Goal: Task Accomplishment & Management: Manage account settings

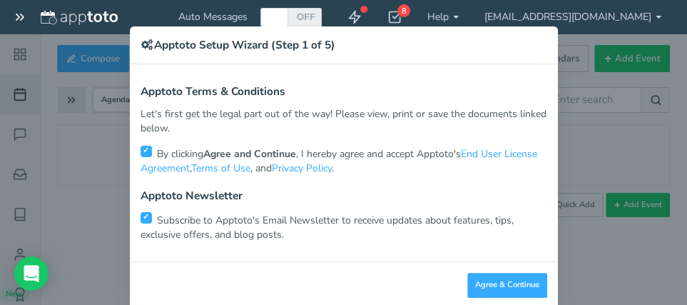
scroll to position [52, 0]
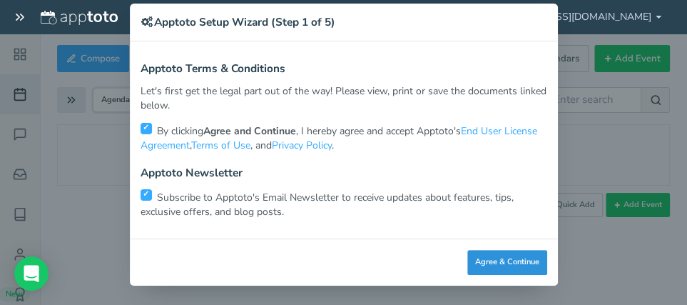
click at [482, 258] on button "Agree & Continue" at bounding box center [507, 262] width 80 height 25
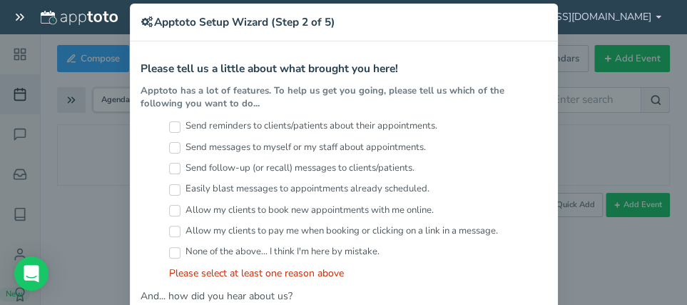
click at [176, 124] on input "Send reminders to clients/patients about their appointments." at bounding box center [174, 126] width 11 height 11
checkbox input "true"
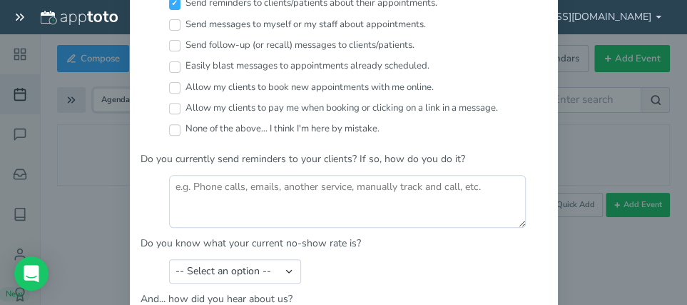
scroll to position [292, 0]
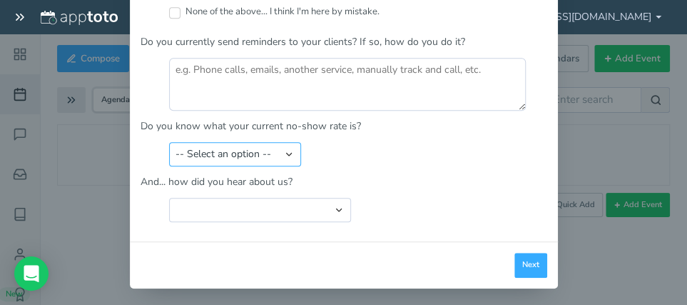
click at [169, 142] on select "-- Select an option -- Less than 5% 5-10% 10-20% 20-30% More than 30% Not sure" at bounding box center [235, 154] width 132 height 24
select select "string:Not sure"
click option "Not sure" at bounding box center [0, 0] width 0 height 0
click at [298, 179] on p "And... how did you hear about us?" at bounding box center [344, 182] width 407 height 14
click at [295, 178] on p "And... how did you hear about us?" at bounding box center [344, 182] width 407 height 14
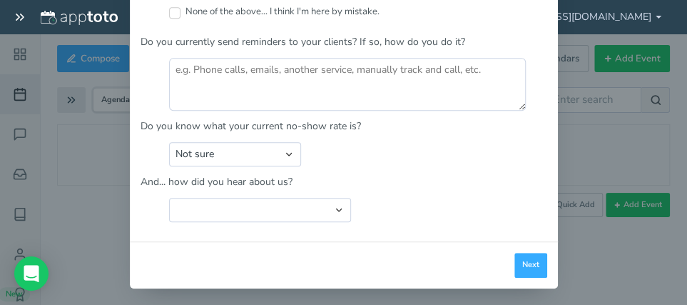
click at [279, 179] on p "And... how did you hear about us?" at bounding box center [344, 182] width 407 height 14
click at [527, 258] on button "Next" at bounding box center [530, 265] width 33 height 25
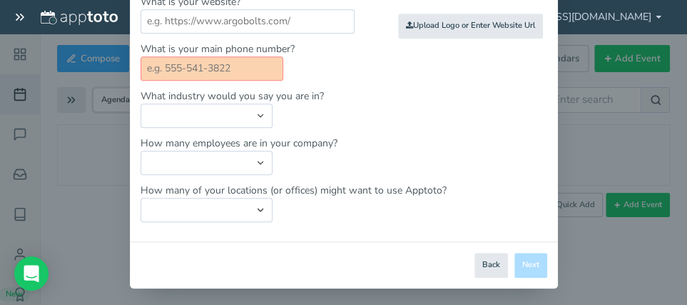
click at [253, 64] on input "text" at bounding box center [212, 68] width 143 height 24
click at [250, 64] on input "text" at bounding box center [212, 68] width 143 height 24
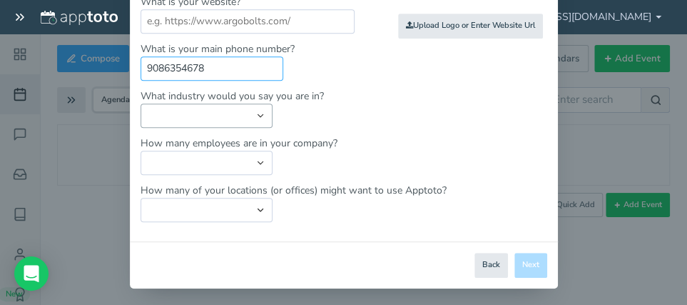
type input "9086354678"
click at [141, 103] on select "Automotive Cleaning Services Consulting Education - Classroom Education - Admis…" at bounding box center [207, 115] width 132 height 24
select select "string:Healthcare - Counseling & Therapy"
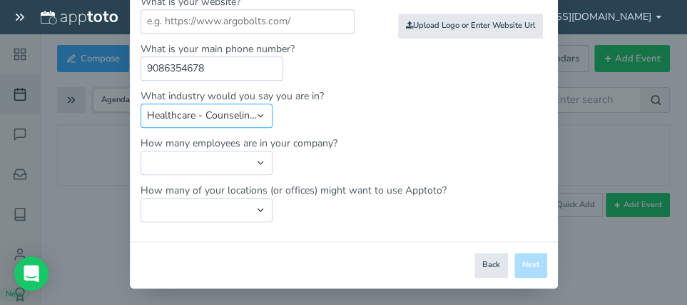
click option "Healthcare - Counseling & Therapy" at bounding box center [0, 0] width 0 height 0
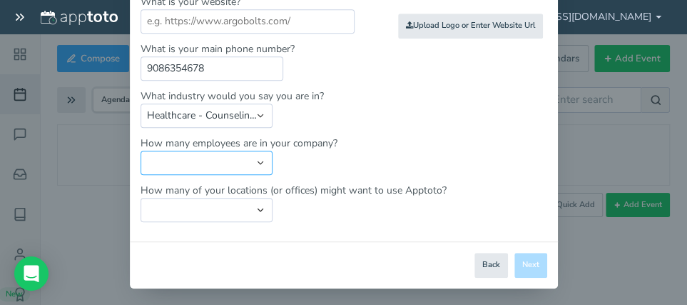
click at [141, 151] on select "Just me 1 to 5 6 to 10 11 to 25 26 to 50 51 to 100 101 to 500 501 to 1000 More …" at bounding box center [207, 163] width 132 height 24
select select "string:1"
click option "Just me" at bounding box center [0, 0] width 0 height 0
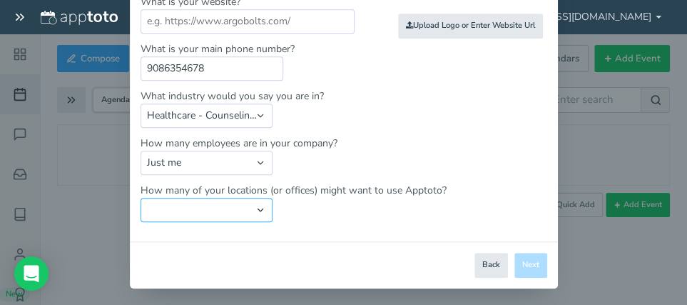
click at [141, 198] on select "Just one location 2 3 4 5 6 to 10 11 to 25 26 to 50 More than 50" at bounding box center [207, 210] width 132 height 24
select select "string:1"
click option "Just one location" at bounding box center [0, 0] width 0 height 0
click at [518, 263] on div "Close Logout Cancel Back Saving! Save Done Next Agree & Continue" at bounding box center [344, 264] width 428 height 47
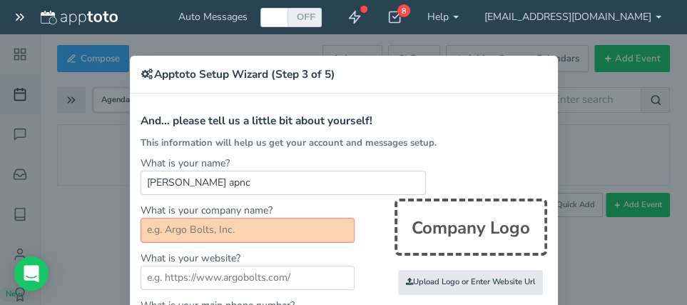
scroll to position [81, 0]
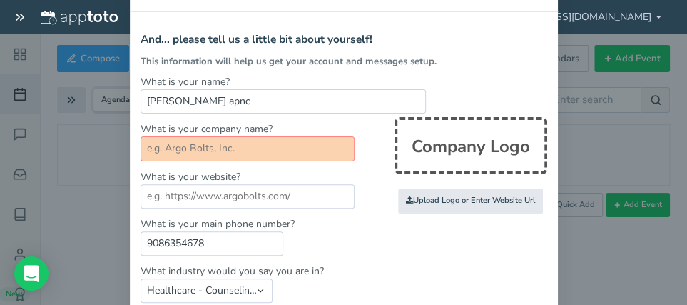
click at [238, 151] on input "text" at bounding box center [248, 148] width 214 height 24
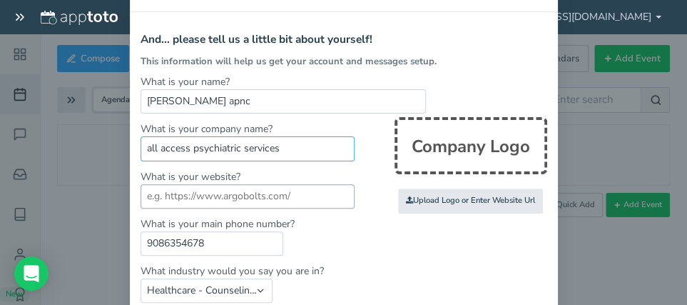
type input "all access psychiatric services"
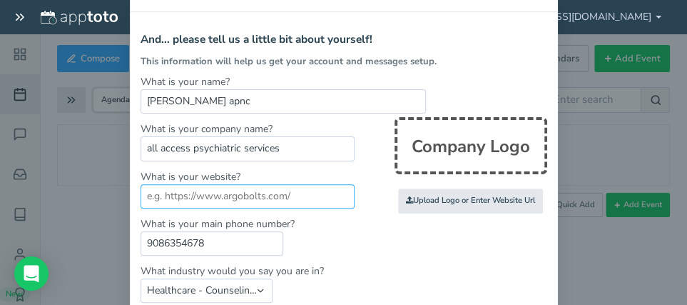
click at [223, 196] on input "text" at bounding box center [248, 196] width 214 height 24
click at [170, 192] on input "text" at bounding box center [248, 196] width 214 height 24
paste input "https://care.headway.co/providers/cynthia-tegethoff?utm_source=pem&utm_medium=d…"
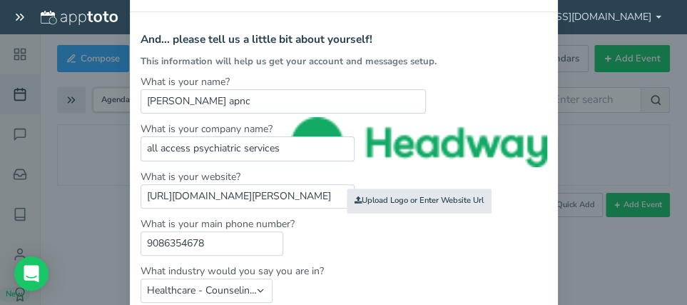
click at [392, 148] on img at bounding box center [418, 145] width 255 height 57
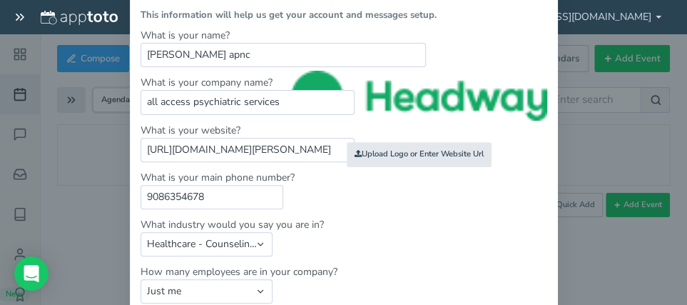
scroll to position [163, 0]
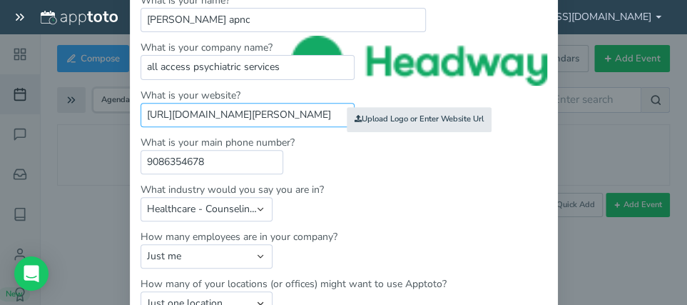
click at [246, 113] on input "https://care.headway.co/providers/cynthia-tegethoff?utm_source=pem&utm_medium=d…" at bounding box center [248, 115] width 214 height 24
click at [343, 111] on input "https://care.headway.co/providers/cynthia-tegethoff?utm_source=pem&utm_medium=d…" at bounding box center [248, 115] width 214 height 24
type input "7"
click at [166, 115] on input "7" at bounding box center [248, 115] width 214 height 24
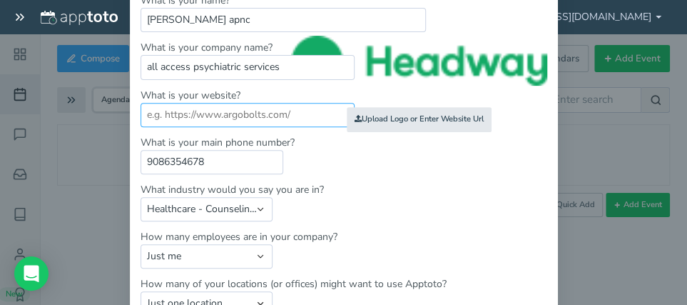
paste input "https://care.headway.co/providers/cynthia-tegethoff?utm_source=pem&utm_medium=d…"
type input "https://care.headway.co/providers/cynthia-tegethoff?utm_source=pem&utm_medium=d…"
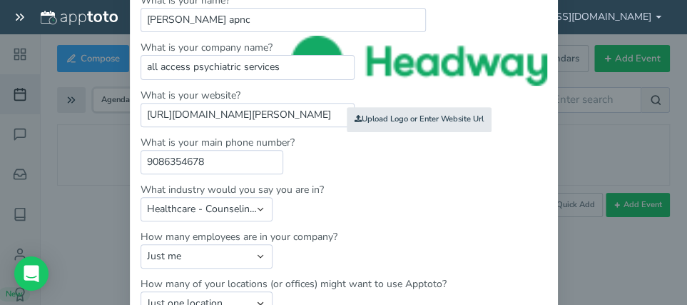
click at [440, 60] on img at bounding box center [418, 64] width 255 height 57
click at [384, 114] on input "file" at bounding box center [107, 120] width 1359 height 98
click at [383, 58] on img at bounding box center [418, 64] width 255 height 57
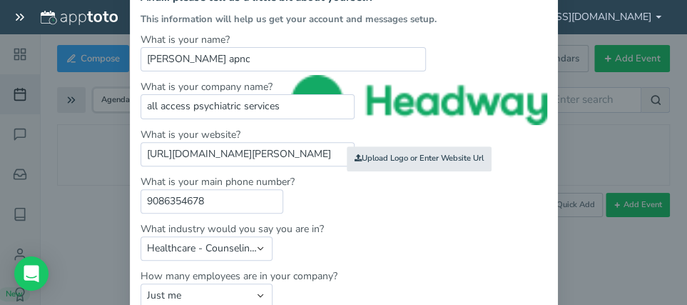
scroll to position [163, 0]
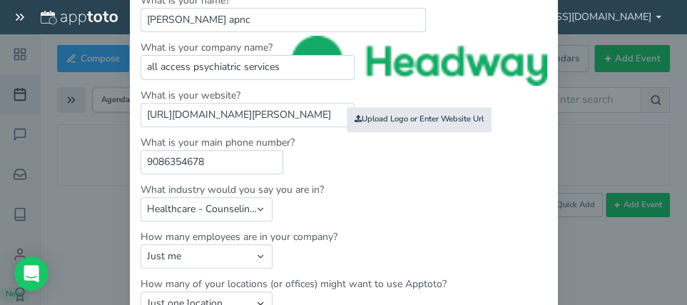
click at [312, 44] on img at bounding box center [418, 64] width 255 height 57
click at [399, 61] on img at bounding box center [418, 64] width 255 height 57
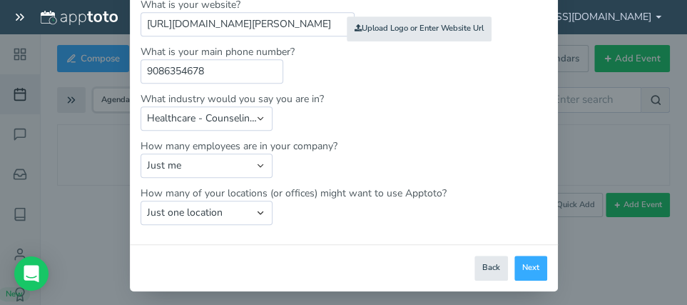
scroll to position [256, 0]
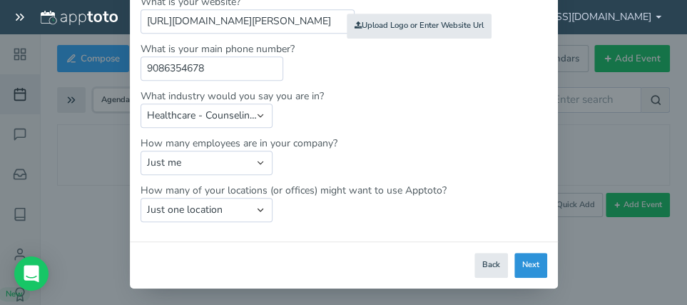
click at [533, 266] on button "Next" at bounding box center [530, 265] width 33 height 25
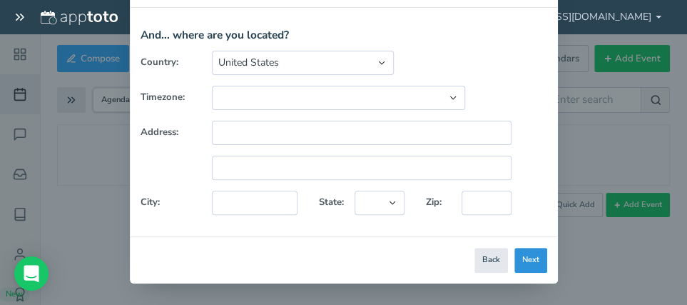
scroll to position [82, 0]
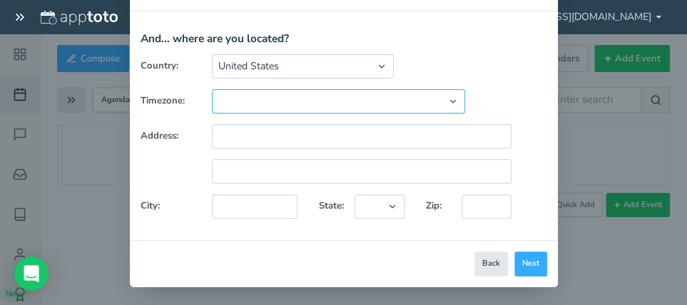
click at [212, 89] on select "(GMT-10:00) Hawaii (GMT-08:00) Alaska (GMT-07:00) Pacific Time (US & Canada) (G…" at bounding box center [338, 101] width 253 height 24
select select "string:America/New_York"
click option "(GMT-04:00) Eastern Time ([GEOGRAPHIC_DATA] & [GEOGRAPHIC_DATA])" at bounding box center [0, 0] width 0 height 0
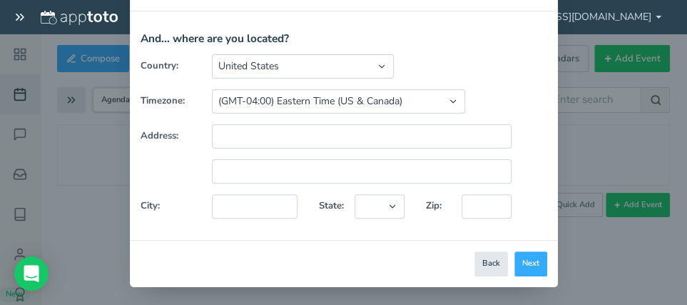
click at [232, 147] on div "Country: United States Canada Australia Bahrain Belgium Denmark Estonia France …" at bounding box center [344, 141] width 428 height 175
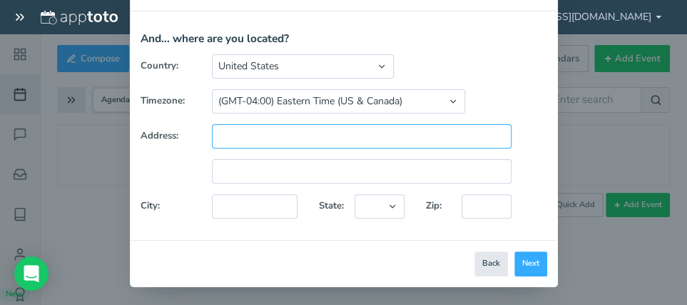
click at [235, 138] on input "text" at bounding box center [362, 136] width 300 height 24
type input "[STREET_ADDRESS]"
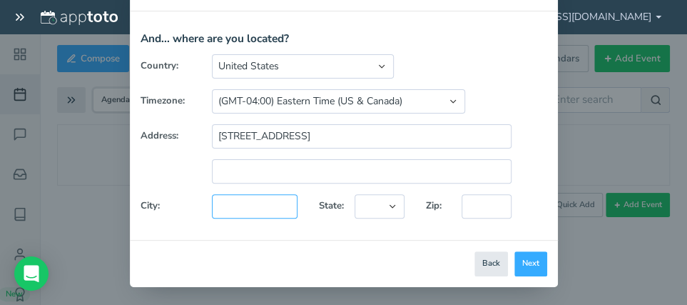
click at [242, 206] on input "text" at bounding box center [255, 206] width 86 height 24
type input "hampton"
click at [350, 202] on div "Alaska Alabama Arkansas Arizona California Colorado Connecticut District of Col…" at bounding box center [379, 206] width 71 height 24
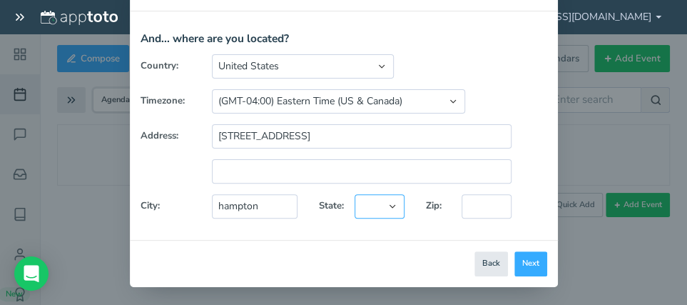
click at [355, 194] on select "Alaska Alabama Arkansas Arizona California Colorado Connecticut District of Col…" at bounding box center [380, 206] width 50 height 24
select select "string:NJ"
click option "[US_STATE]" at bounding box center [0, 0] width 0 height 0
click at [465, 206] on input "text" at bounding box center [487, 206] width 50 height 24
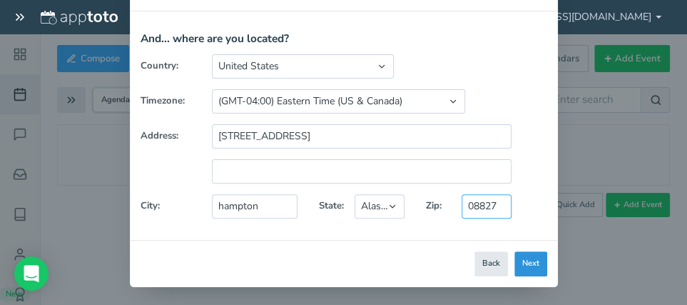
type input "08827"
click at [523, 255] on button "Next" at bounding box center [530, 263] width 33 height 25
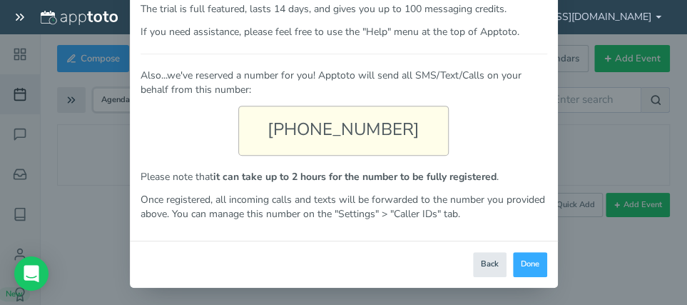
scroll to position [173, 0]
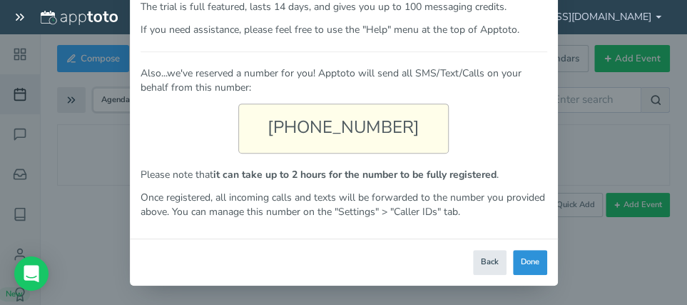
click at [537, 260] on button "Done" at bounding box center [530, 262] width 34 height 25
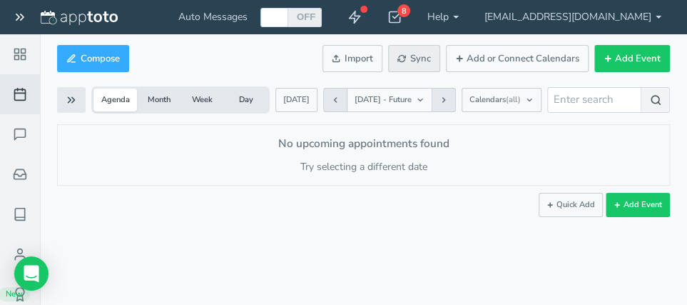
click at [422, 61] on span "Sync" at bounding box center [414, 59] width 34 height 14
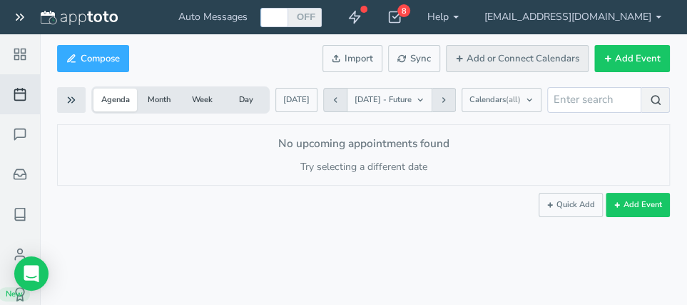
click at [482, 61] on button "Add or Connect Calendars" at bounding box center [517, 59] width 143 height 28
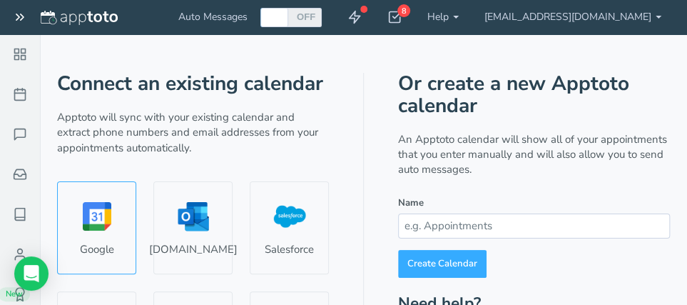
click at [96, 228] on link "Google" at bounding box center [96, 227] width 79 height 93
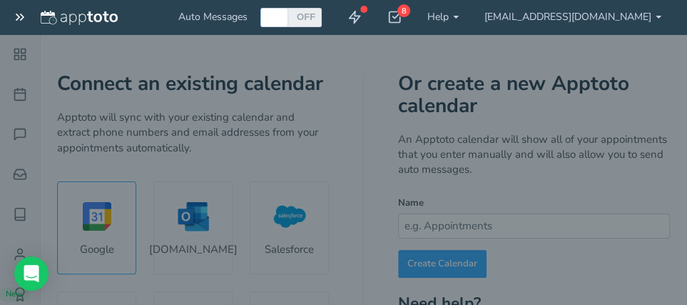
select select "number:57947"
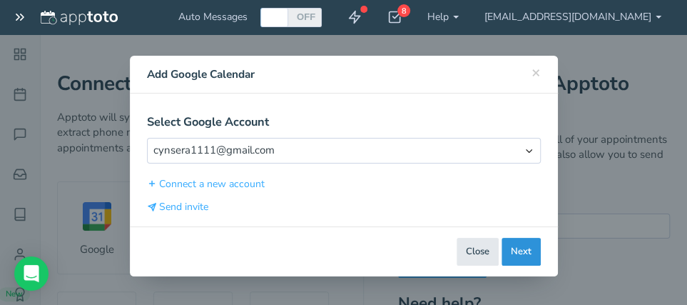
click at [524, 246] on button "Next" at bounding box center [521, 252] width 39 height 28
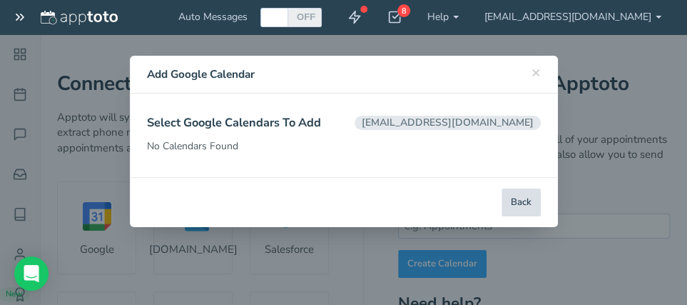
click at [519, 196] on button "Back" at bounding box center [521, 202] width 39 height 28
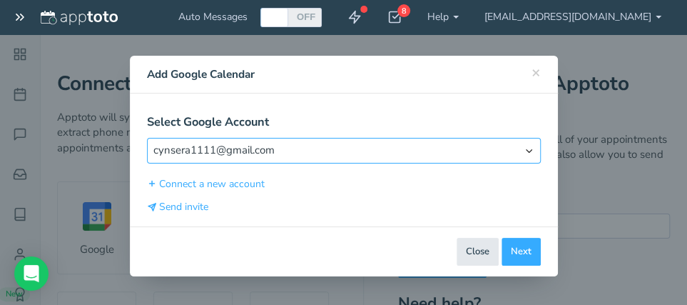
click at [147, 138] on select "Select Account cynsera1111@gmail.com" at bounding box center [344, 150] width 394 height 25
click at [286, 146] on select "Select Account cynsera1111@gmail.com" at bounding box center [344, 150] width 394 height 25
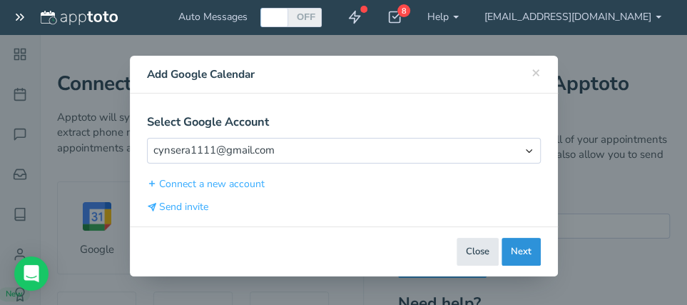
click at [514, 243] on button "Next" at bounding box center [521, 252] width 39 height 28
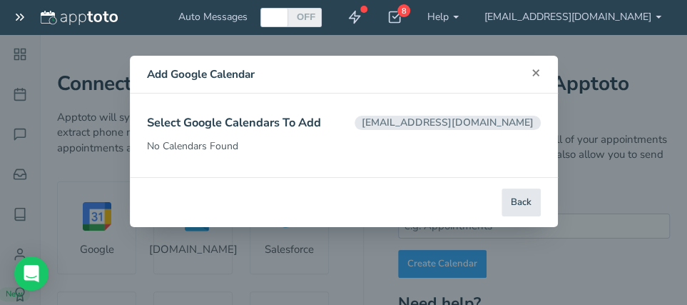
click at [537, 71] on span "×" at bounding box center [536, 72] width 9 height 20
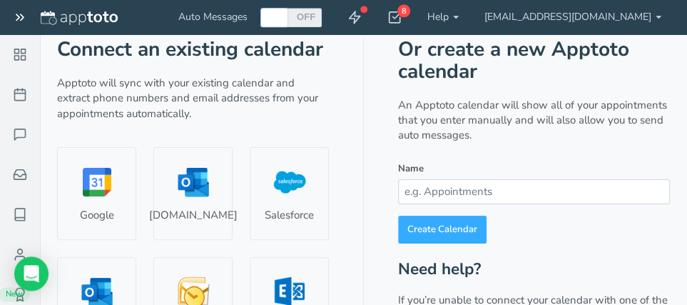
scroll to position [76, 0]
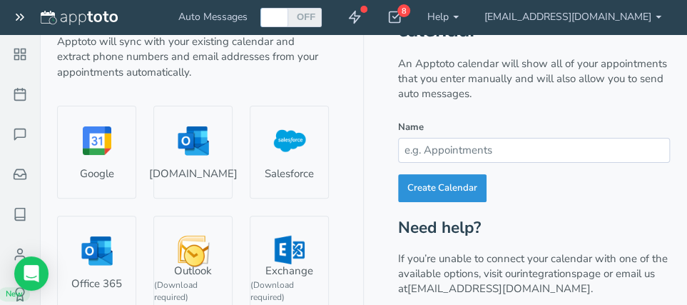
click at [432, 189] on link "Create Calendar" at bounding box center [442, 188] width 88 height 28
type input "Appointments"
type input "#cc43c5"
select select "string:"
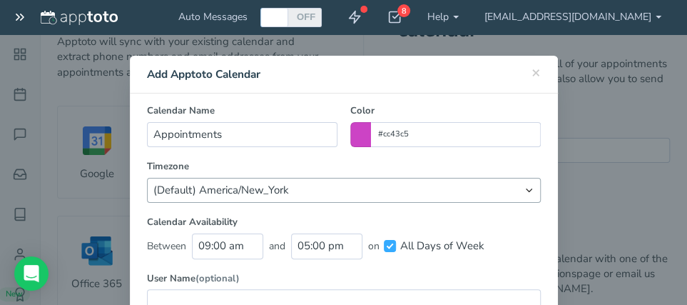
scroll to position [81, 0]
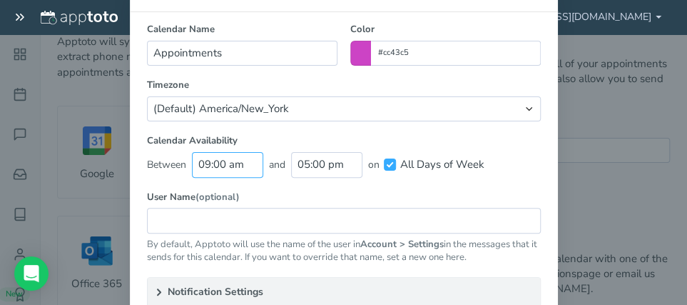
click at [210, 162] on input "09:00 am" at bounding box center [227, 164] width 71 height 25
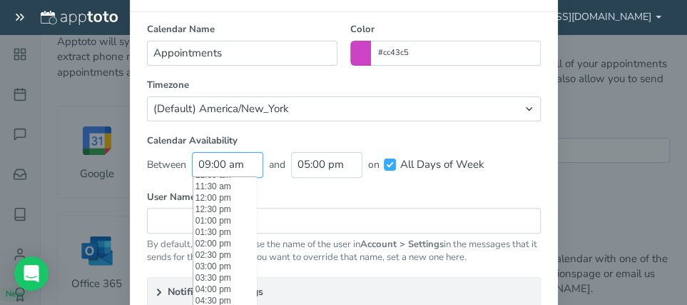
scroll to position [240, 0]
click at [226, 219] on li "12:00 pm" at bounding box center [224, 216] width 63 height 11
type input "12:00 pm"
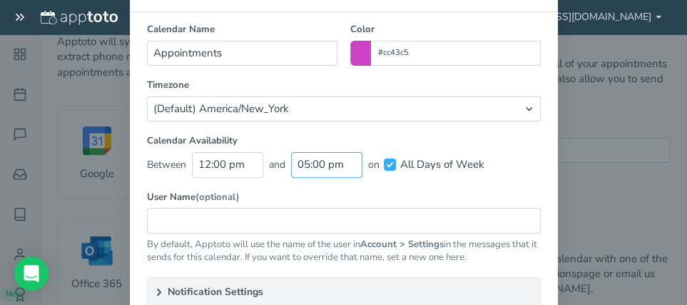
click at [355, 167] on input "05:00 pm" at bounding box center [326, 164] width 71 height 25
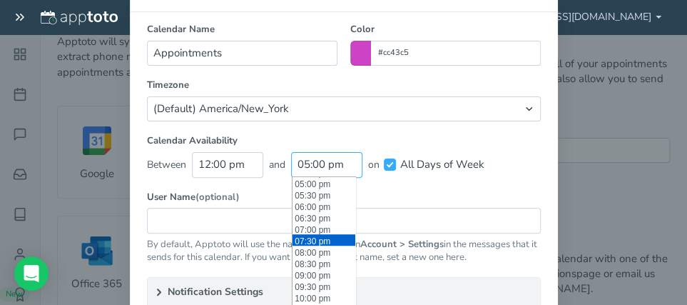
scroll to position [413, 0]
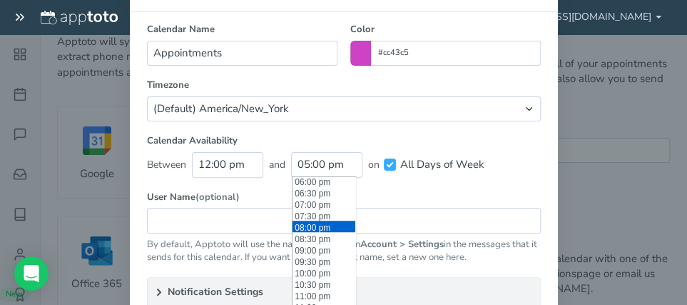
click at [335, 224] on li "08:00 pm" at bounding box center [324, 225] width 63 height 11
type input "08:00 pm"
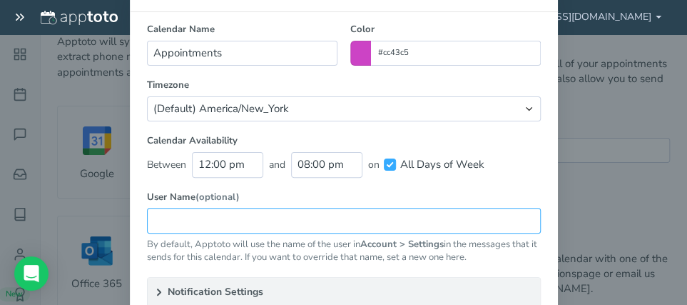
click at [198, 218] on input "text" at bounding box center [344, 220] width 394 height 25
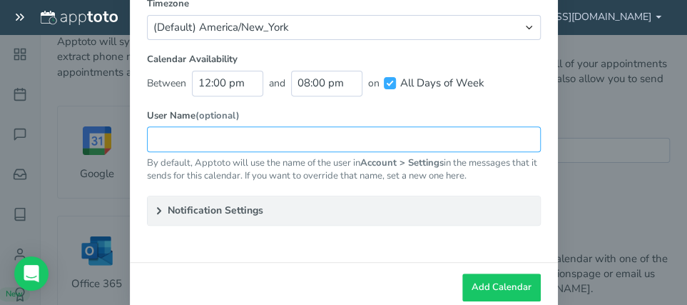
scroll to position [187, 0]
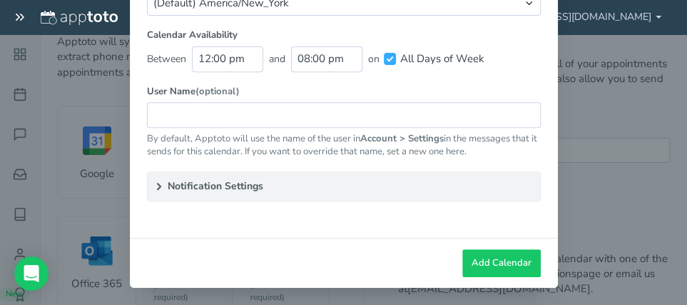
click at [270, 182] on summary "Notification Settings" at bounding box center [344, 186] width 392 height 29
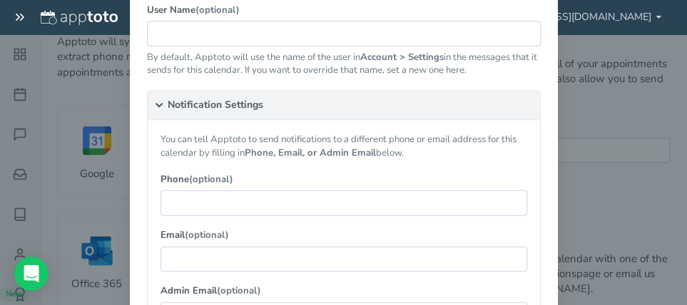
scroll to position [350, 0]
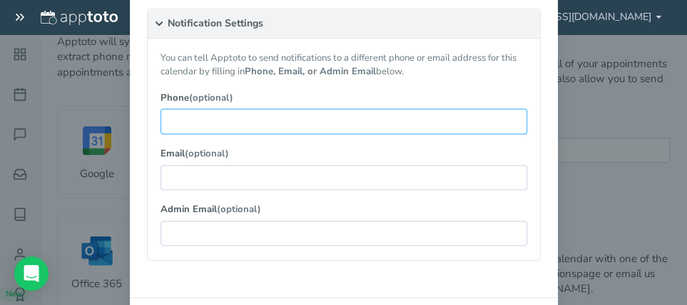
click at [241, 119] on input "text" at bounding box center [344, 120] width 367 height 25
type input "908-635-4678"
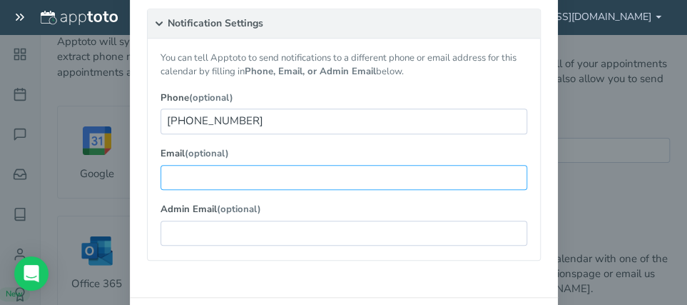
click at [199, 179] on input "text" at bounding box center [344, 177] width 367 height 25
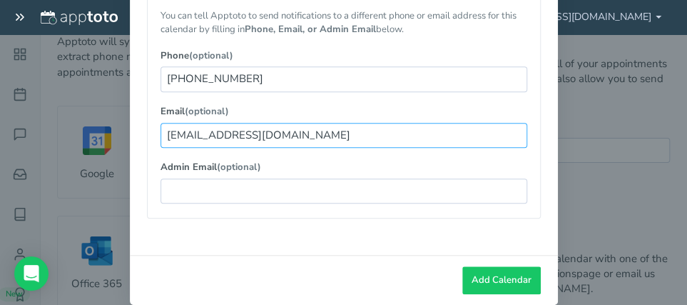
scroll to position [407, 0]
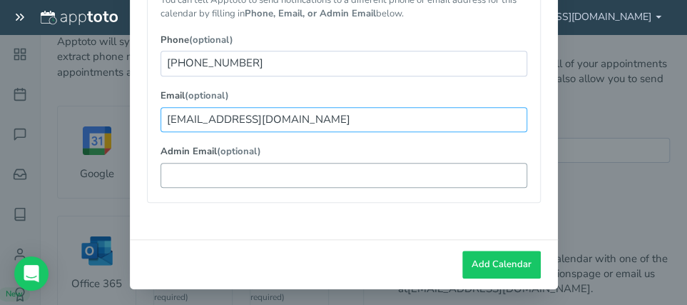
type input "[EMAIL_ADDRESS][DOMAIN_NAME]"
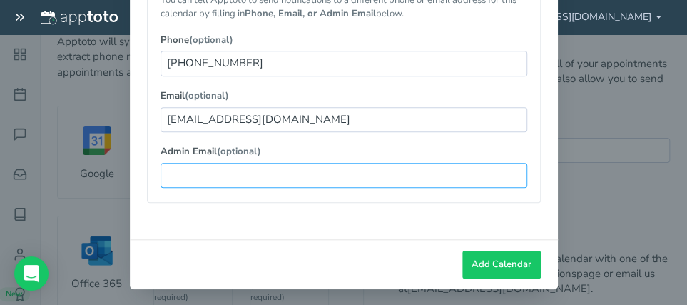
click at [203, 171] on input "text" at bounding box center [344, 175] width 367 height 25
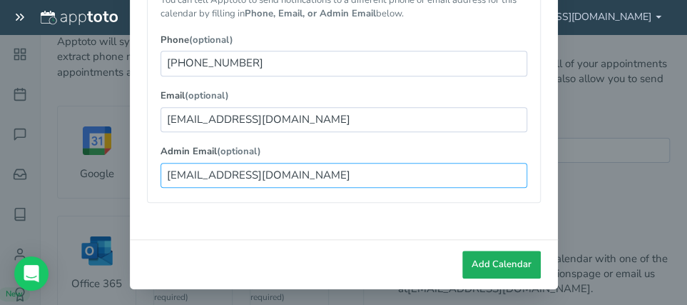
type input "[EMAIL_ADDRESS][DOMAIN_NAME]"
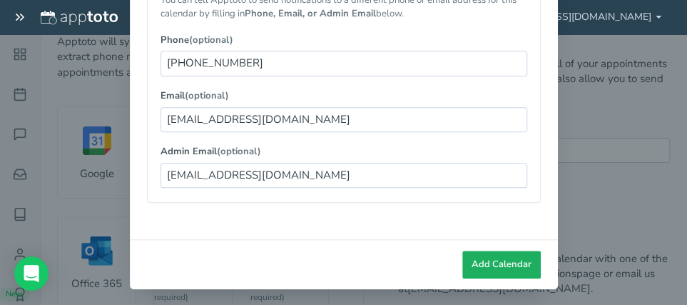
click at [474, 259] on span "Add Calendar" at bounding box center [502, 265] width 60 height 14
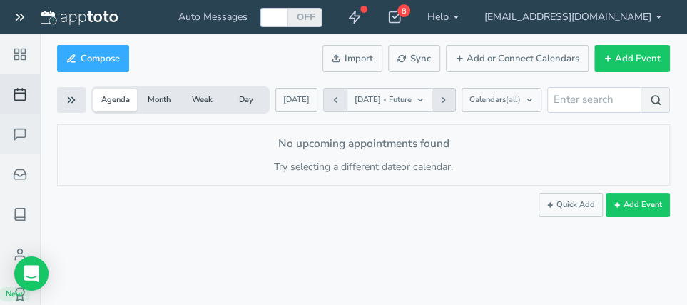
click at [13, 135] on icon at bounding box center [20, 134] width 14 height 14
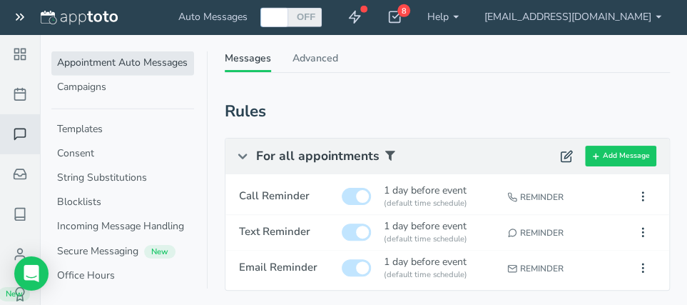
scroll to position [76, 0]
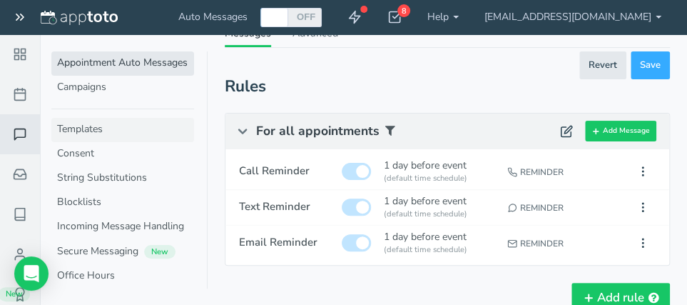
click at [95, 129] on link "Templates" at bounding box center [122, 130] width 143 height 24
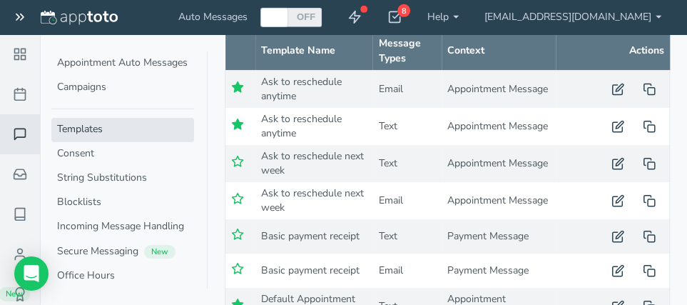
scroll to position [98, 0]
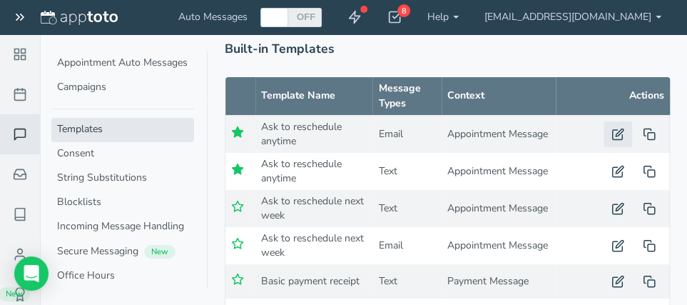
click at [618, 133] on use "button" at bounding box center [618, 133] width 11 height 11
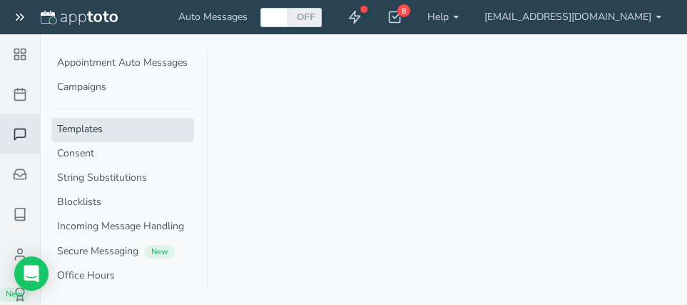
type input "Ask to reschedule anytime"
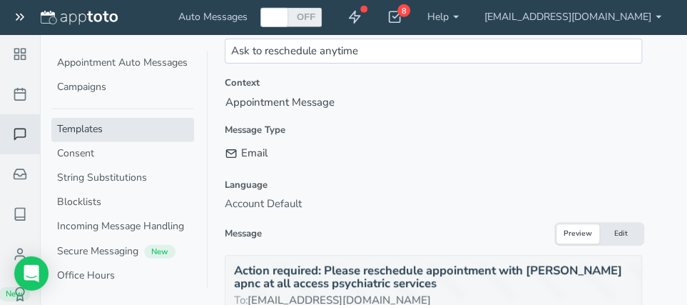
scroll to position [76, 0]
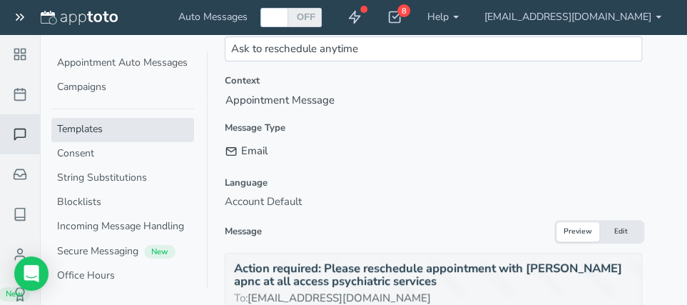
click at [309, 156] on div "Email" at bounding box center [433, 151] width 417 height 24
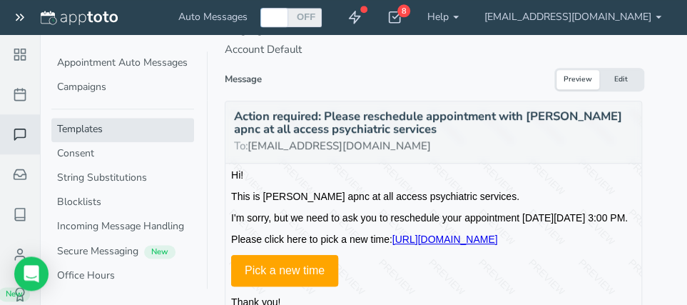
scroll to position [228, 0]
click at [626, 81] on button "Edit" at bounding box center [620, 79] width 43 height 19
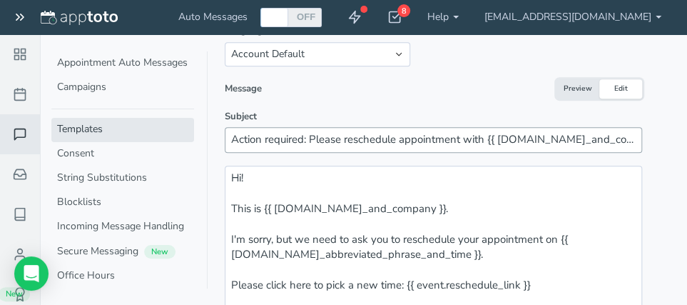
scroll to position [303, 0]
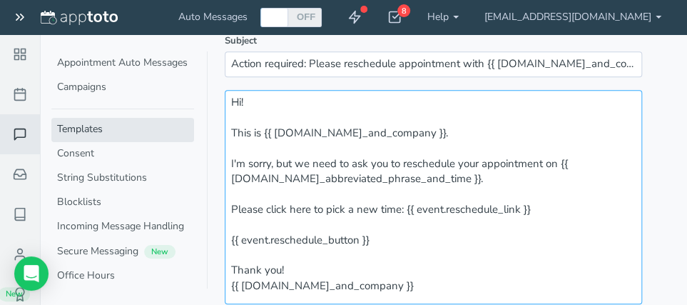
click at [405, 133] on textarea "Hi! This is {{ user.name_and_company }}. I'm sorry, but we need to ask you to r…" at bounding box center [433, 197] width 417 height 214
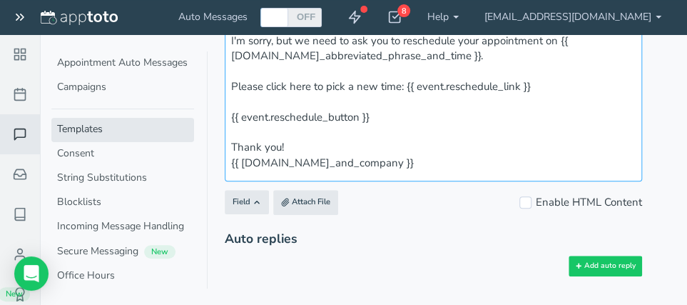
scroll to position [428, 0]
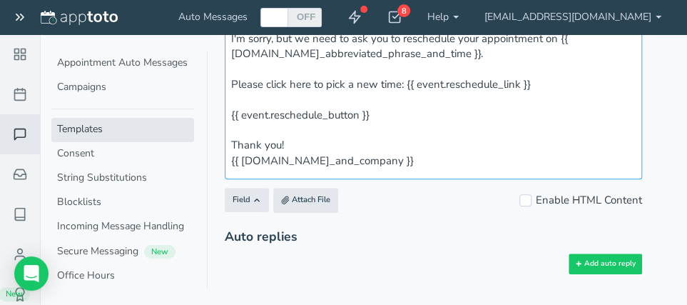
type textarea "Hi! This is . I'm sorry, but we need to ask you to reschedule your appointment …"
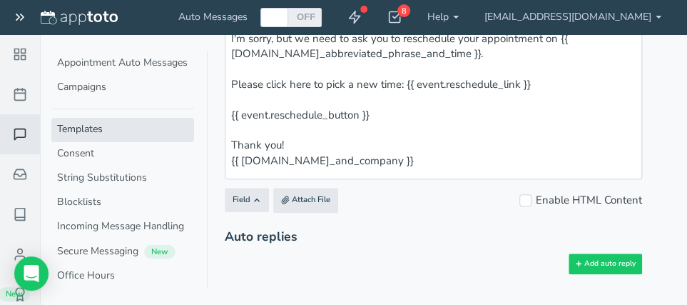
click at [86, 133] on link "Templates" at bounding box center [122, 130] width 143 height 24
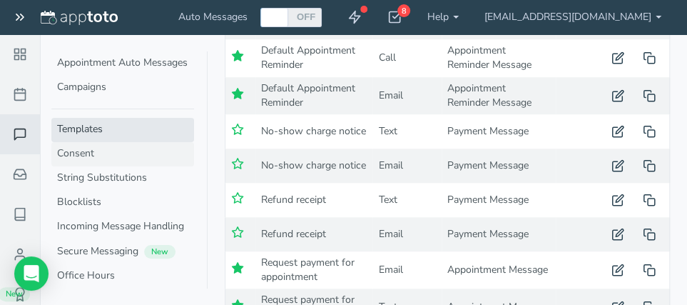
click at [74, 156] on link "Consent" at bounding box center [122, 154] width 143 height 24
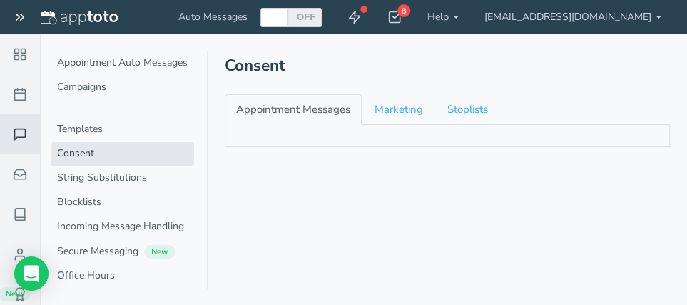
checkbox input "true"
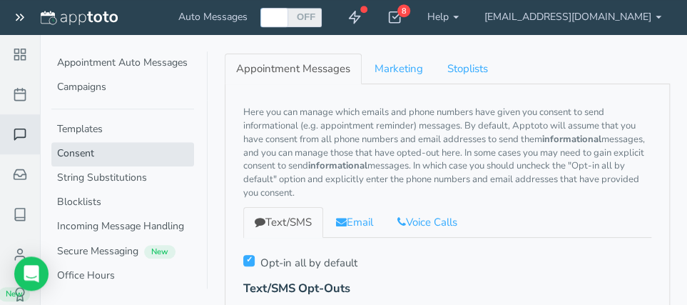
scroll to position [76, 0]
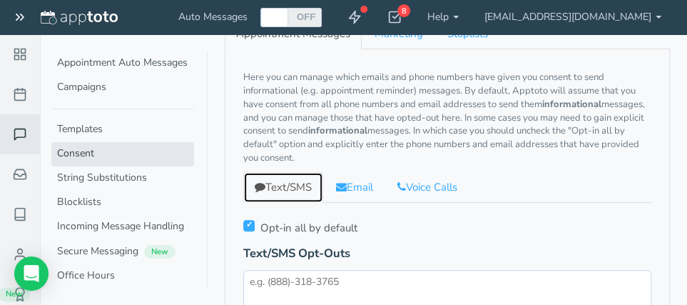
click at [282, 189] on link "Text/SMS" at bounding box center [283, 187] width 80 height 31
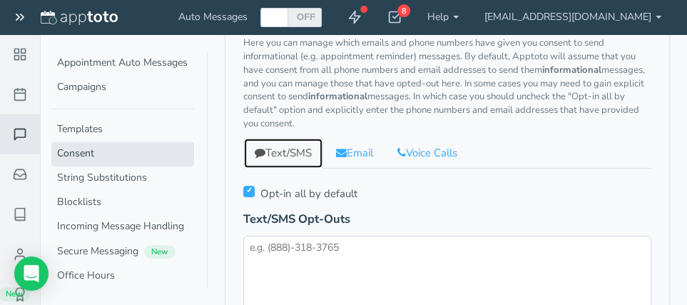
scroll to position [151, 0]
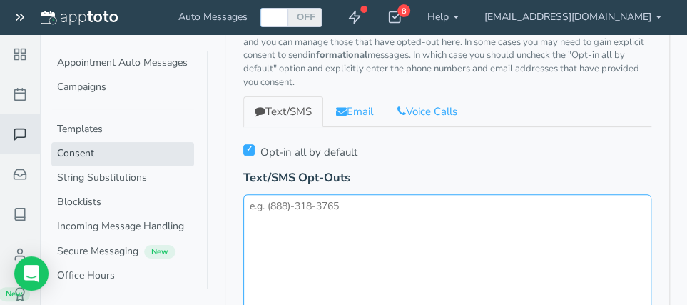
click at [284, 205] on textarea at bounding box center [447, 270] width 408 height 153
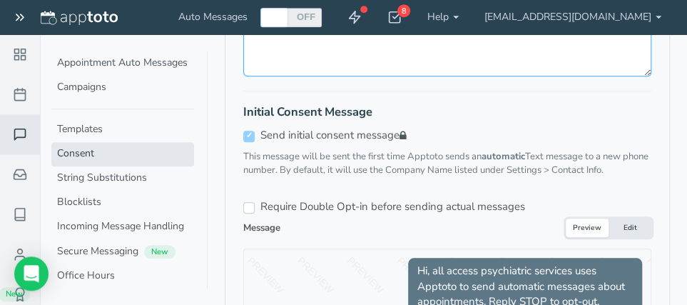
scroll to position [455, 0]
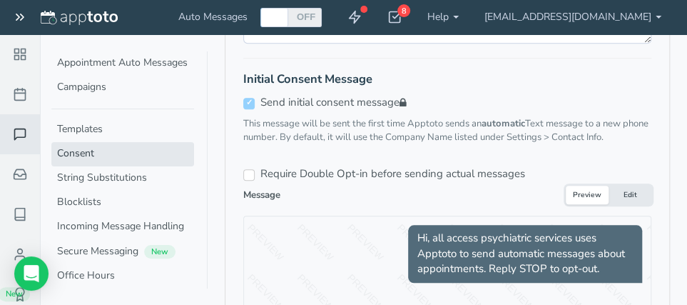
click at [487, 250] on span "Hi, all access psychiatric services uses Apptoto to send automatic messages abo…" at bounding box center [525, 253] width 234 height 57
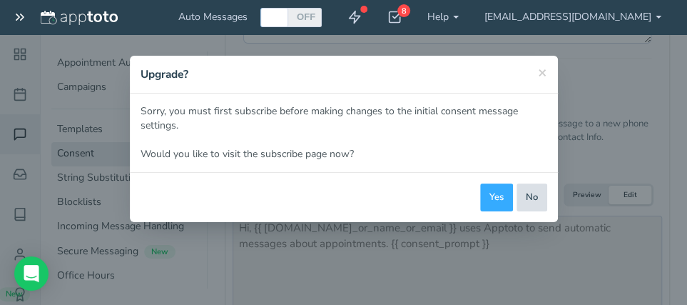
click at [535, 194] on button "No" at bounding box center [532, 197] width 31 height 28
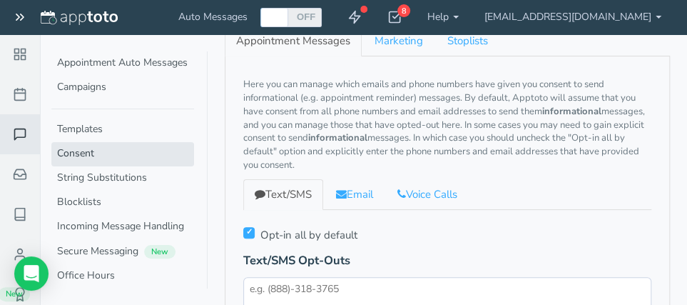
scroll to position [0, 0]
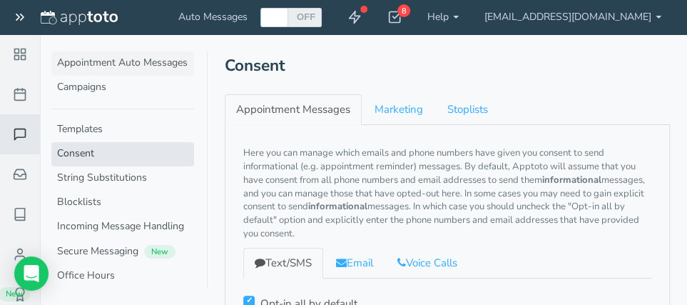
click at [153, 59] on link "Appointment Auto Messages" at bounding box center [122, 63] width 143 height 24
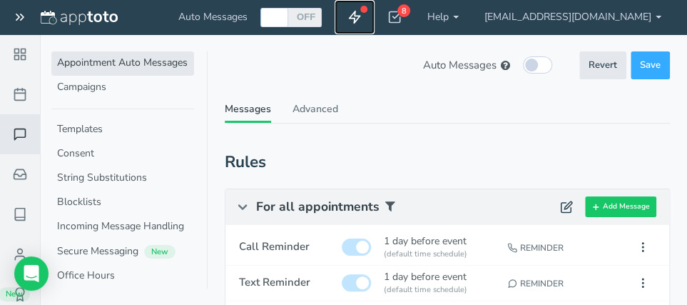
click at [362, 14] on icon at bounding box center [354, 17] width 14 height 14
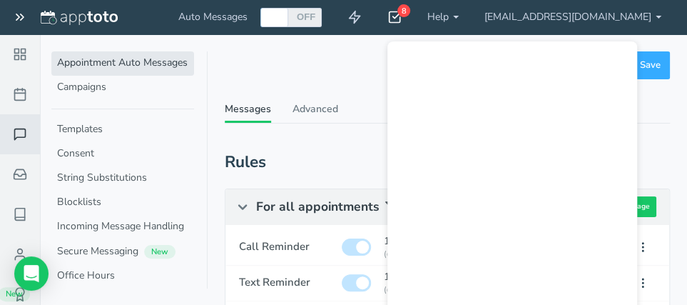
click at [410, 16] on div "8" at bounding box center [403, 10] width 13 height 13
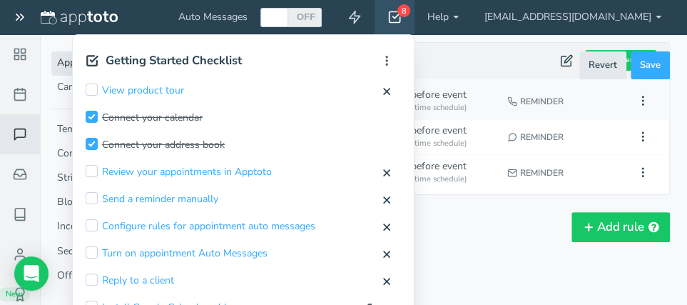
scroll to position [70, 0]
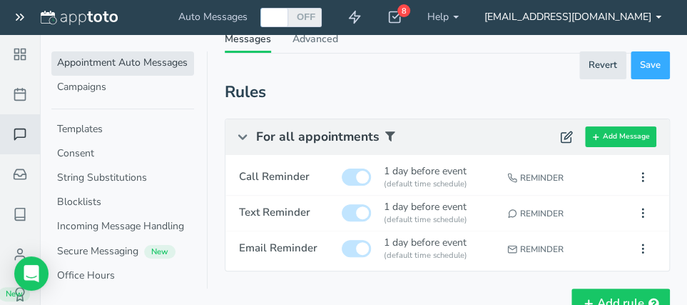
click at [568, 19] on link "[EMAIL_ADDRESS][DOMAIN_NAME]" at bounding box center [573, 17] width 203 height 34
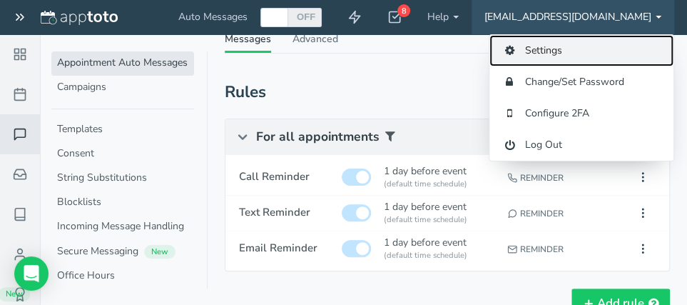
click at [544, 55] on link "Settings" at bounding box center [581, 50] width 184 height 31
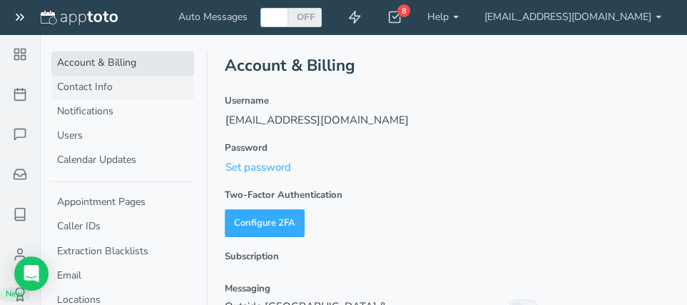
click at [109, 96] on link "Contact Info" at bounding box center [122, 88] width 143 height 24
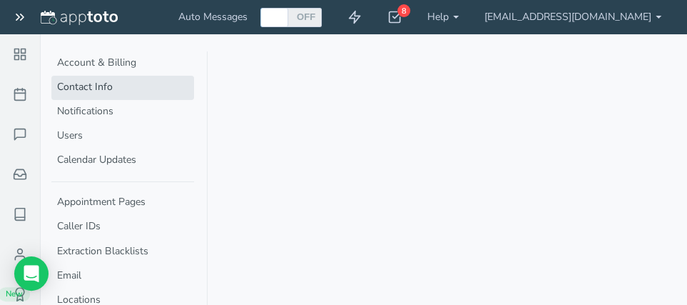
select select "720"
select select "1200"
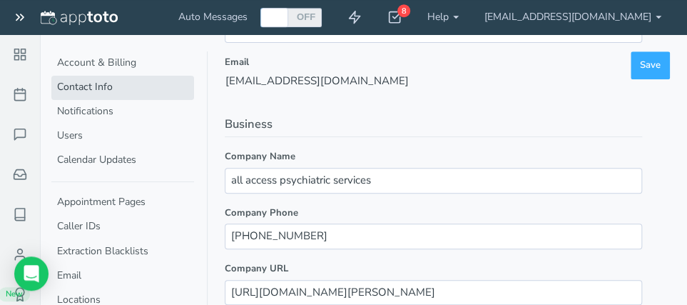
scroll to position [151, 0]
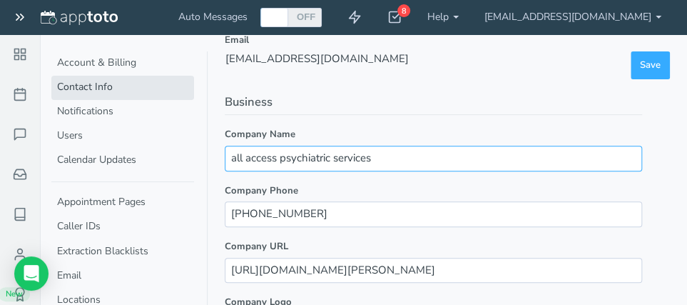
click at [378, 159] on input "all access psychiatric services" at bounding box center [433, 158] width 417 height 25
type input "a"
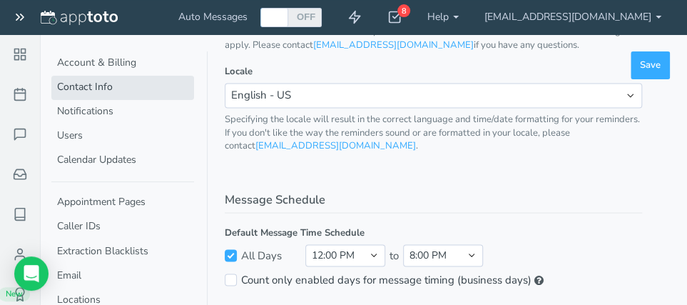
scroll to position [934, 0]
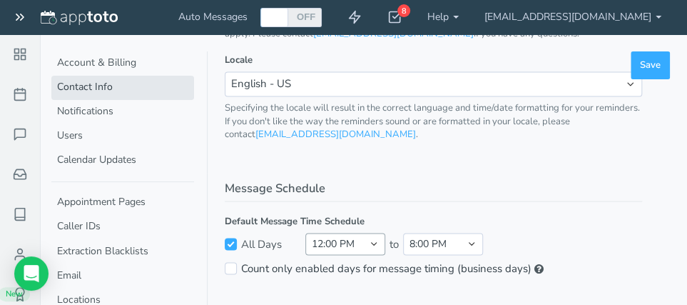
type input "cynthia Tegethoff APNC"
click at [305, 233] on select "midnight 5:00 AM 5:30 AM 6:00 AM 6:30 AM 7:00 AM 7:30 AM 8:00 AM 8:30 AM 9:00 A…" at bounding box center [345, 243] width 80 height 21
select select "600"
click option "10:00 AM" at bounding box center [0, 0] width 0 height 0
click at [650, 59] on button "Save" at bounding box center [650, 65] width 39 height 28
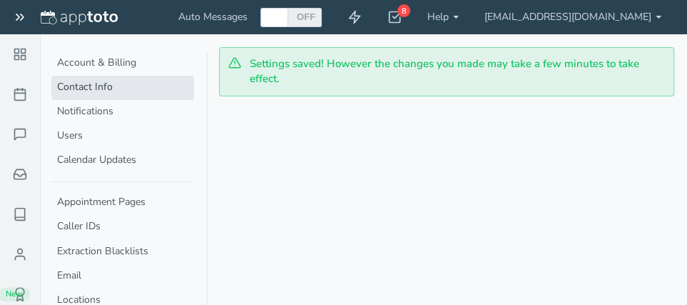
select select "600"
select select "1200"
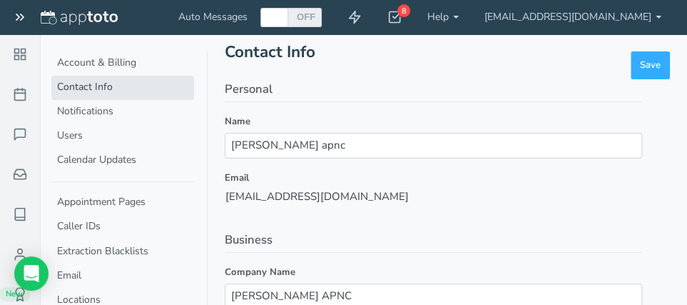
scroll to position [151, 0]
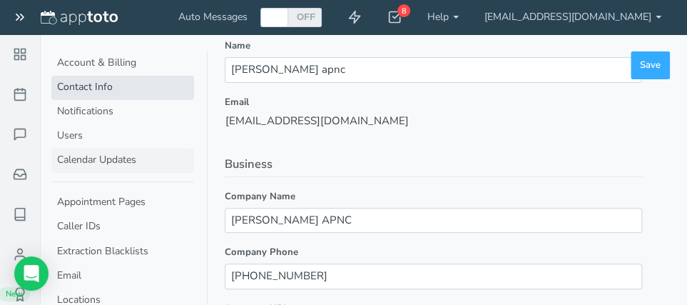
click at [87, 157] on link "Calendar Updates" at bounding box center [122, 160] width 143 height 24
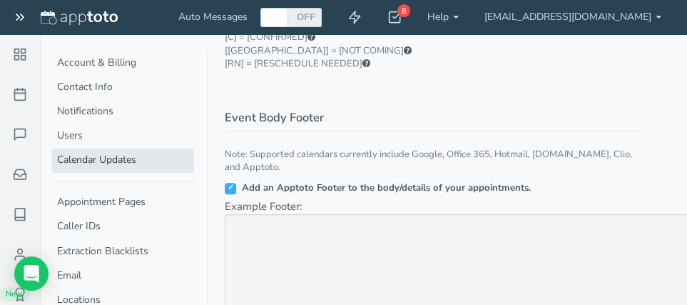
scroll to position [382, 0]
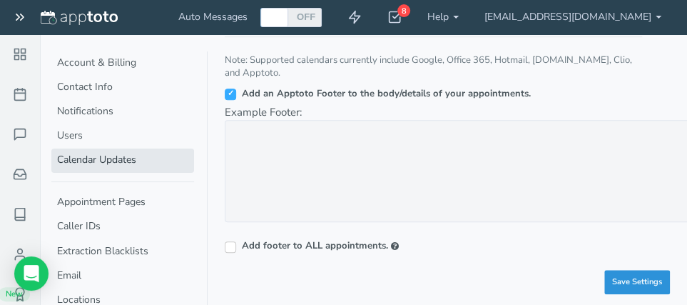
click at [619, 278] on span "Save Settings" at bounding box center [637, 281] width 50 height 11
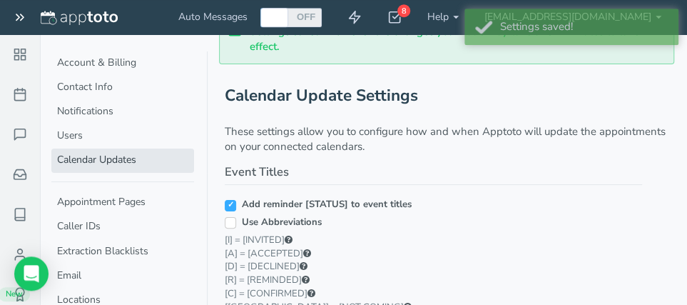
scroll to position [3, 0]
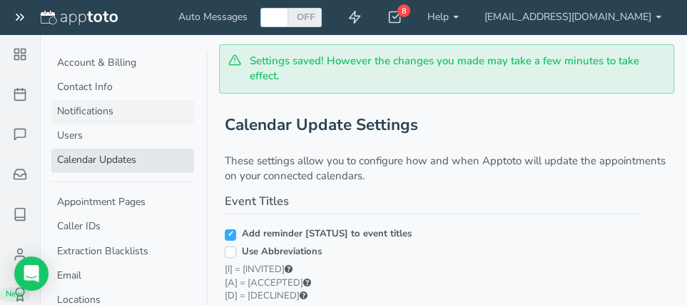
click at [61, 114] on link "Notifications" at bounding box center [122, 112] width 143 height 24
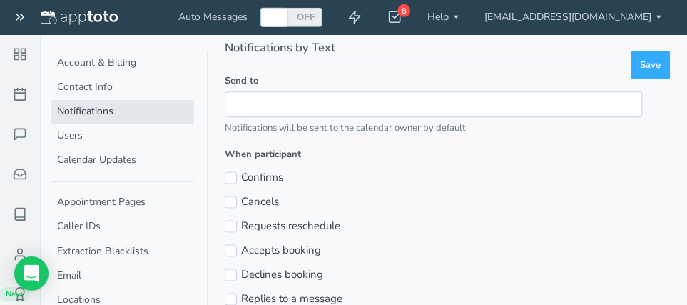
scroll to position [607, 0]
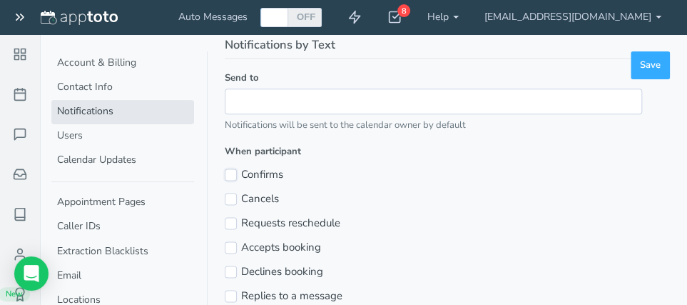
click at [230, 171] on input "Confirms" at bounding box center [231, 174] width 12 height 12
checkbox input "true"
click at [231, 196] on input "Cancels" at bounding box center [231, 199] width 12 height 12
checkbox input "true"
click at [234, 220] on input "Requests reschedule" at bounding box center [231, 223] width 12 height 12
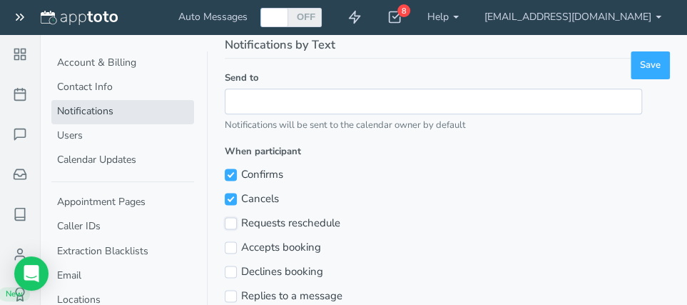
checkbox input "true"
click at [230, 247] on input "Accepts booking" at bounding box center [231, 247] width 12 height 12
checkbox input "true"
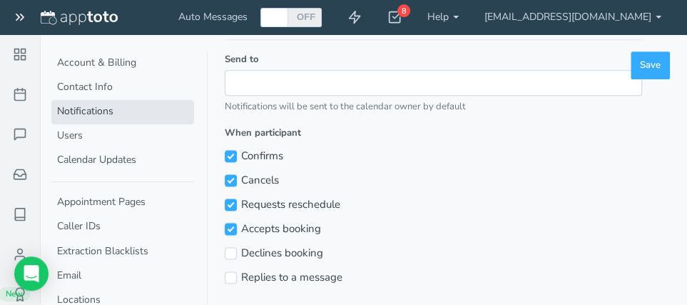
scroll to position [638, 0]
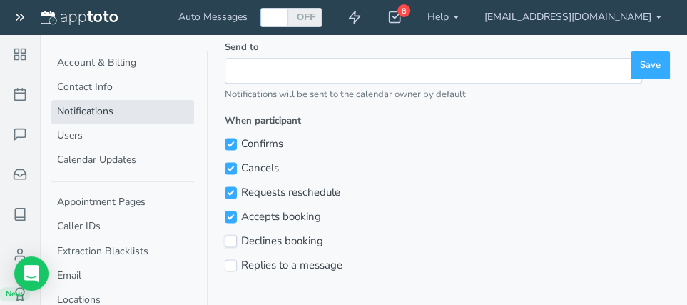
click at [231, 236] on input "Declines booking" at bounding box center [231, 241] width 12 height 12
checkbox input "true"
click at [231, 262] on input "Replies to a message" at bounding box center [231, 265] width 12 height 12
checkbox input "true"
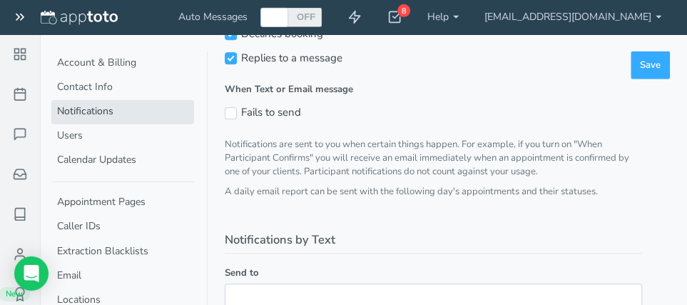
scroll to position [410, 0]
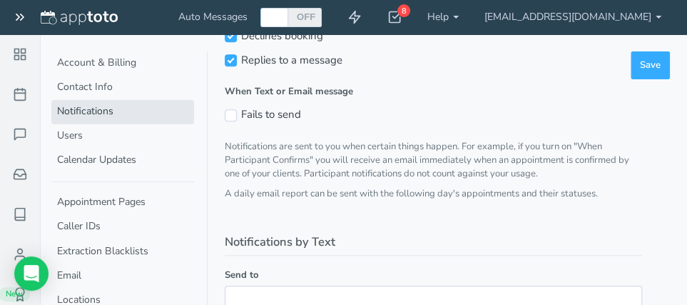
click at [304, 213] on div "Notifications by Email Send notifications to User Calendar owner Calendar admin…" at bounding box center [433, 125] width 417 height 758
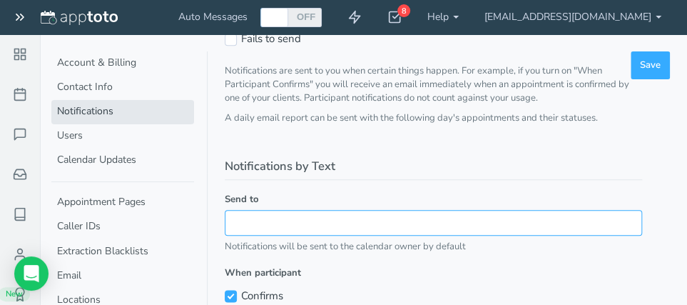
click at [272, 219] on input "text" at bounding box center [433, 222] width 417 height 25
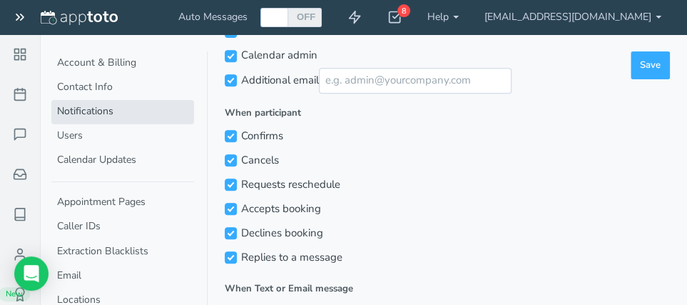
scroll to position [182, 0]
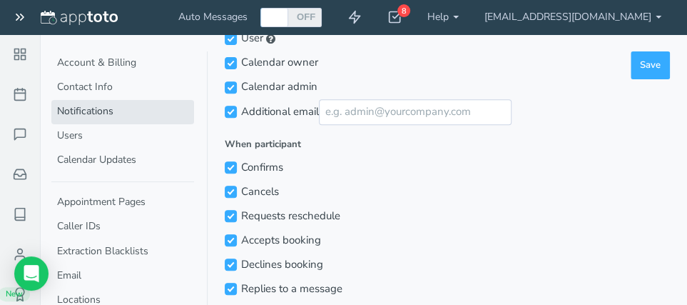
type input "[PHONE_NUMBER]"
click at [230, 111] on input "Additional email" at bounding box center [231, 112] width 12 height 12
checkbox input "false"
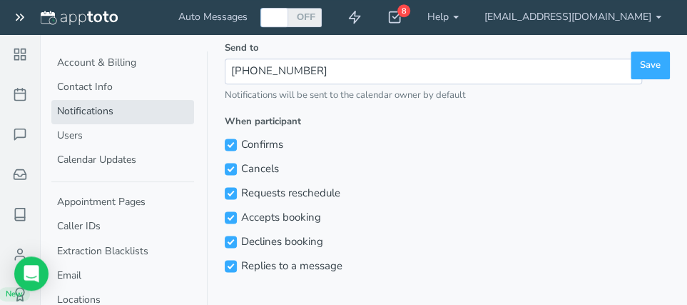
scroll to position [638, 0]
click at [639, 71] on button "Save" at bounding box center [650, 65] width 39 height 28
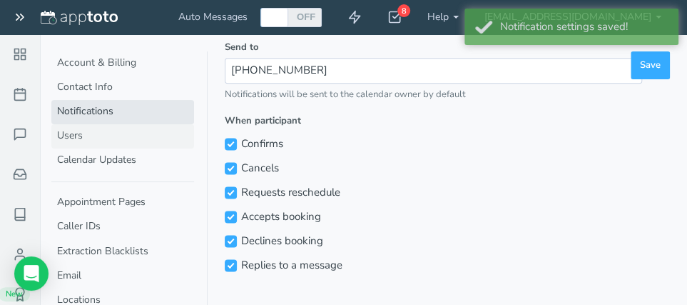
click at [77, 139] on link "Users" at bounding box center [122, 136] width 143 height 24
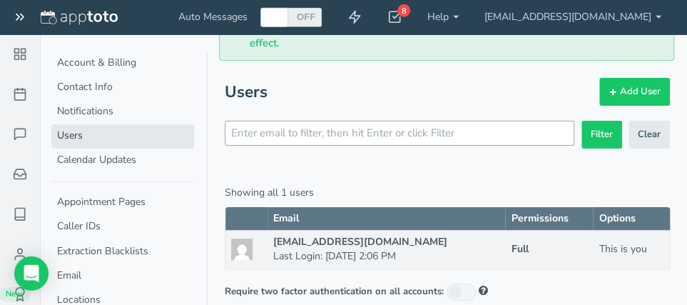
scroll to position [48, 0]
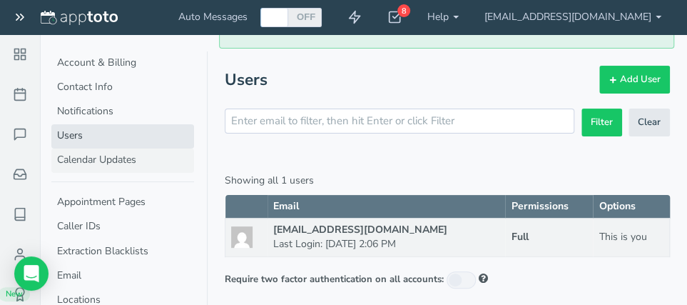
click at [108, 160] on link "Calendar Updates" at bounding box center [122, 160] width 143 height 24
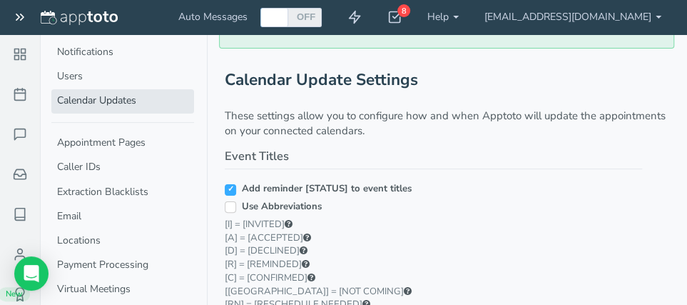
scroll to position [86, 0]
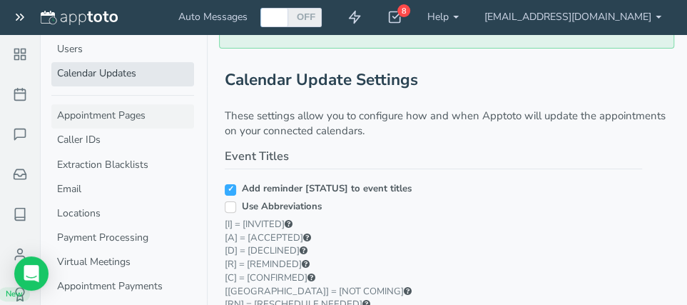
click at [130, 118] on link "Appointment Pages" at bounding box center [122, 116] width 143 height 24
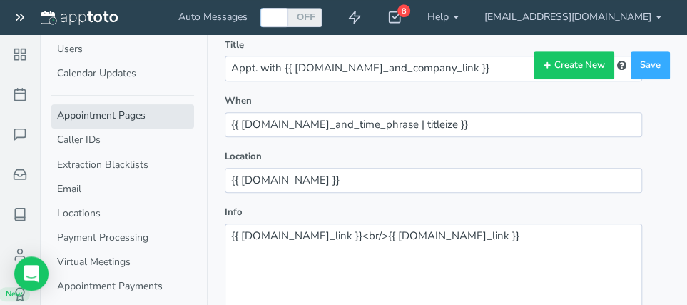
scroll to position [303, 0]
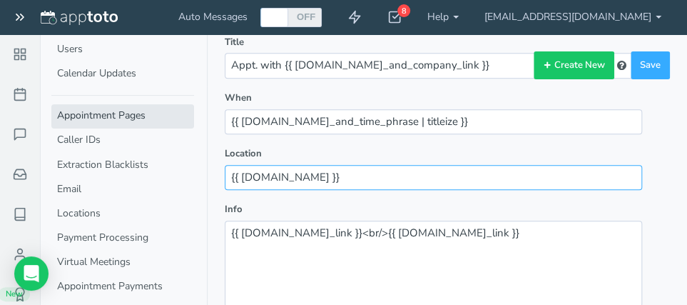
click at [308, 165] on input "{{ location.name }}" at bounding box center [433, 177] width 417 height 25
click at [263, 165] on input "{ }}" at bounding box center [433, 177] width 417 height 25
type input "{"
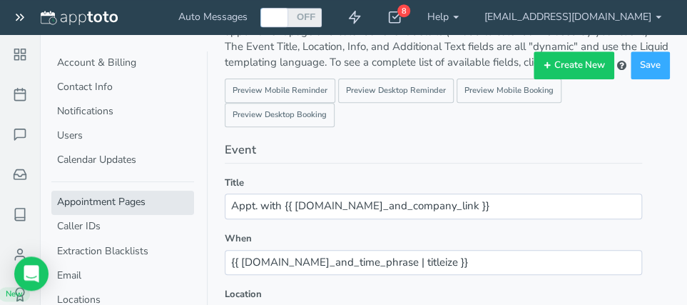
scroll to position [151, 0]
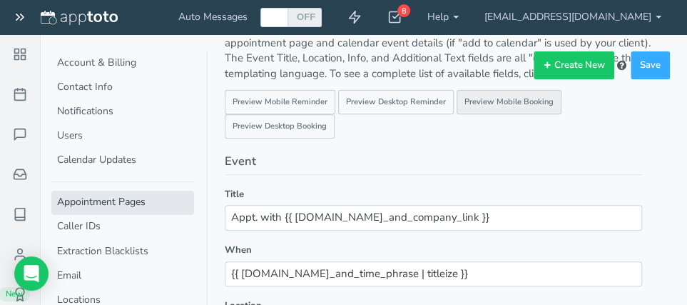
click at [498, 97] on link "Preview Mobile Booking" at bounding box center [509, 102] width 105 height 24
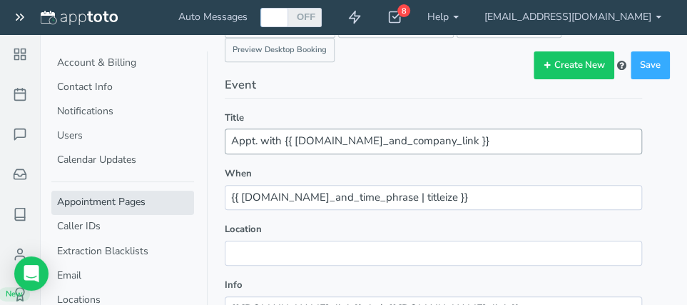
scroll to position [0, 0]
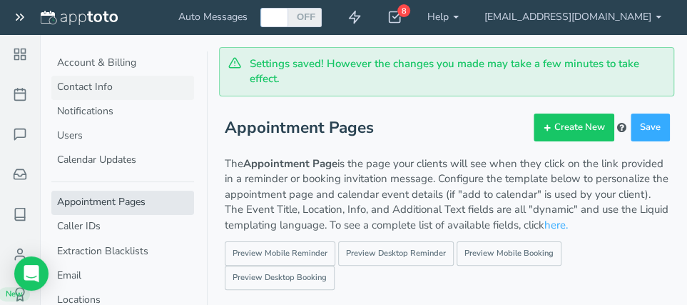
click at [78, 89] on link "Contact Info" at bounding box center [122, 88] width 143 height 24
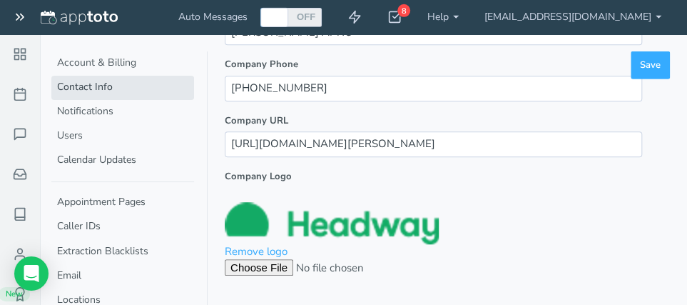
scroll to position [380, 0]
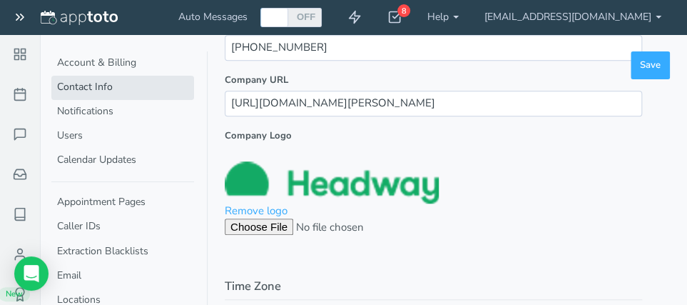
click at [373, 181] on img at bounding box center [332, 182] width 214 height 42
click at [254, 209] on link "Remove logo" at bounding box center [256, 210] width 63 height 14
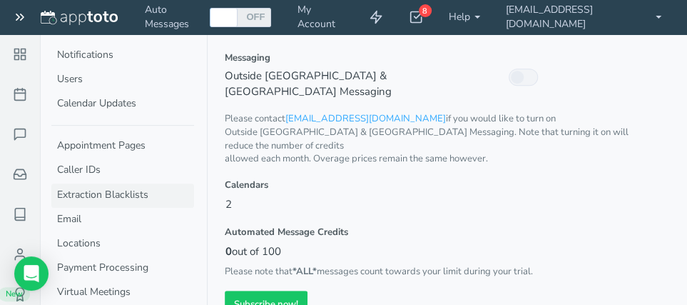
scroll to position [86, 0]
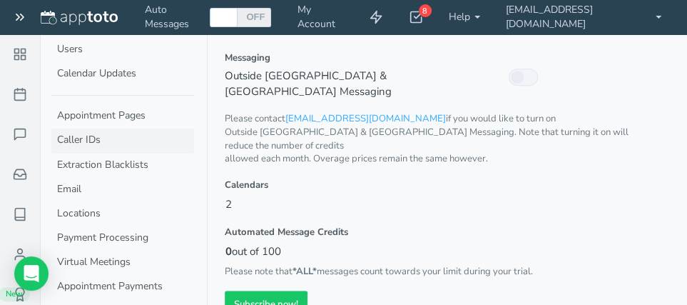
click at [80, 136] on link "Caller IDs" at bounding box center [122, 140] width 143 height 24
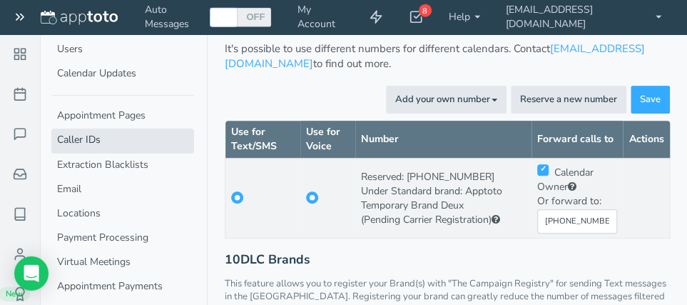
scroll to position [160, 0]
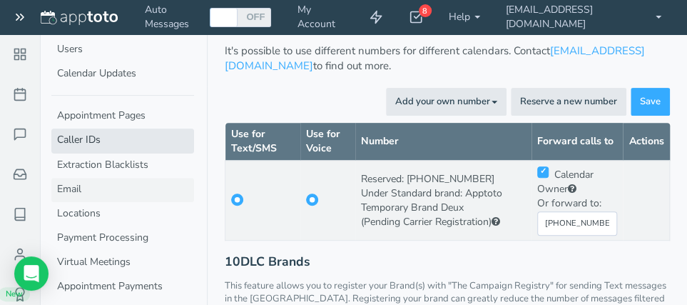
click at [73, 190] on link "Email" at bounding box center [122, 190] width 143 height 24
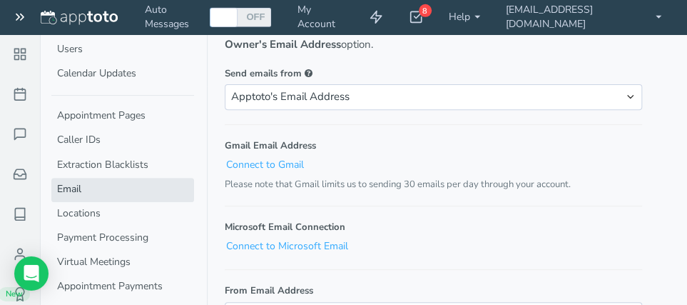
scroll to position [151, 0]
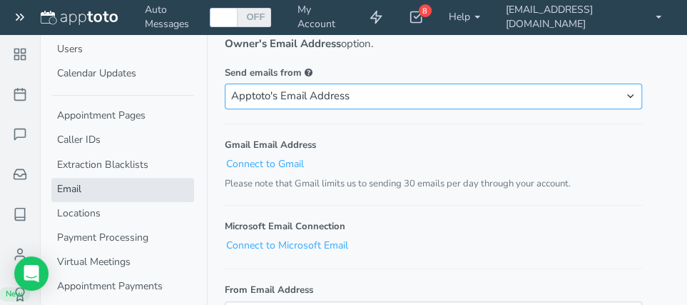
click at [225, 83] on select "Apptoto's Email Address Custom Email Address Calendar Owner's Email Address Cal…" at bounding box center [433, 95] width 417 height 25
select select "calendar_owner"
click option "Calendar Owner's Email Address" at bounding box center [0, 0] width 0 height 0
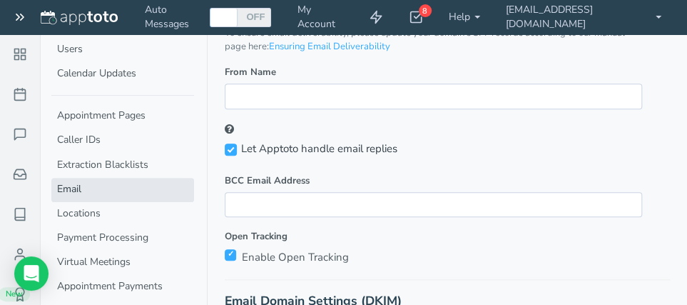
scroll to position [529, 0]
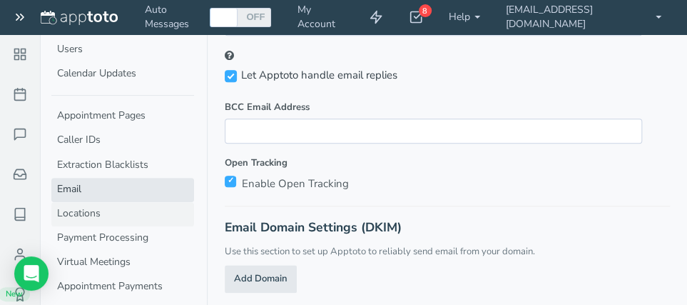
click at [86, 219] on link "Locations" at bounding box center [122, 214] width 143 height 24
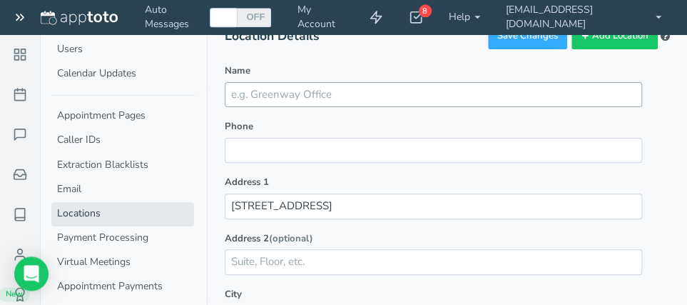
scroll to position [76, 0]
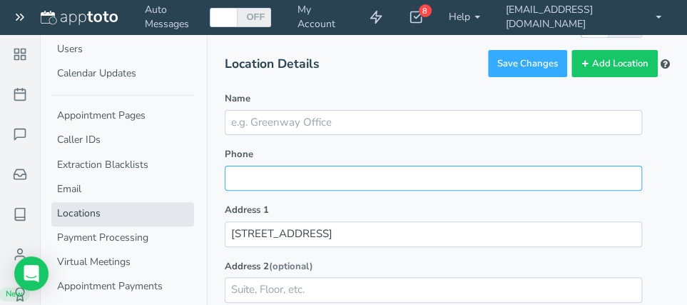
click at [278, 183] on input "Phone" at bounding box center [433, 178] width 417 height 25
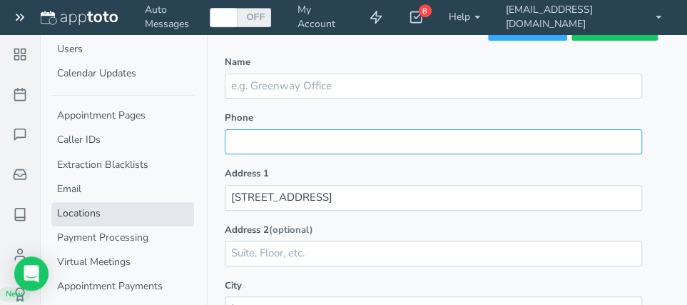
scroll to position [151, 0]
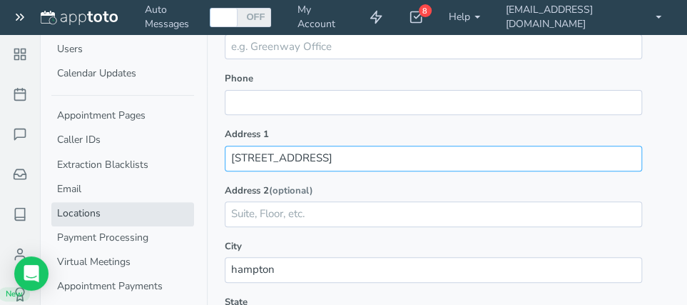
click at [333, 161] on input "[STREET_ADDRESS]" at bounding box center [433, 158] width 417 height 25
type input "5"
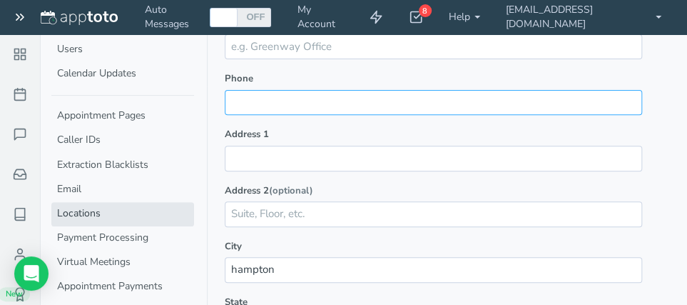
click at [289, 101] on input "Phone" at bounding box center [433, 102] width 417 height 25
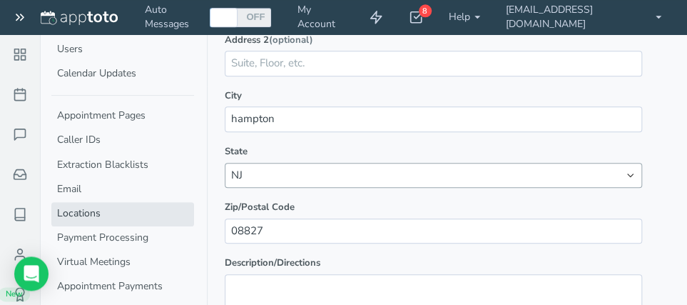
scroll to position [303, 0]
type input "908-635-4678"
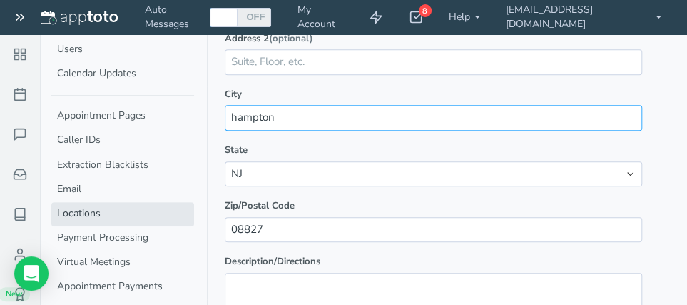
click at [288, 120] on input "hampton" at bounding box center [433, 117] width 417 height 25
type input "h"
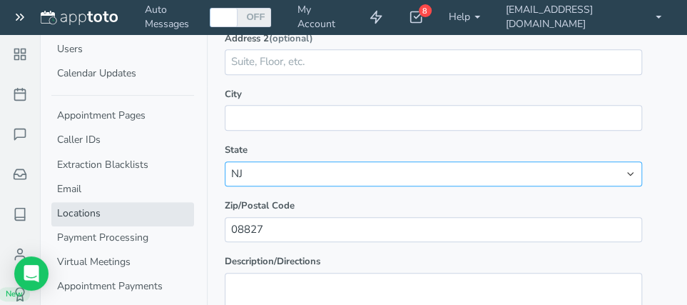
click at [225, 161] on select "AK AL AR AZ CA CO CT DC DE FL GA HI IA ID IL IN KS KY LA MA MD ME MI MN MO MS M…" at bounding box center [433, 173] width 417 height 25
click option "NJ" at bounding box center [0, 0] width 0 height 0
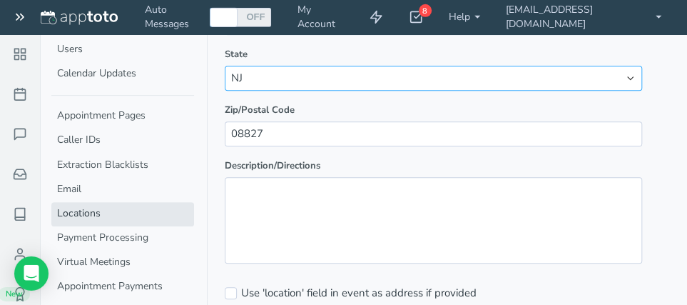
scroll to position [407, 0]
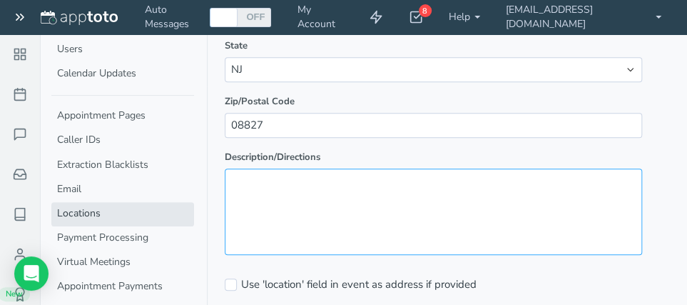
click at [268, 177] on textarea "Description/Directions" at bounding box center [433, 211] width 417 height 86
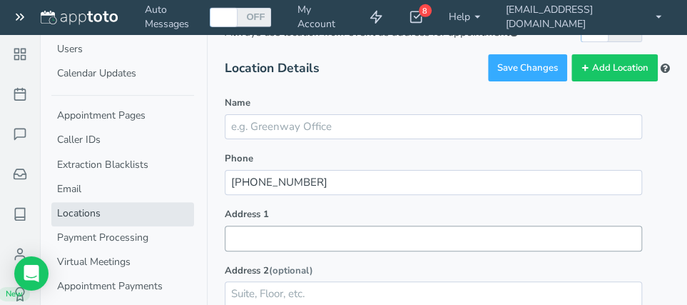
scroll to position [28, 0]
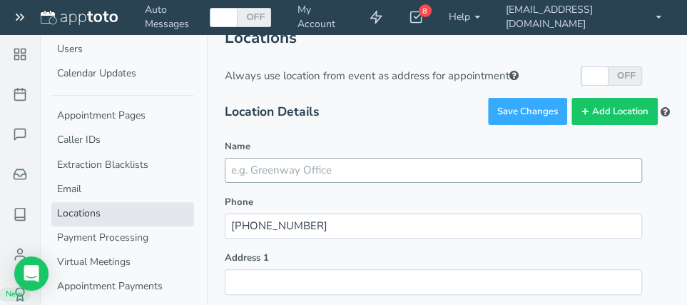
type textarea "video appointment https://doxy.me/cynthia11 phone"
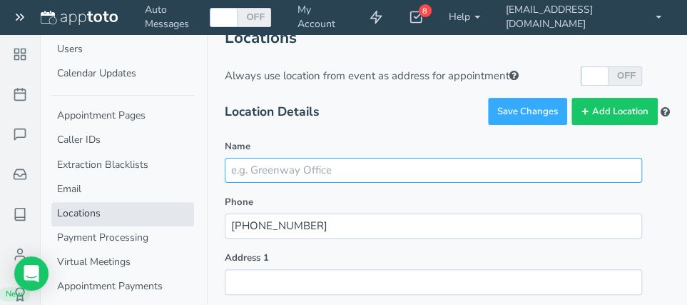
click at [259, 170] on input "Name" at bounding box center [433, 170] width 417 height 25
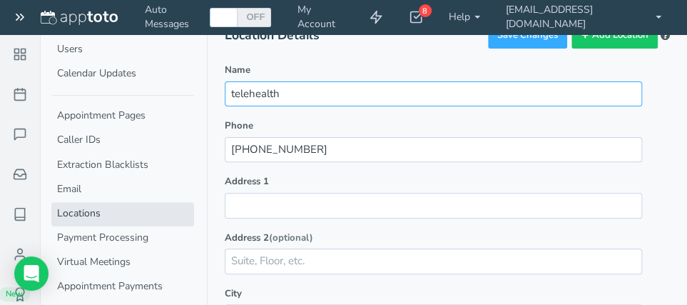
scroll to position [180, 0]
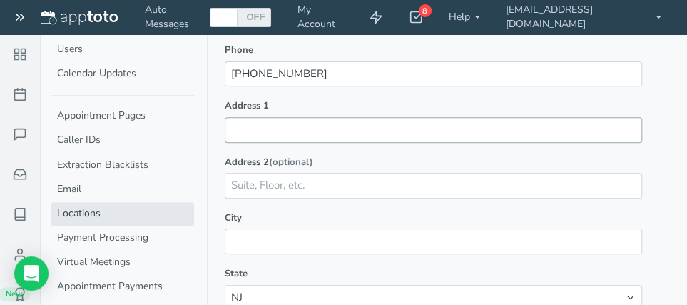
type input "telehealth"
click at [251, 126] on input "Address 1" at bounding box center [433, 129] width 417 height 25
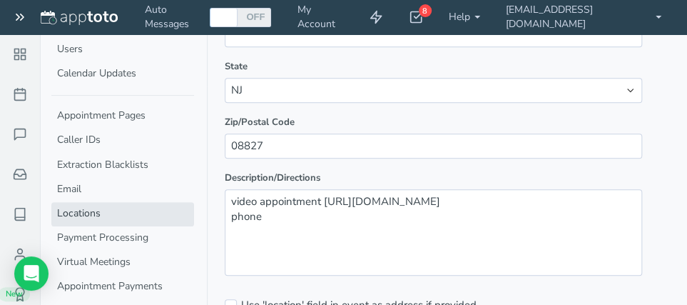
scroll to position [407, 0]
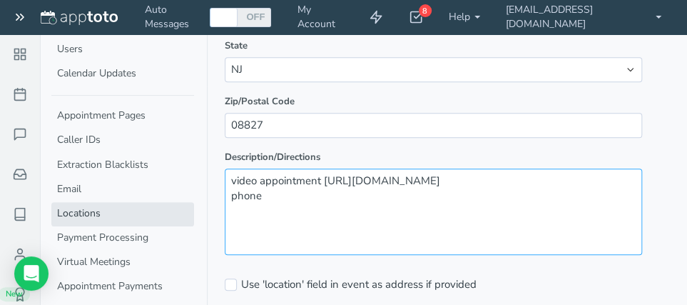
drag, startPoint x: 323, startPoint y: 178, endPoint x: 445, endPoint y: 184, distance: 122.9
click at [445, 184] on textarea "video appointment https://doxy.me/cynthia11 phone" at bounding box center [433, 211] width 417 height 86
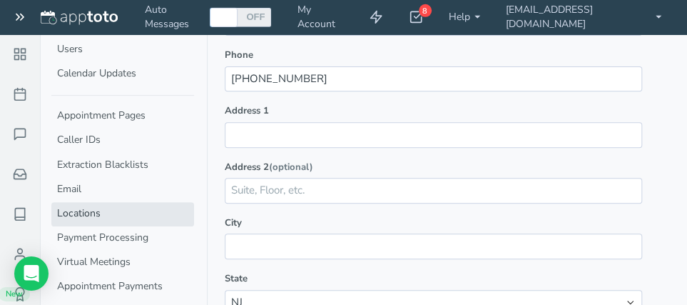
scroll to position [180, 0]
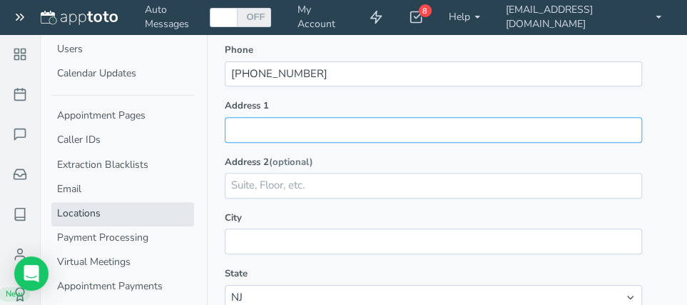
click at [252, 131] on input "Address 1" at bounding box center [433, 129] width 417 height 25
paste input "https://doxy.me/cynthia11"
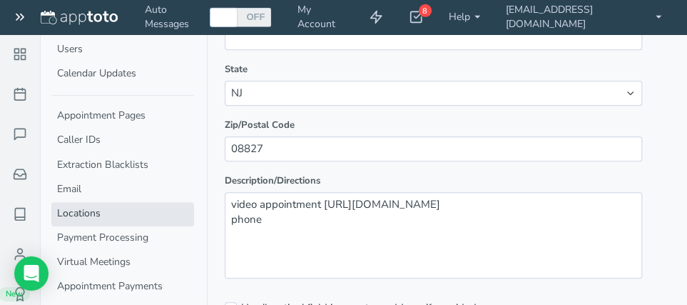
scroll to position [407, 0]
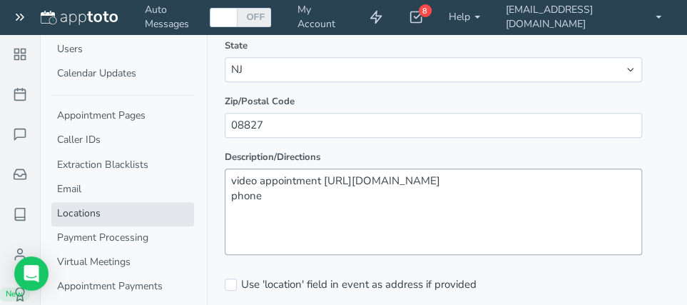
type input "https://doxy.me/cynthia11"
click at [278, 193] on textarea "video appointment https://doxy.me/cynthia11 phone" at bounding box center [433, 211] width 417 height 86
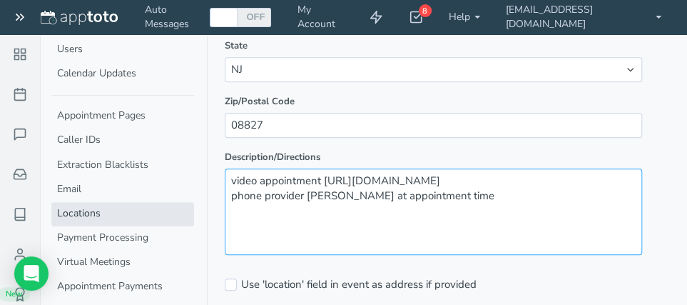
click at [306, 225] on textarea "video appointment https://doxy.me/cynthia11 phone provider wil call at appointm…" at bounding box center [433, 211] width 417 height 86
click at [320, 193] on textarea "video appointment https://doxy.me/cynthia11 phone provider wil call at appointm…" at bounding box center [433, 211] width 417 height 86
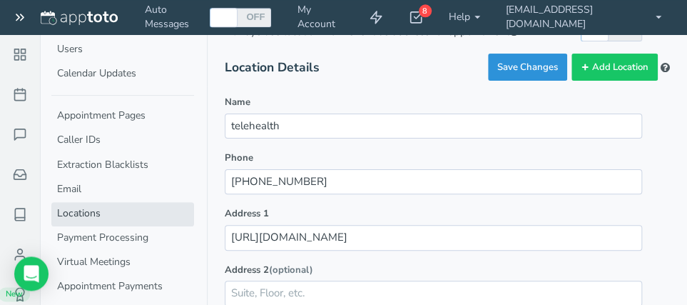
scroll to position [76, 0]
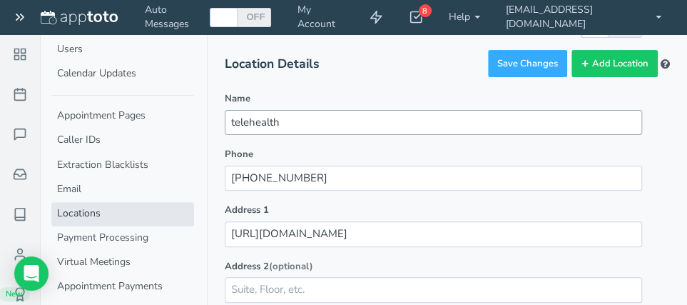
type textarea "video appointment https://doxy.me/cynthia11 phone provider will call at appoint…"
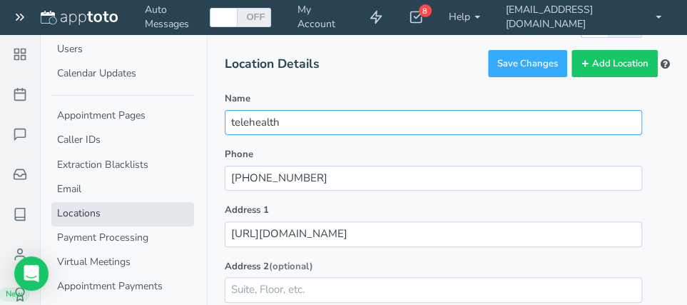
click at [312, 124] on input "telehealth" at bounding box center [433, 122] width 417 height 25
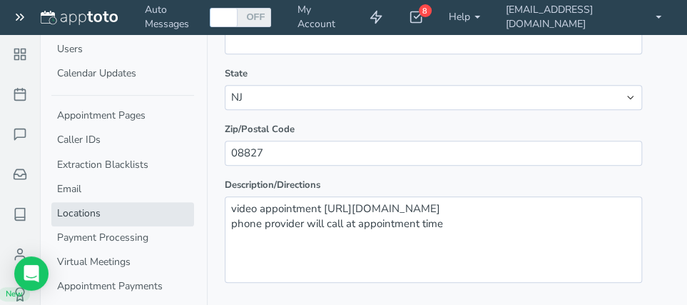
scroll to position [407, 0]
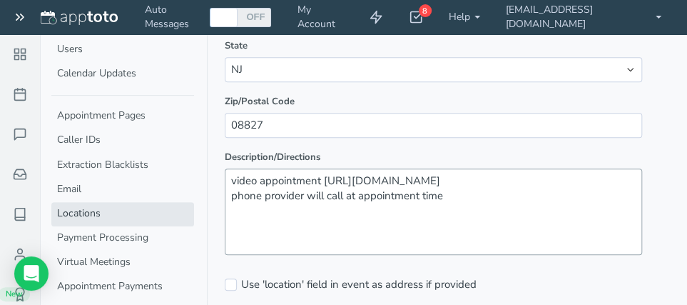
type input "telehealth video"
drag, startPoint x: 445, startPoint y: 194, endPoint x: 222, endPoint y: 192, distance: 223.3
click at [225, 192] on textarea "video appointment https://doxy.me/cynthia11 phone provider will call at appoint…" at bounding box center [433, 211] width 417 height 86
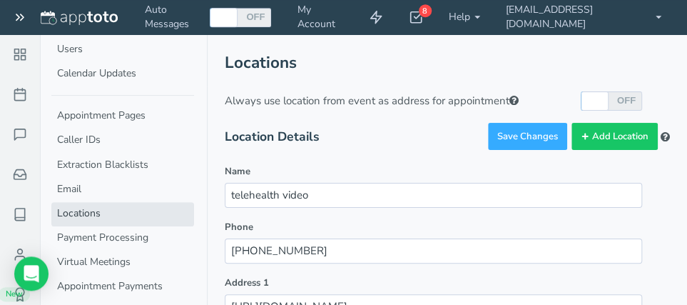
scroll to position [0, 0]
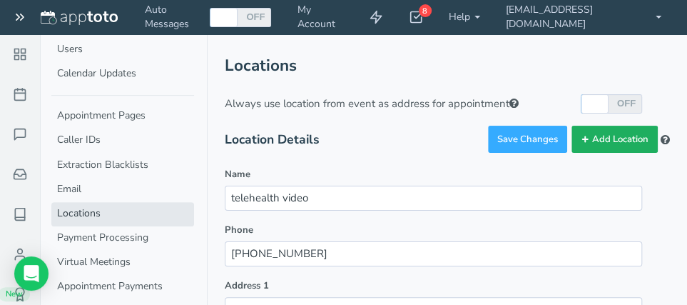
type textarea "video appointment https://doxy.me/cynthia11"
click at [599, 138] on button "Add Location" at bounding box center [615, 140] width 86 height 28
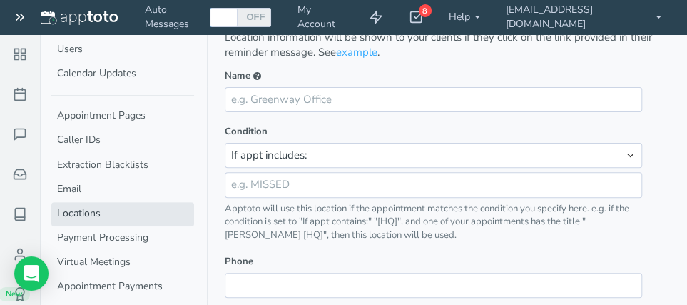
scroll to position [76, 0]
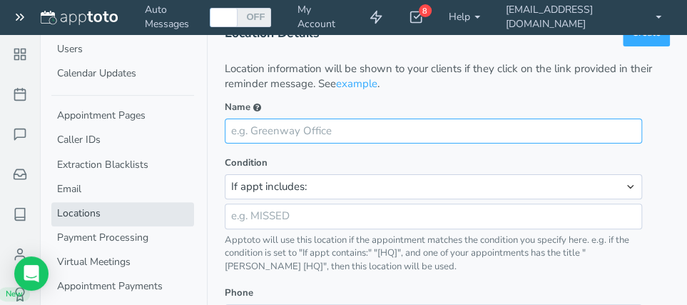
click at [265, 129] on input "Name" at bounding box center [433, 130] width 417 height 25
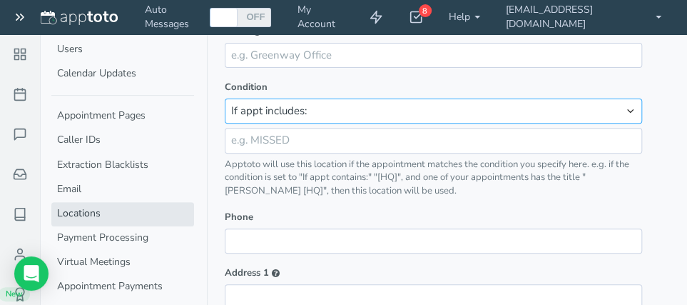
click at [225, 98] on select "If appt includes: If appt does not include: If appt matches (complex): Never ma…" at bounding box center [433, 110] width 417 height 25
click at [309, 111] on select "If appt includes: If appt does not include: If appt matches (complex): Never ma…" at bounding box center [433, 110] width 417 height 25
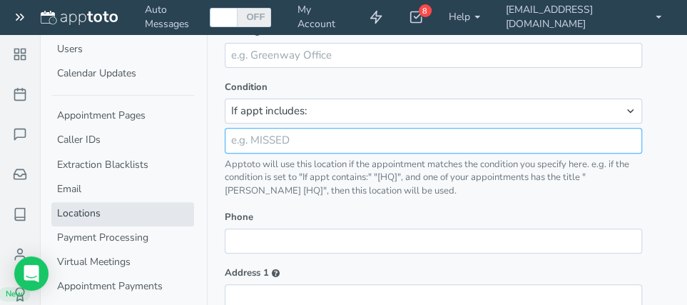
click at [293, 139] on input "text" at bounding box center [433, 140] width 417 height 25
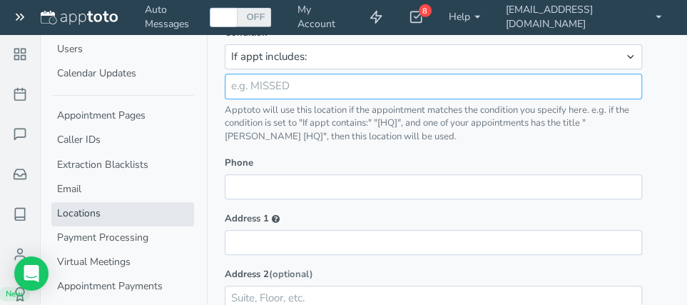
scroll to position [228, 0]
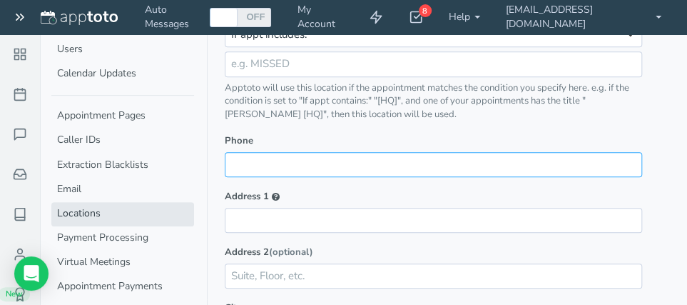
click at [275, 166] on input "Phone" at bounding box center [433, 164] width 417 height 25
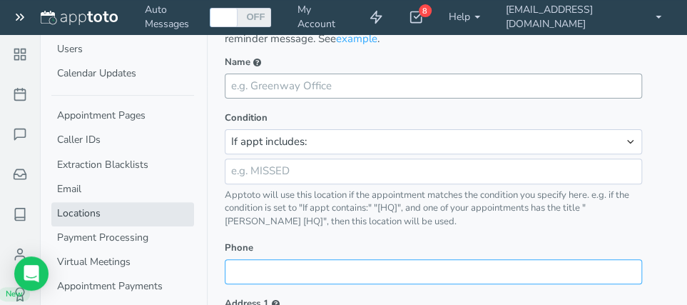
scroll to position [151, 0]
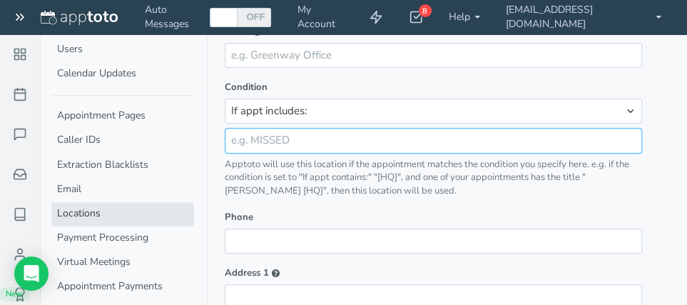
click at [270, 147] on input "text" at bounding box center [433, 140] width 417 height 25
type input "follow up phone"
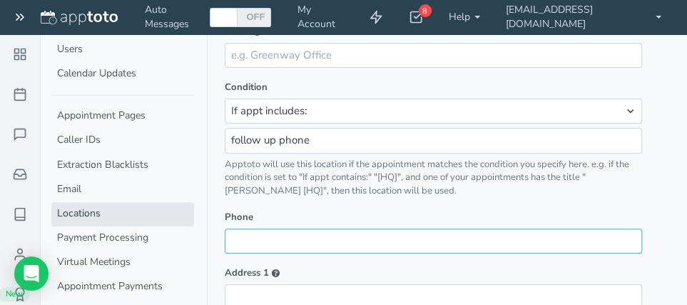
click at [225, 237] on input "Phone" at bounding box center [433, 240] width 417 height 25
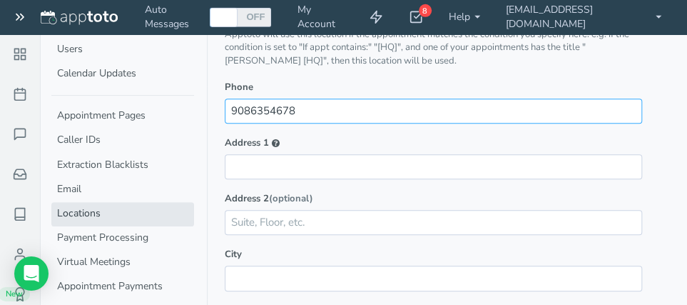
scroll to position [303, 0]
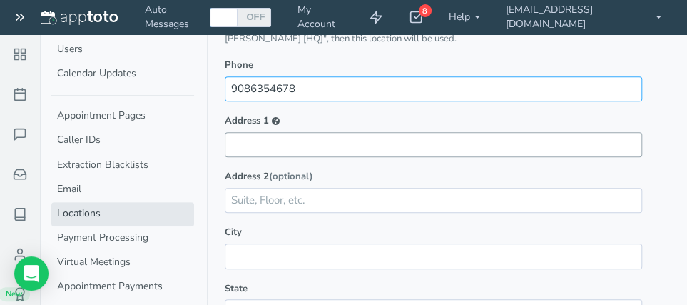
type input "9086354678"
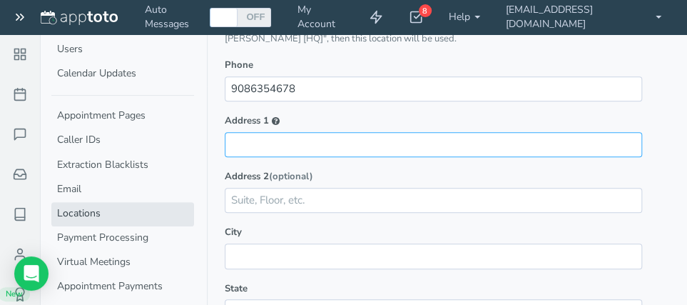
click at [262, 146] on input "Address 1" at bounding box center [433, 144] width 417 height 25
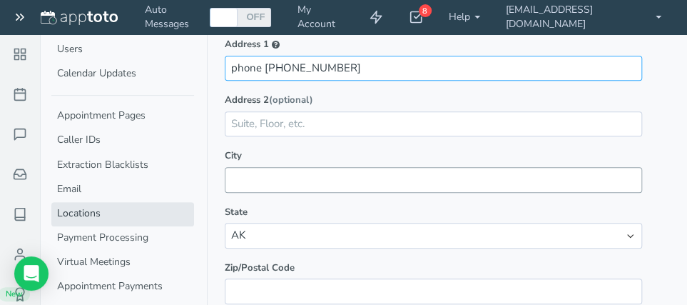
type input "phone 908-635-4678"
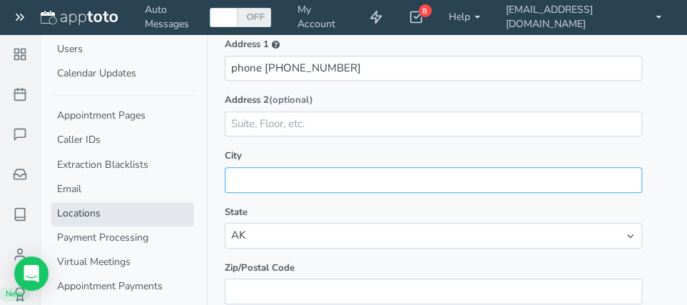
click at [253, 171] on input "text" at bounding box center [433, 179] width 417 height 25
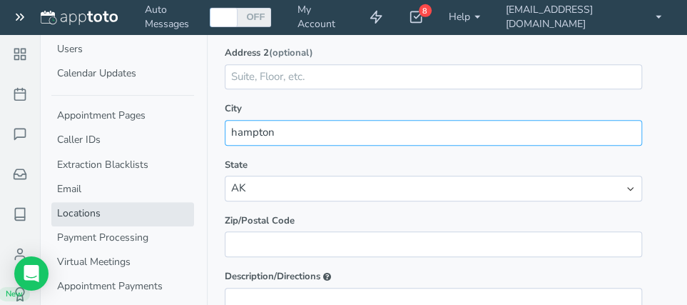
scroll to position [455, 0]
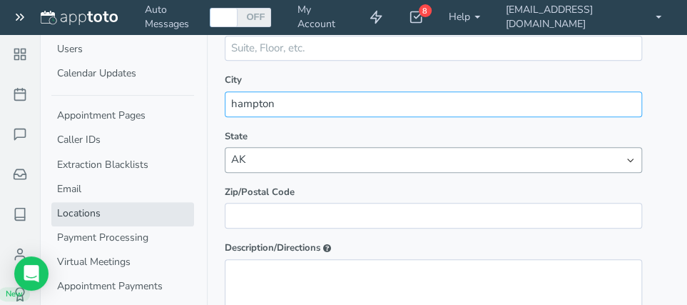
type input "hampton"
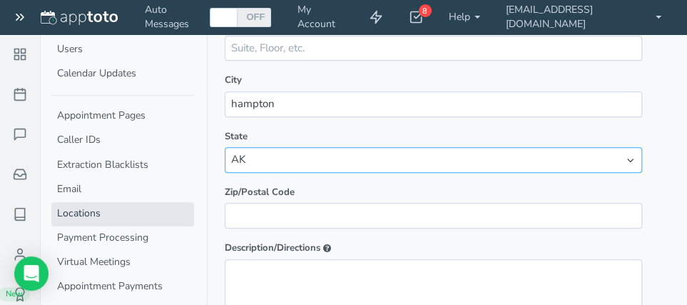
click at [225, 147] on select "AK AL AR AZ CA CO CT DC DE FL GA HI IA ID IL IN KS KY LA MA MD ME MI MN MO MS M…" at bounding box center [433, 159] width 417 height 25
select select "NJ"
click option "NJ" at bounding box center [0, 0] width 0 height 0
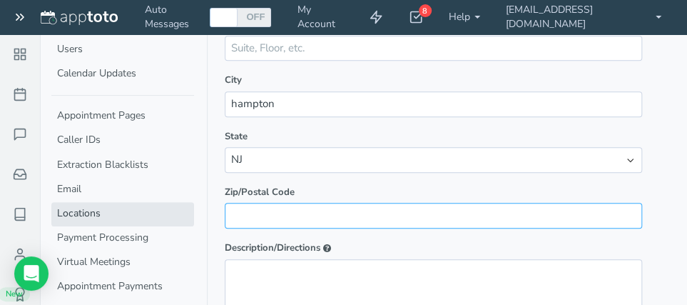
click at [253, 214] on input "text" at bounding box center [433, 215] width 417 height 25
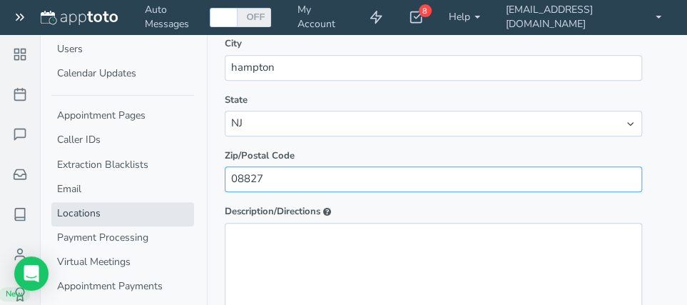
scroll to position [531, 0]
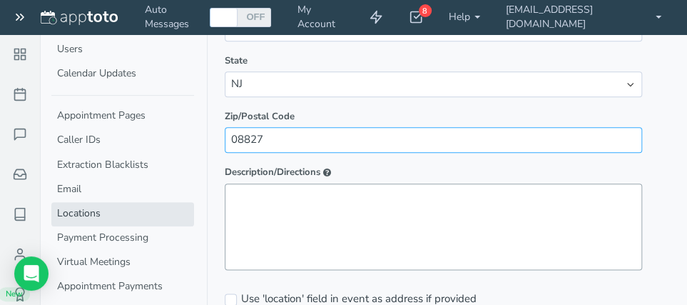
type input "08827"
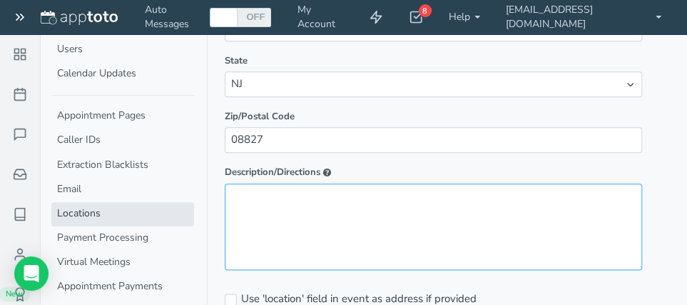
click at [257, 200] on textarea "Description/Directions" at bounding box center [433, 226] width 417 height 86
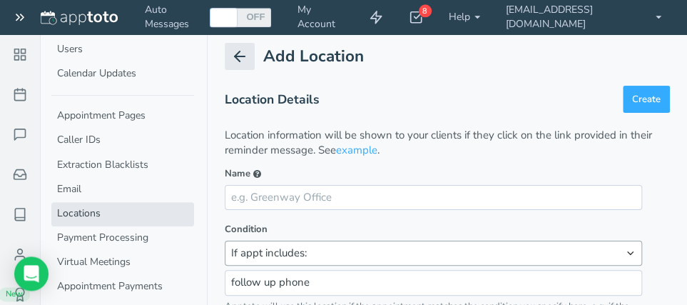
scroll to position [0, 0]
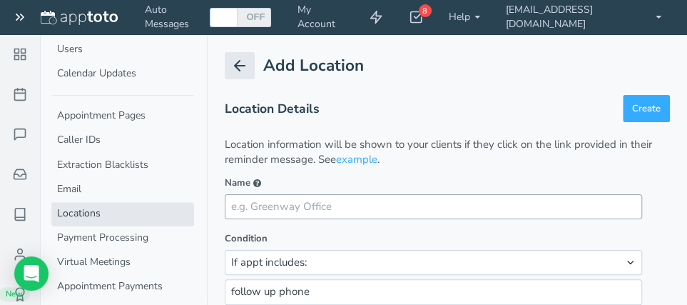
type textarea "provider will call your phone at scheduled time"
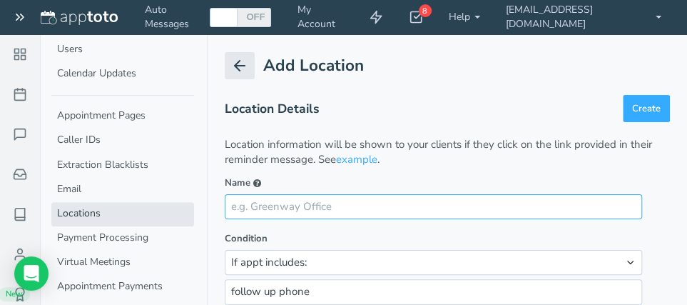
click at [318, 210] on input "Name" at bounding box center [433, 206] width 417 height 25
type input "phone appointment"
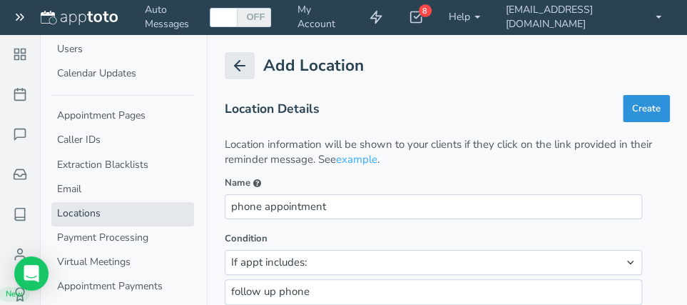
click at [634, 114] on button "Create" at bounding box center [646, 109] width 47 height 28
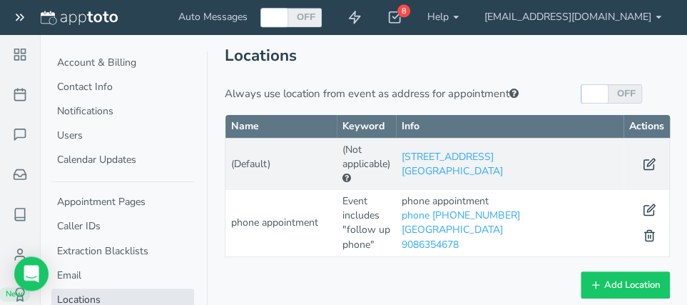
scroll to position [23, 0]
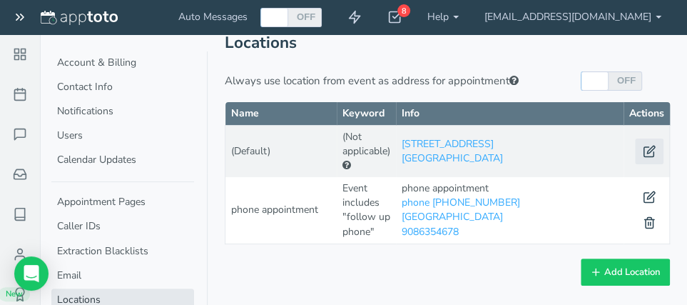
click at [646, 150] on icon at bounding box center [649, 151] width 13 height 13
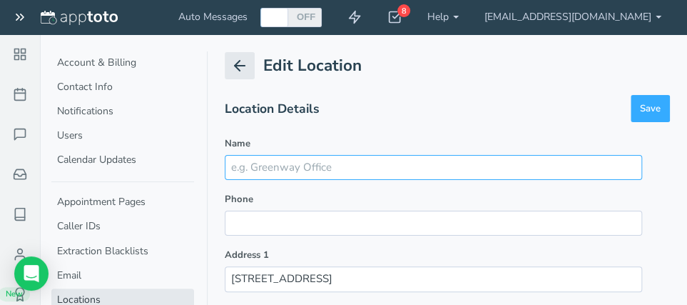
click at [323, 170] on input "Name" at bounding box center [433, 167] width 417 height 25
type input "video appointment"
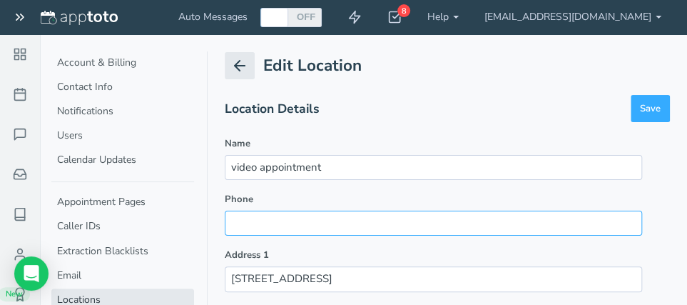
click at [284, 228] on input "Phone" at bounding box center [433, 222] width 417 height 25
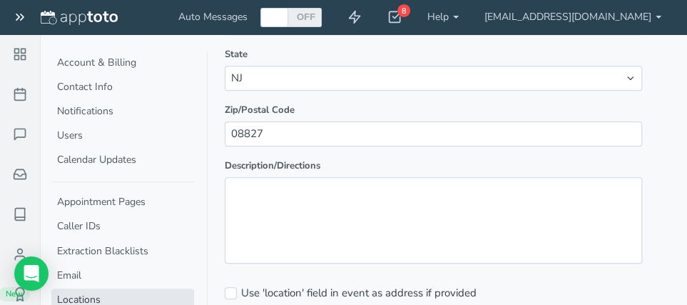
scroll to position [377, 0]
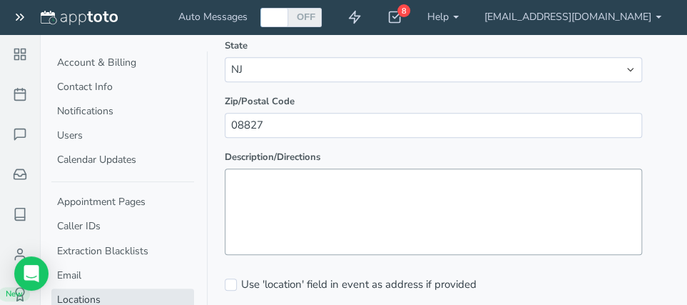
type input "9086354678"
click at [279, 195] on textarea "Description/Directions" at bounding box center [433, 211] width 417 height 86
click at [246, 178] on textarea "Description/Directions" at bounding box center [433, 211] width 417 height 86
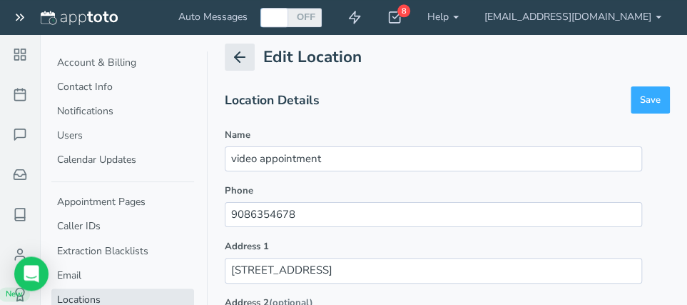
scroll to position [0, 0]
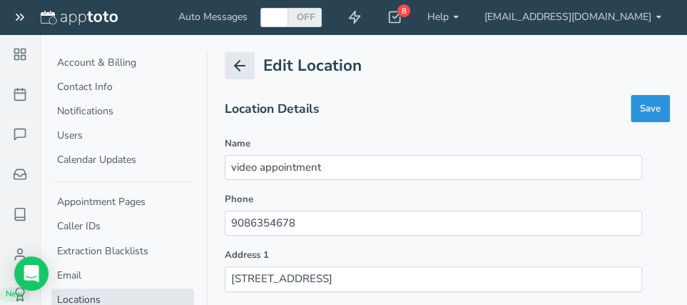
type textarea "please sign on to https://doxy,me/cynthia11 from yur browser at your scheduled …"
click at [648, 109] on button "Save" at bounding box center [650, 109] width 39 height 28
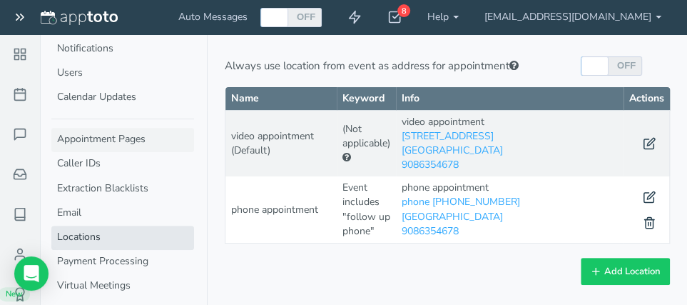
scroll to position [86, 0]
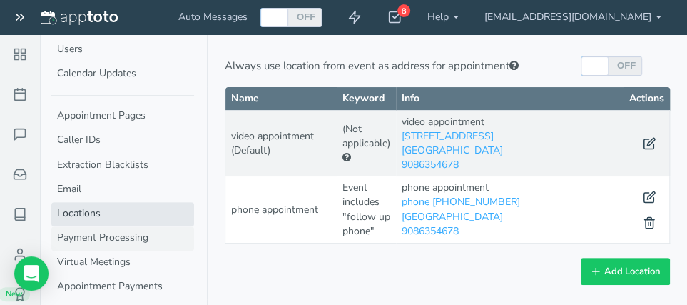
click at [79, 235] on link "Payment Processing" at bounding box center [122, 238] width 143 height 24
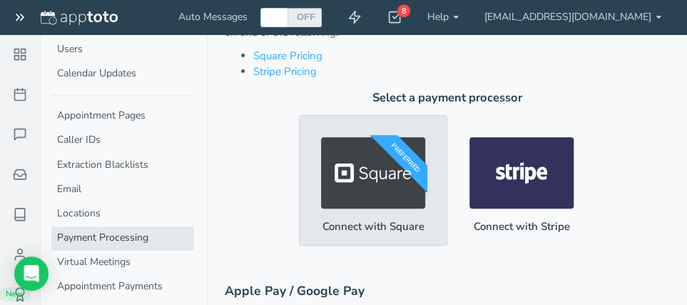
scroll to position [212, 0]
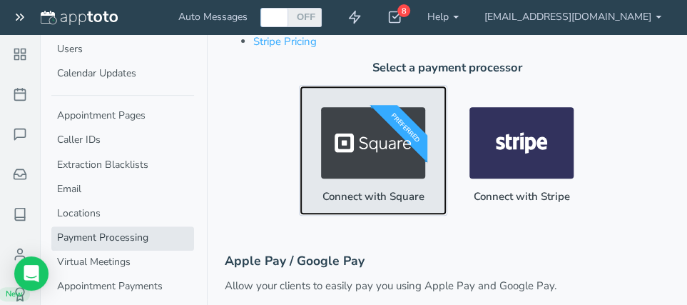
click at [374, 163] on div "Preferred" at bounding box center [397, 136] width 61 height 63
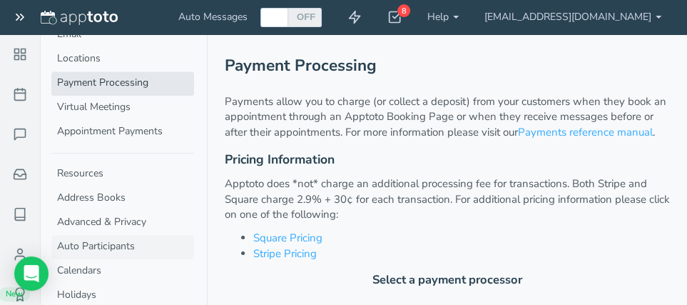
scroll to position [260, 0]
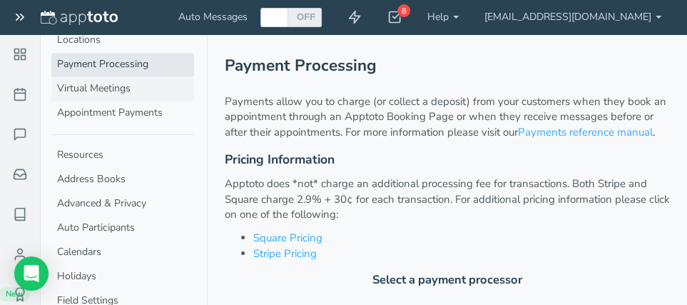
click at [114, 87] on link "Virtual Meetings" at bounding box center [122, 89] width 143 height 24
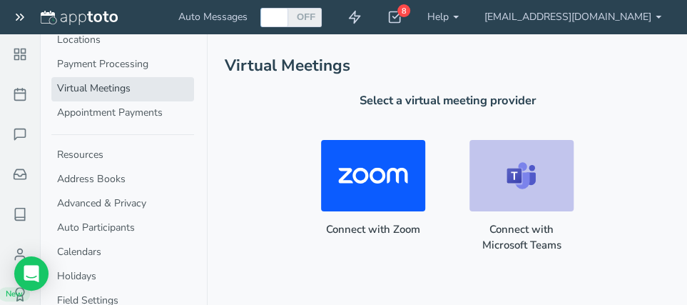
click at [612, 235] on div "Connect with Zoom Connect with Microsoft Teams" at bounding box center [447, 191] width 445 height 146
click at [76, 112] on link "Appointment Payments" at bounding box center [122, 113] width 143 height 24
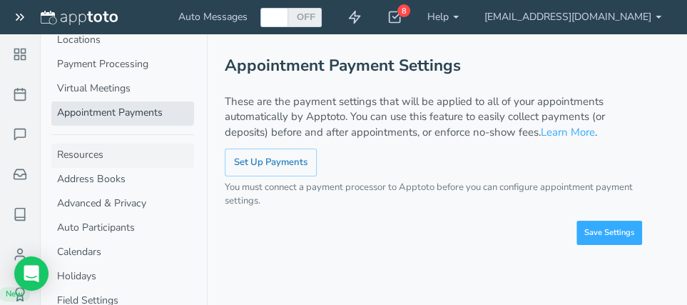
click at [83, 157] on link "Resources" at bounding box center [122, 155] width 143 height 24
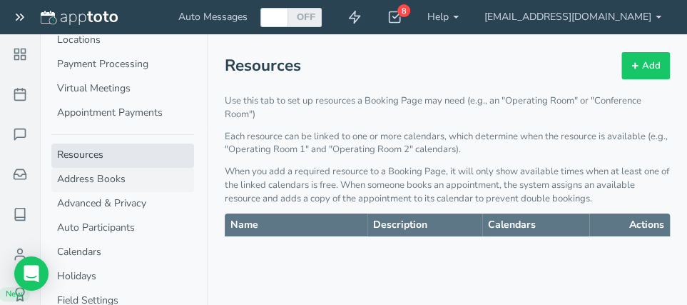
click at [86, 177] on link "Address Books" at bounding box center [122, 180] width 143 height 24
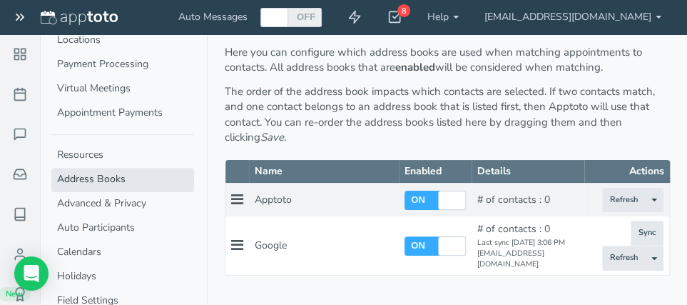
scroll to position [49, 0]
click at [91, 201] on link "Advanced & Privacy" at bounding box center [122, 204] width 143 height 24
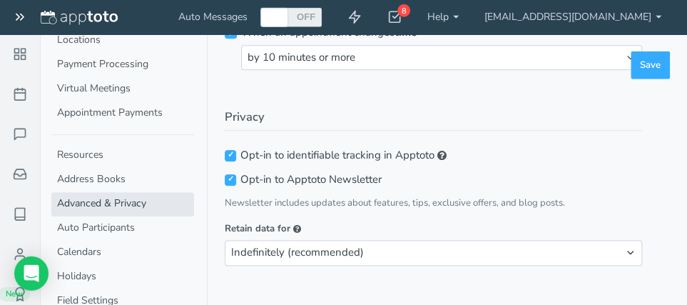
scroll to position [556, 0]
click at [130, 228] on link "Auto Participants" at bounding box center [122, 228] width 143 height 24
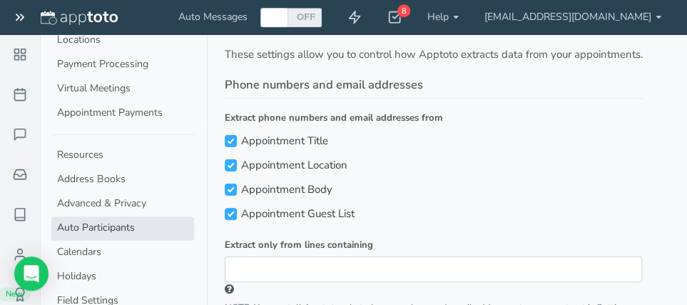
scroll to position [76, 0]
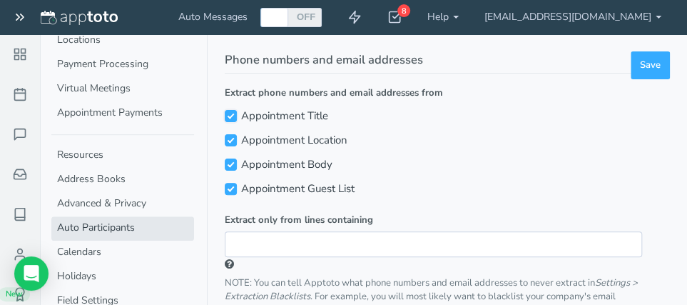
click at [230, 114] on input "Appointment Title" at bounding box center [231, 116] width 12 height 12
checkbox input "false"
click at [230, 142] on input "Appointment Location" at bounding box center [231, 140] width 12 height 12
checkbox input "false"
click at [231, 166] on input "Appointment Body" at bounding box center [231, 164] width 12 height 12
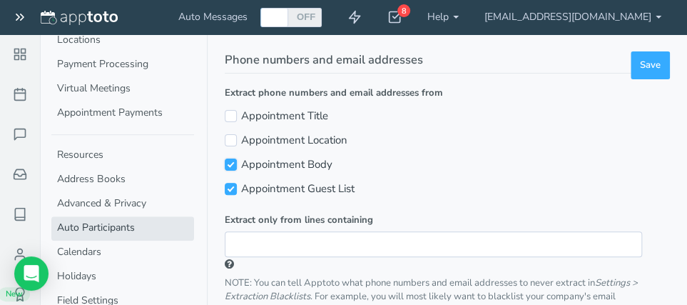
checkbox input "false"
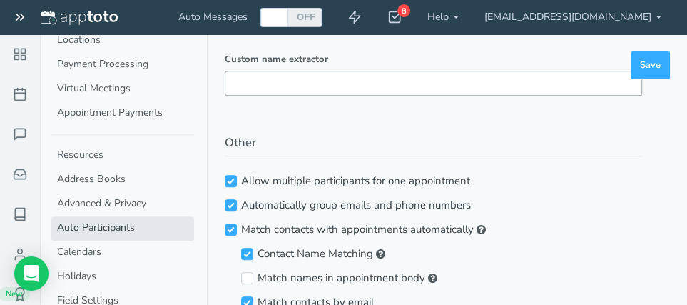
scroll to position [455, 0]
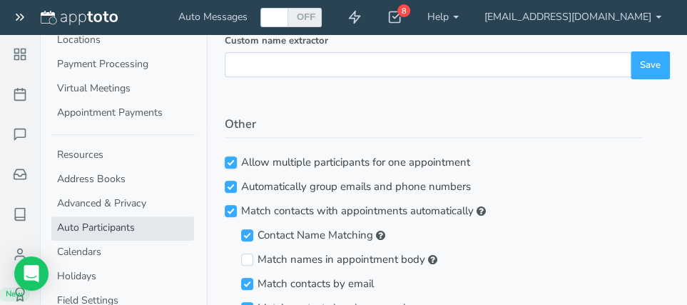
click at [230, 161] on input "Allow multiple participants for one appointment" at bounding box center [231, 162] width 12 height 12
checkbox input "false"
click at [231, 184] on input "Automatically group emails and phone numbers" at bounding box center [231, 187] width 12 height 12
checkbox input "false"
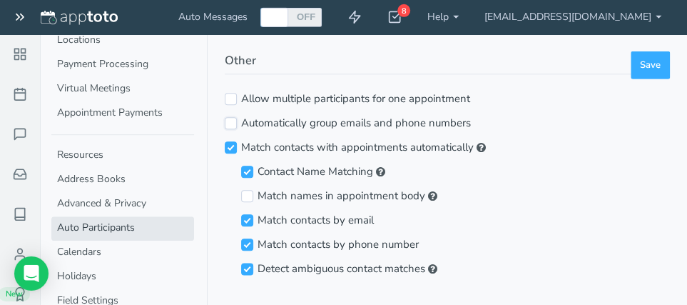
scroll to position [523, 0]
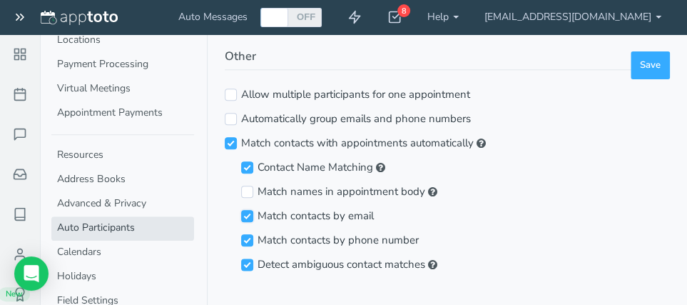
click at [248, 215] on input "Match contacts by email" at bounding box center [247, 216] width 12 height 12
checkbox input "false"
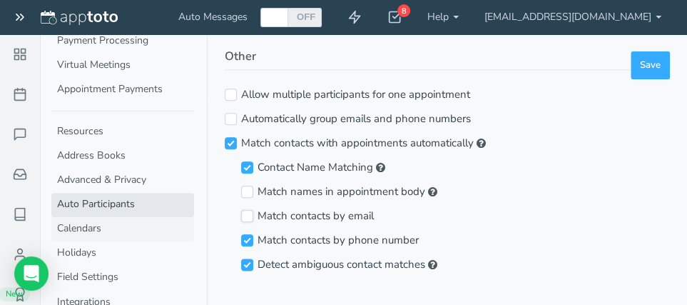
scroll to position [304, 0]
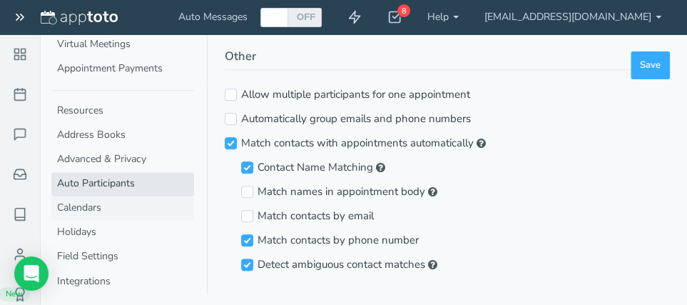
click at [82, 208] on link "Calendars" at bounding box center [122, 208] width 143 height 24
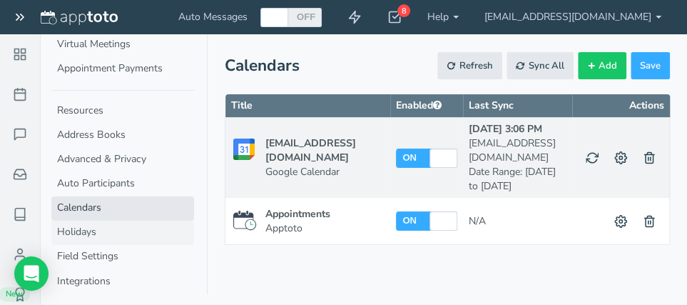
click at [68, 230] on link "Holidays" at bounding box center [122, 232] width 143 height 24
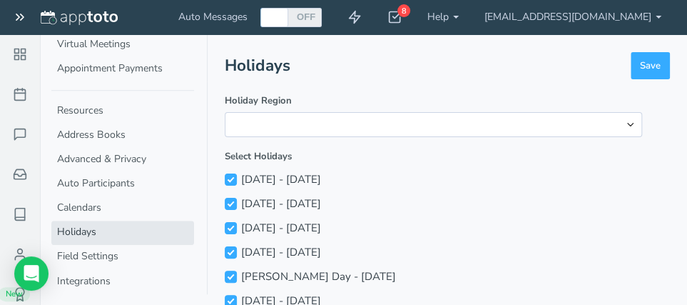
select select "string:us"
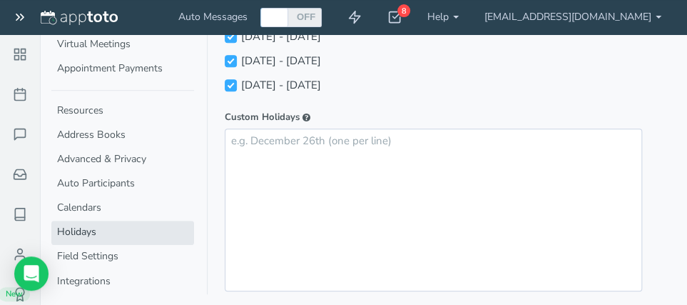
scroll to position [303, 0]
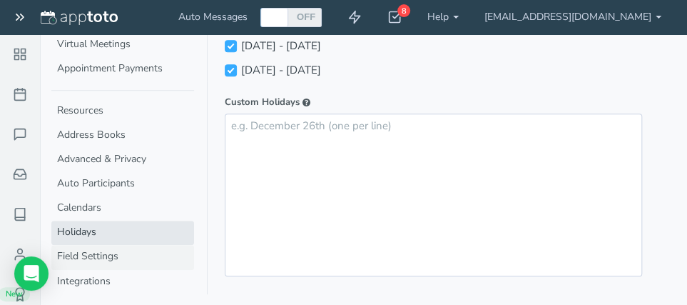
click at [98, 252] on link "Field Settings" at bounding box center [122, 257] width 143 height 24
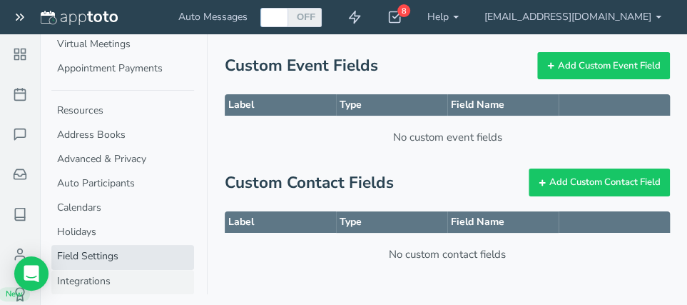
click at [101, 279] on link "Integrations" at bounding box center [122, 282] width 143 height 24
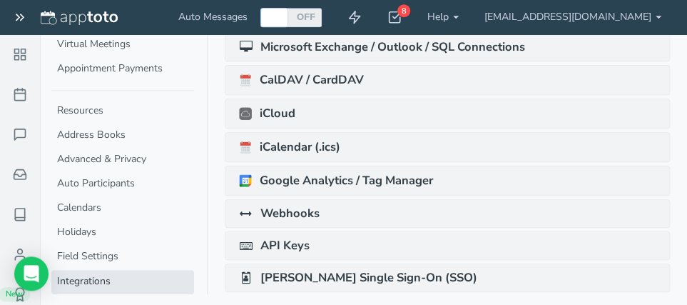
scroll to position [330, 0]
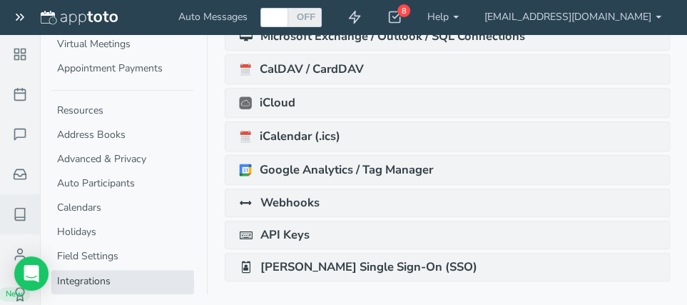
click at [18, 215] on icon at bounding box center [20, 214] width 14 height 14
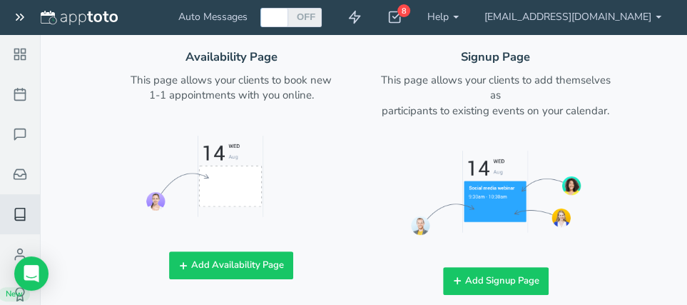
scroll to position [82, 0]
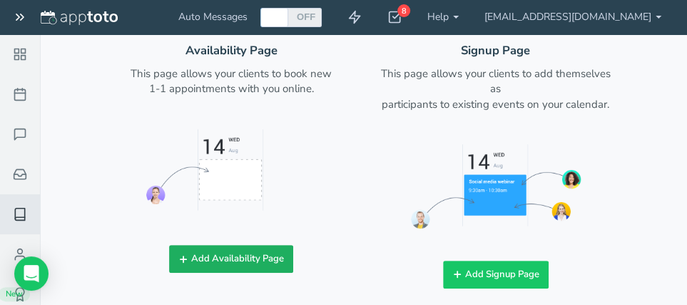
click at [206, 255] on button "Add Availability Page" at bounding box center [231, 259] width 124 height 28
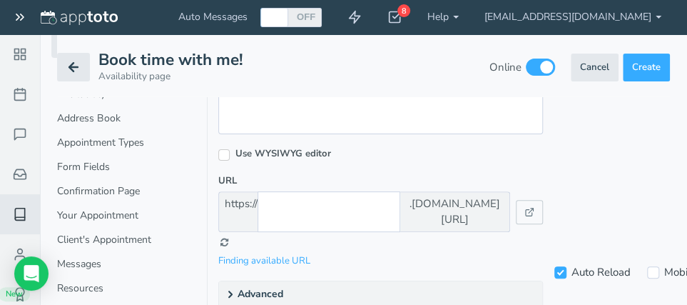
checkbox input "true"
type input "Book time with me!"
type input "gmail_cynsera1111"
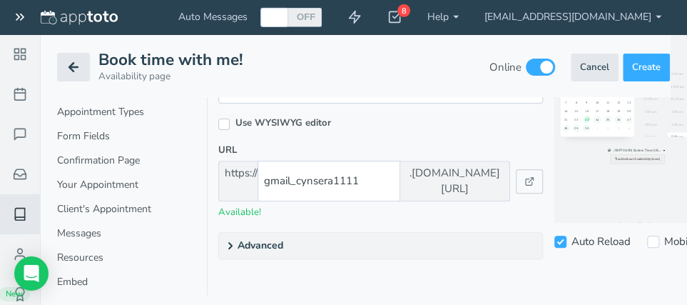
scroll to position [132, 0]
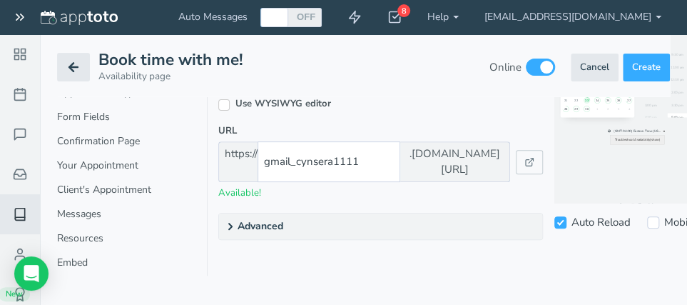
click at [282, 213] on summary "Advanced" at bounding box center [380, 226] width 323 height 26
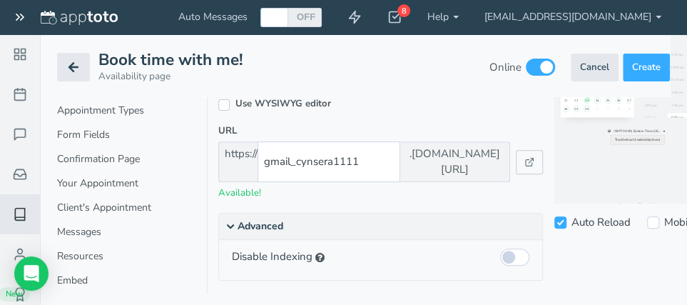
scroll to position [133, 0]
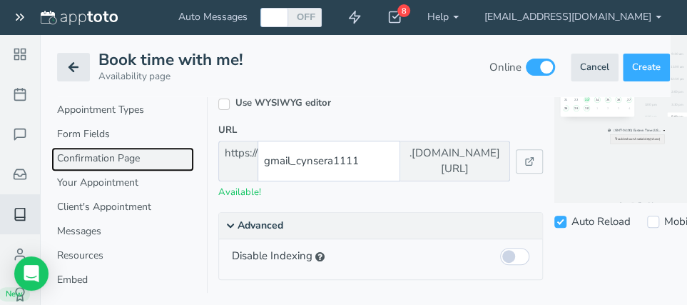
click at [81, 147] on link "Confirmation Page" at bounding box center [122, 159] width 143 height 24
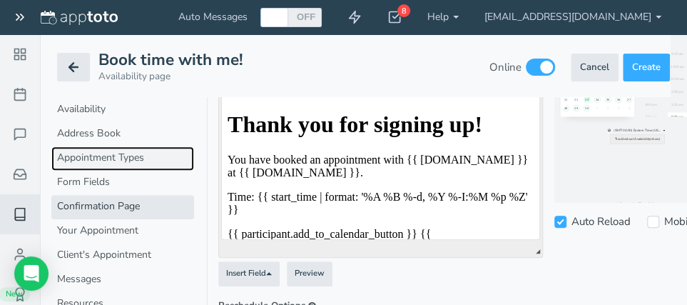
click at [77, 157] on link "Appointment Types" at bounding box center [122, 158] width 143 height 24
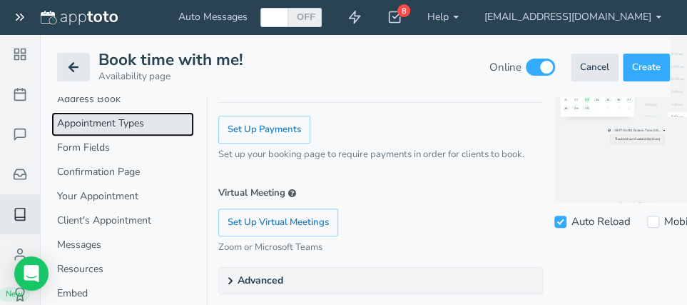
scroll to position [161, 0]
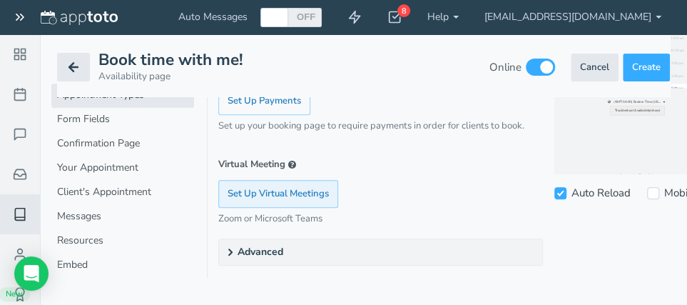
click at [318, 193] on button "Set Up Virtual Meetings" at bounding box center [278, 194] width 120 height 28
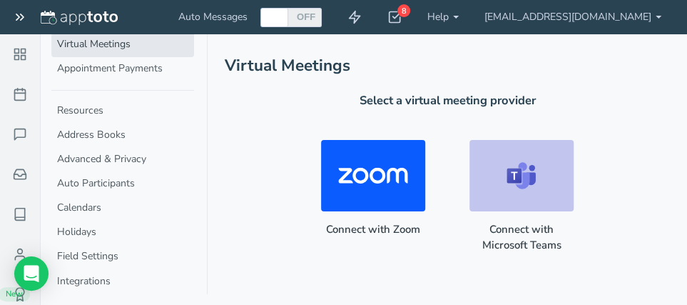
click at [414, 273] on div "Payment Processing Payments allow you to charge (or collect a deposit) from you…" at bounding box center [363, 154] width 613 height 240
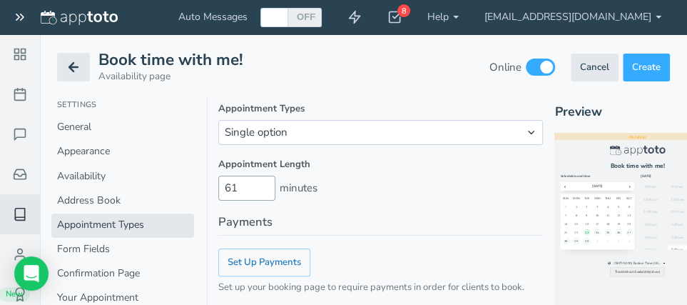
click at [263, 184] on input "61" at bounding box center [246, 188] width 57 height 25
click at [263, 184] on input "62" at bounding box center [246, 188] width 57 height 25
click at [263, 184] on input "63" at bounding box center [246, 188] width 57 height 25
click at [262, 196] on input "63" at bounding box center [246, 188] width 57 height 25
click at [264, 188] on input "62" at bounding box center [246, 188] width 57 height 25
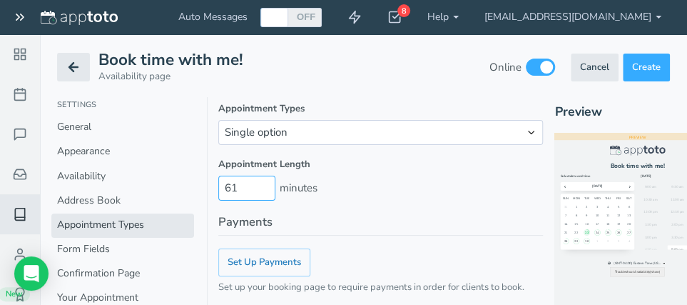
click at [264, 188] on input "61" at bounding box center [246, 188] width 57 height 25
click at [264, 188] on input "60" at bounding box center [246, 188] width 57 height 25
click at [264, 188] on input "59" at bounding box center [246, 188] width 57 height 25
click at [264, 188] on input "58" at bounding box center [246, 188] width 57 height 25
click at [264, 188] on input "57" at bounding box center [246, 188] width 57 height 25
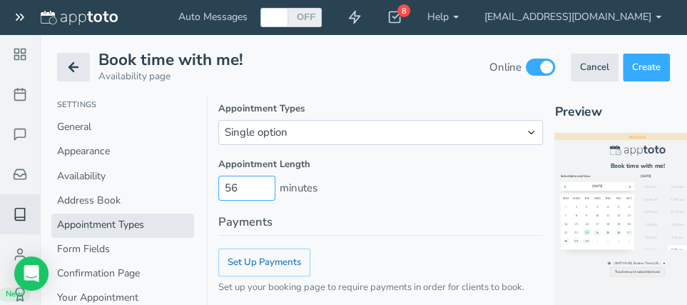
click at [264, 188] on input "56" at bounding box center [246, 188] width 57 height 25
click at [264, 188] on input "55" at bounding box center [246, 188] width 57 height 25
click at [264, 188] on input "54" at bounding box center [246, 188] width 57 height 25
click at [264, 188] on input "53" at bounding box center [246, 188] width 57 height 25
click at [264, 188] on input "52" at bounding box center [246, 188] width 57 height 25
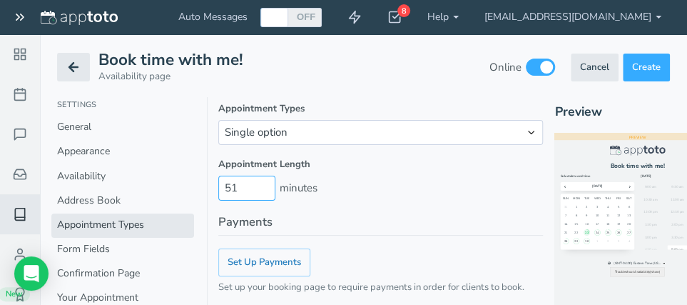
click at [263, 188] on input "51" at bounding box center [246, 188] width 57 height 25
click at [263, 188] on input "50" at bounding box center [246, 188] width 57 height 25
click at [263, 188] on input "49" at bounding box center [246, 188] width 57 height 25
click at [263, 188] on input "48" at bounding box center [246, 188] width 57 height 25
click at [263, 188] on input "47" at bounding box center [246, 188] width 57 height 25
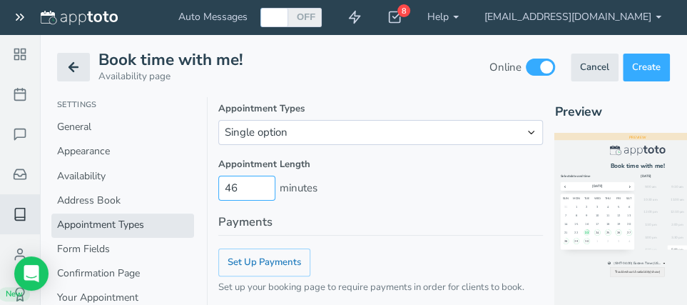
click at [262, 188] on input "46" at bounding box center [246, 188] width 57 height 25
click at [260, 187] on input "47" at bounding box center [246, 188] width 57 height 25
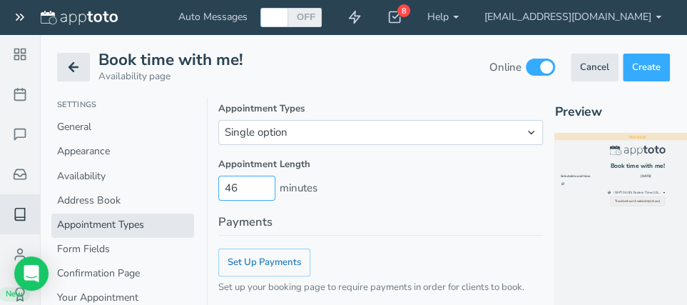
click at [263, 189] on input "46" at bounding box center [246, 188] width 57 height 25
click at [263, 189] on input "45" at bounding box center [246, 188] width 57 height 25
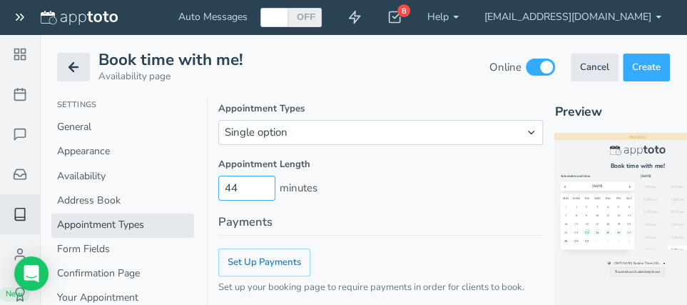
click at [263, 189] on input "44" at bounding box center [246, 188] width 57 height 25
click at [263, 189] on input "43" at bounding box center [246, 188] width 57 height 25
click at [263, 189] on input "42" at bounding box center [246, 188] width 57 height 25
click at [263, 189] on input "41" at bounding box center [246, 188] width 57 height 25
click at [263, 189] on input "40" at bounding box center [246, 188] width 57 height 25
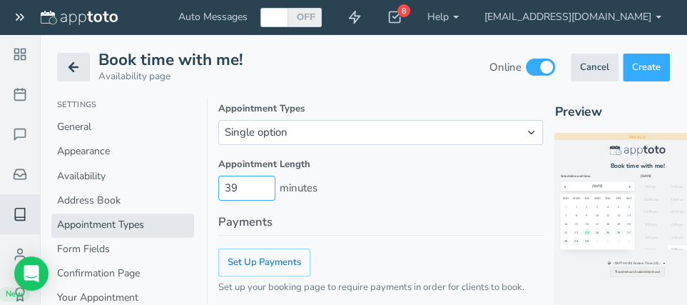
click at [263, 189] on input "39" at bounding box center [246, 188] width 57 height 25
click at [263, 189] on input "38" at bounding box center [246, 188] width 57 height 25
click at [263, 189] on input "37" at bounding box center [246, 188] width 57 height 25
click at [263, 189] on input "36" at bounding box center [246, 188] width 57 height 25
click at [263, 189] on input "35" at bounding box center [246, 188] width 57 height 25
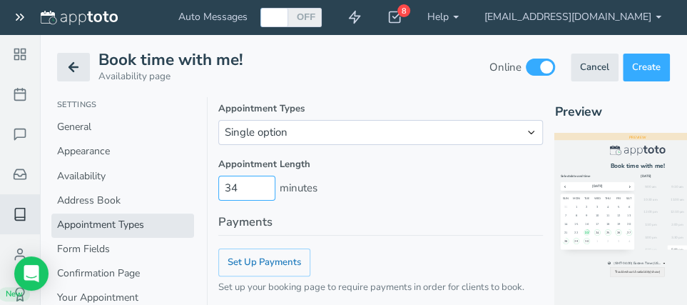
click at [263, 189] on input "34" at bounding box center [246, 188] width 57 height 25
click at [263, 189] on input "33" at bounding box center [246, 188] width 57 height 25
click at [263, 189] on input "32" at bounding box center [246, 188] width 57 height 25
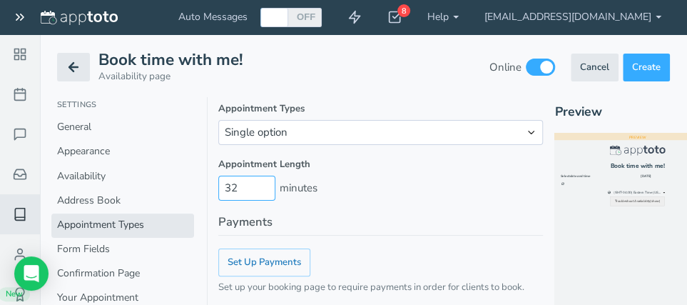
click at [263, 189] on input "31" at bounding box center [246, 188] width 57 height 25
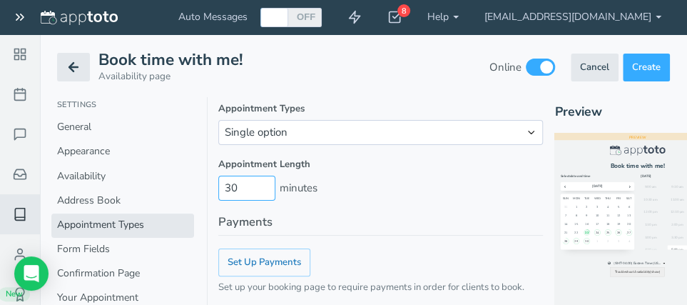
type input "30"
click at [263, 189] on input "30" at bounding box center [246, 188] width 57 height 25
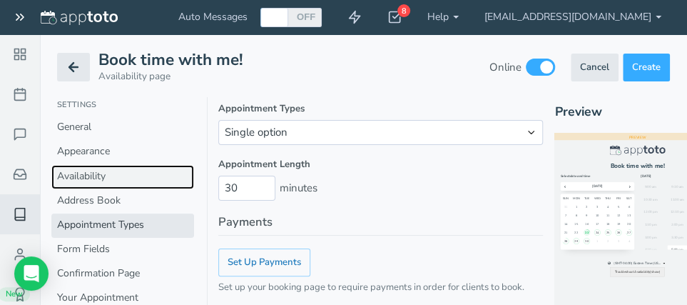
click at [169, 186] on link "Availability" at bounding box center [122, 177] width 143 height 24
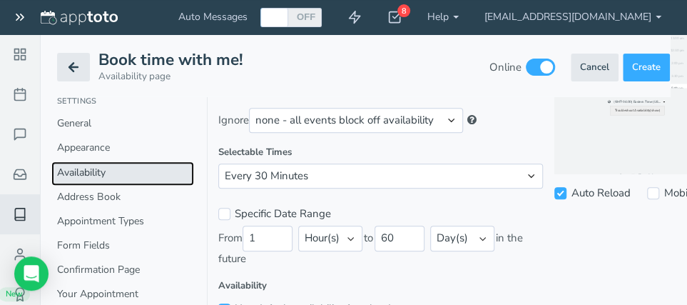
scroll to position [151, 0]
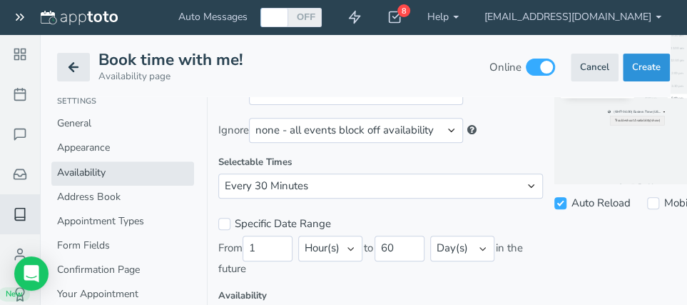
click at [646, 71] on span "Create" at bounding box center [646, 67] width 29 height 13
select select "?"
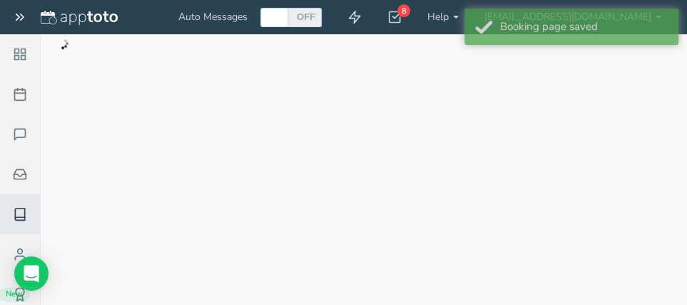
checkbox input "true"
type input "Book time with me!"
type input "gmail_cynsera1111"
checkbox input "true"
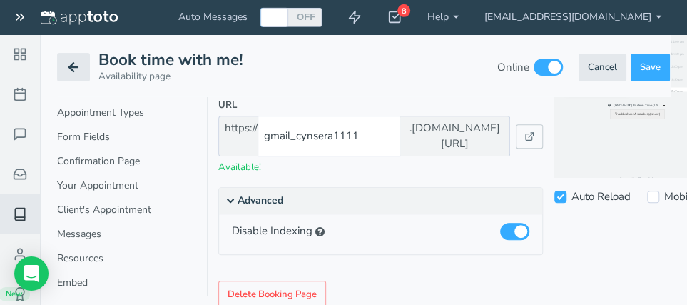
scroll to position [160, 0]
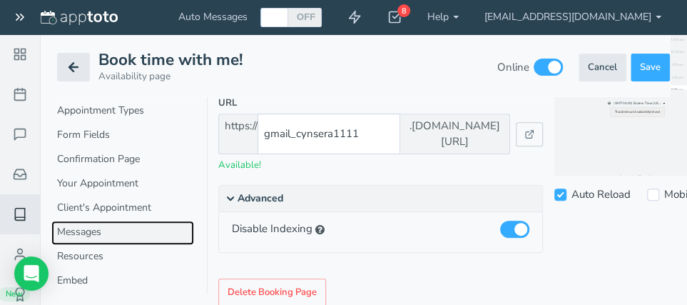
click at [59, 220] on link "Messages" at bounding box center [122, 232] width 143 height 24
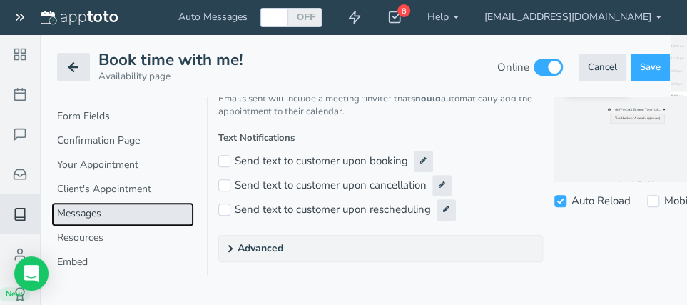
scroll to position [153, 0]
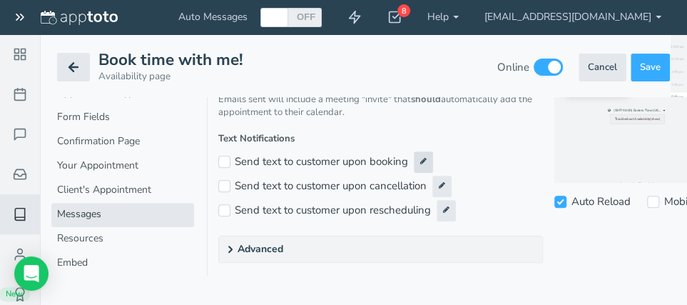
click at [420, 165] on button at bounding box center [423, 161] width 19 height 21
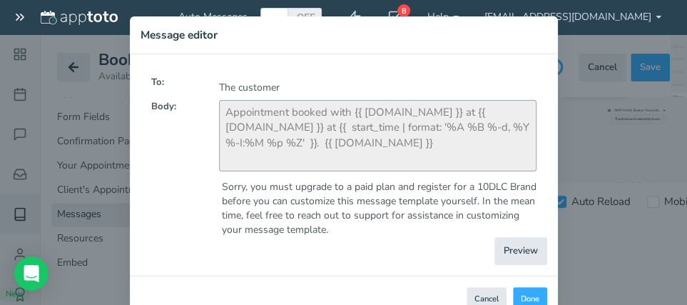
scroll to position [76, 0]
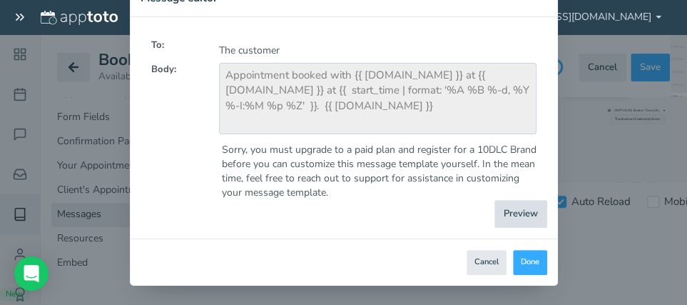
click at [507, 212] on button "Preview" at bounding box center [520, 214] width 53 height 28
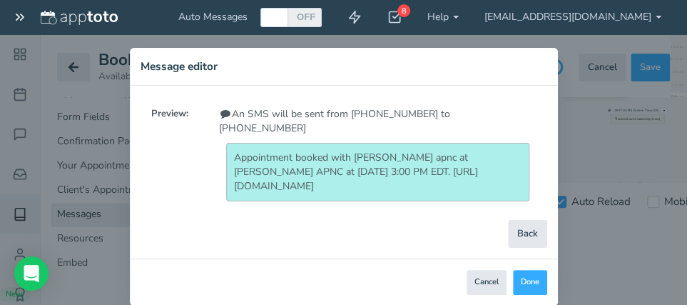
scroll to position [14, 0]
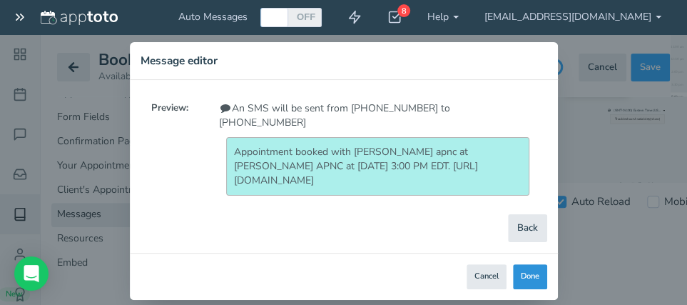
click at [530, 264] on button "Done" at bounding box center [530, 276] width 34 height 25
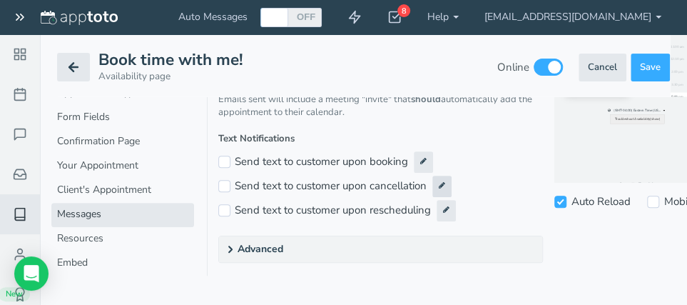
click at [443, 188] on icon at bounding box center [442, 184] width 6 height 7
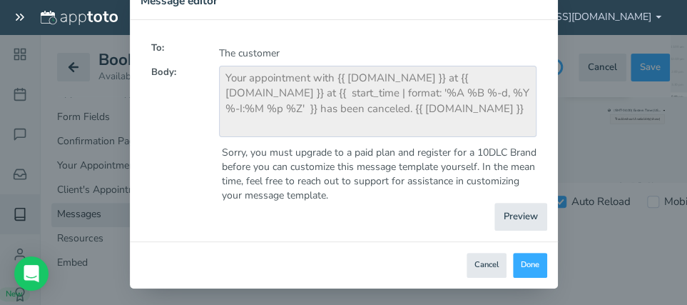
scroll to position [76, 0]
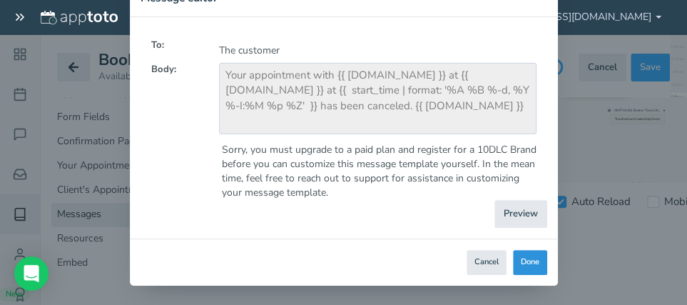
click at [527, 260] on button "Done" at bounding box center [530, 262] width 34 height 25
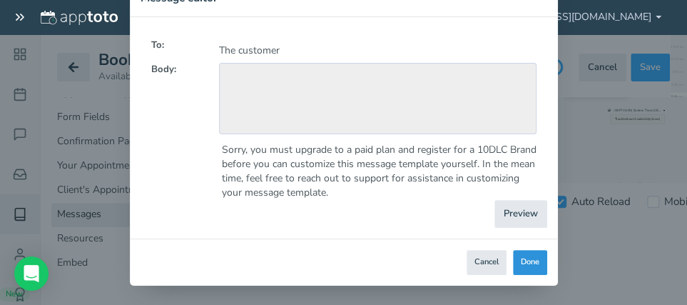
scroll to position [0, 0]
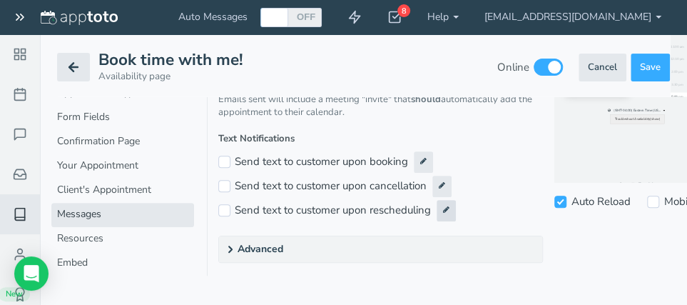
click at [452, 207] on button at bounding box center [446, 210] width 19 height 21
type textarea "Appointment with {{ [DOMAIN_NAME] }} at {{ [DOMAIN_NAME] }} rescheduled to {{ s…"
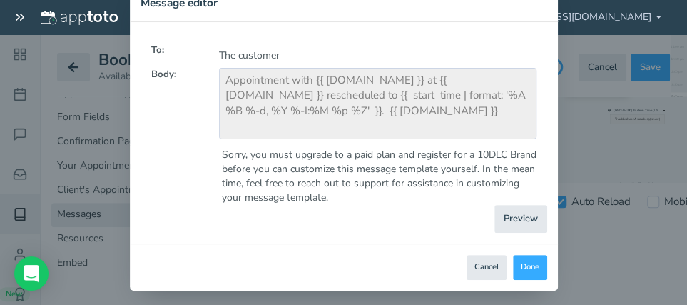
scroll to position [76, 0]
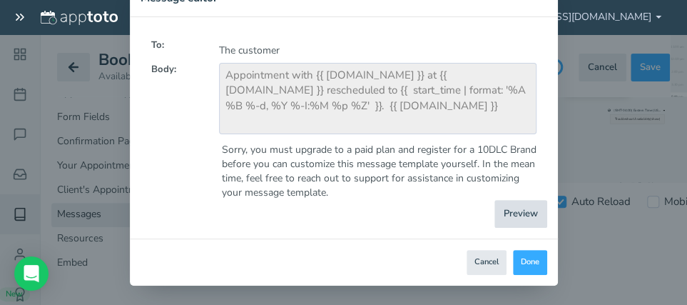
click at [508, 213] on button "Preview" at bounding box center [520, 214] width 53 height 28
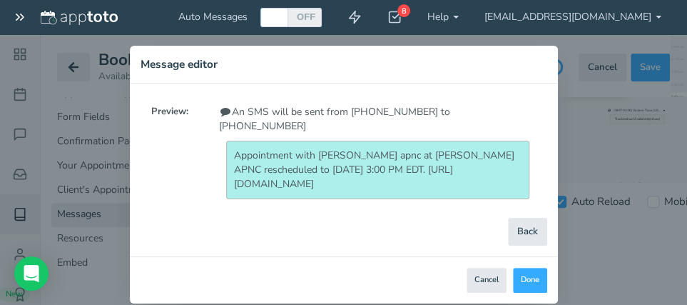
scroll to position [14, 0]
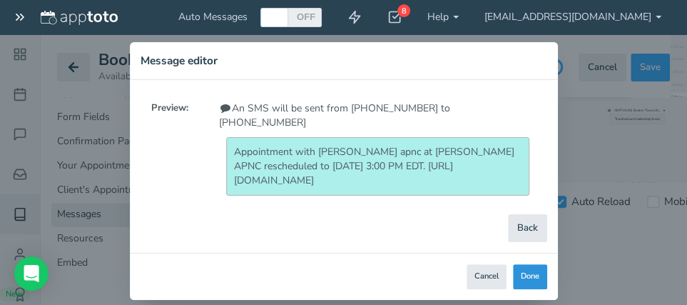
click at [532, 264] on button "Done" at bounding box center [530, 276] width 34 height 25
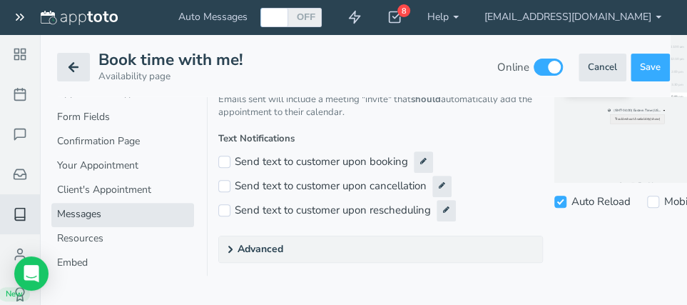
click at [270, 251] on summary "Advanced" at bounding box center [380, 249] width 323 height 26
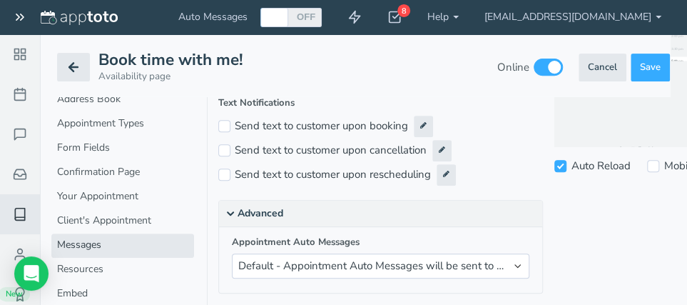
scroll to position [218, 0]
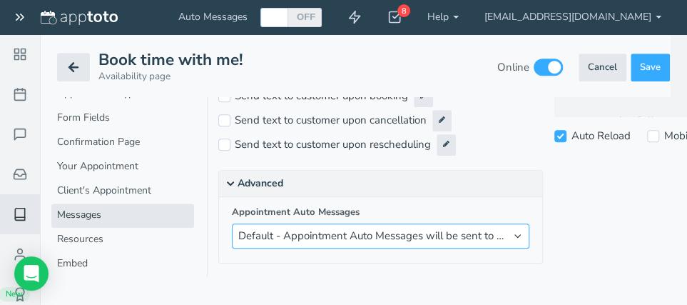
click at [232, 223] on select "Default - Appointment Auto Messages will be sent to your appointments if they a…" at bounding box center [381, 235] width 298 height 25
click option "Default - Appointment Auto Messages will be sent to your appointments if they a…" at bounding box center [0, 0] width 0 height 0
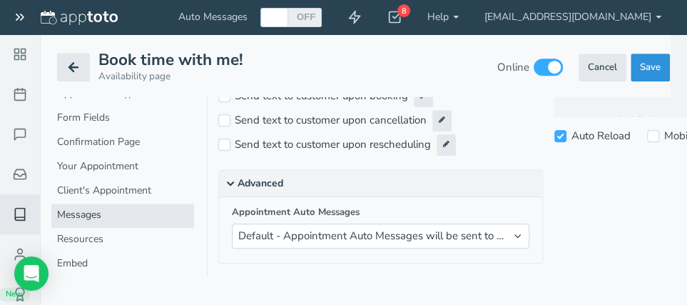
click at [650, 75] on button "Create Save" at bounding box center [650, 68] width 39 height 28
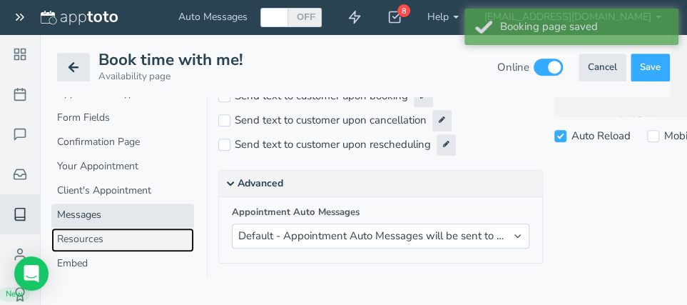
click at [86, 240] on link "Resources" at bounding box center [122, 240] width 143 height 24
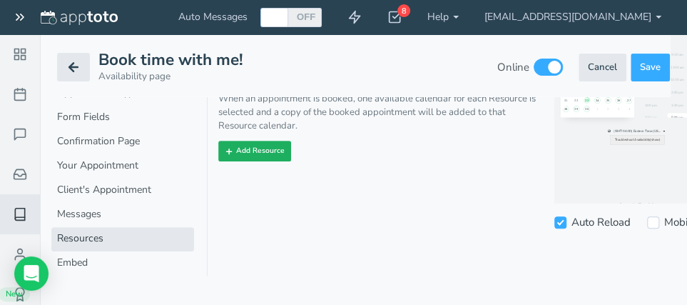
click at [240, 152] on button "Add Resource" at bounding box center [254, 151] width 73 height 21
select select "string:resource"
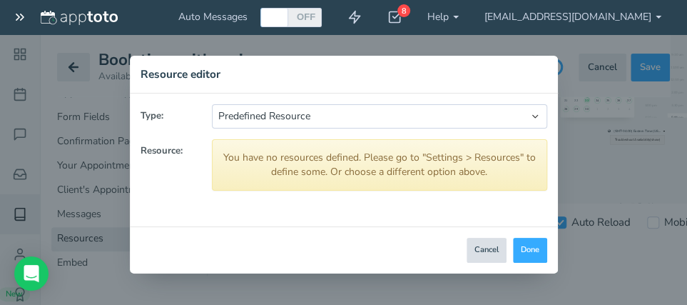
click at [487, 253] on button "Cancel" at bounding box center [487, 250] width 40 height 25
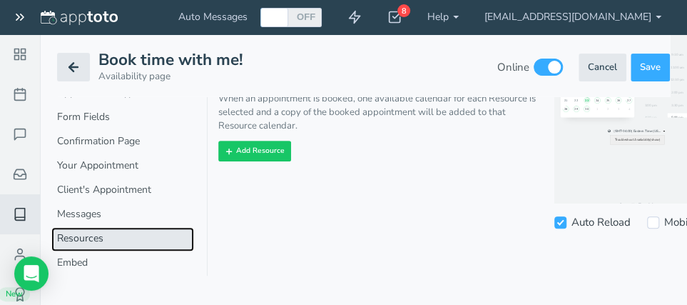
click at [101, 243] on link "Resources" at bounding box center [122, 239] width 143 height 24
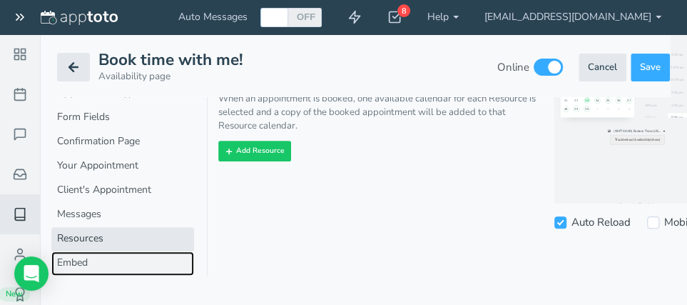
click at [67, 265] on link "Embed" at bounding box center [122, 263] width 143 height 24
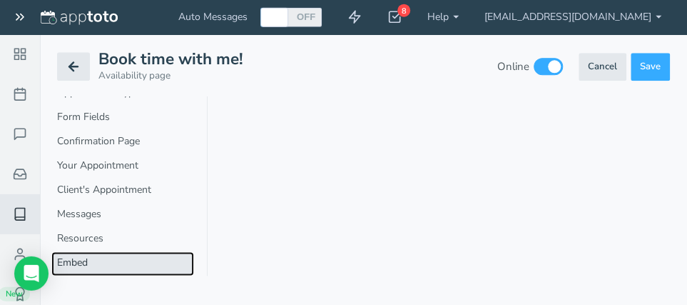
scroll to position [545, 0]
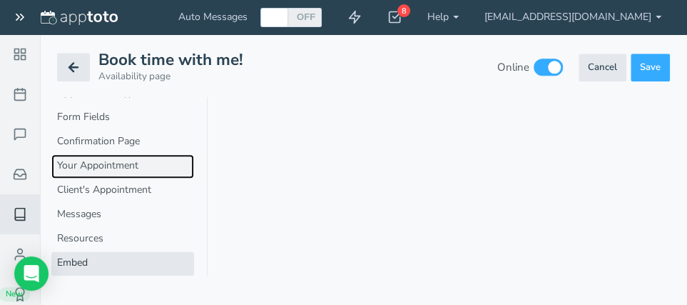
click at [108, 163] on link "Your Appointment" at bounding box center [122, 166] width 143 height 24
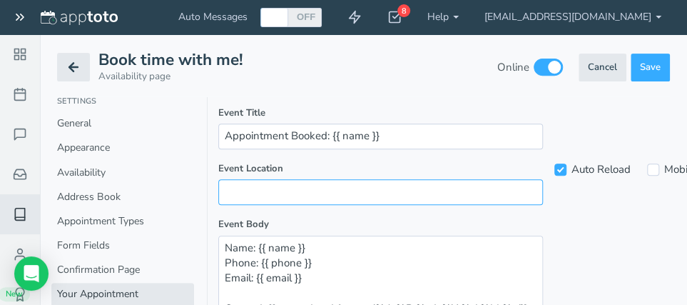
click at [234, 189] on input "text" at bounding box center [380, 191] width 325 height 25
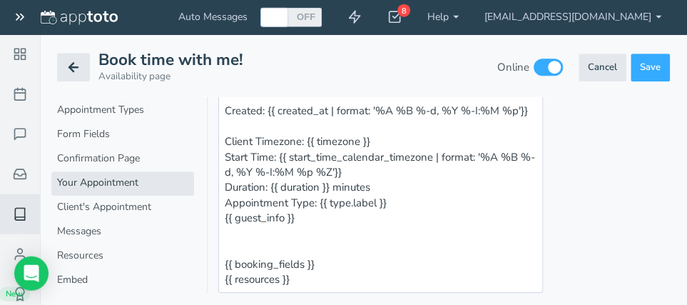
scroll to position [382, 0]
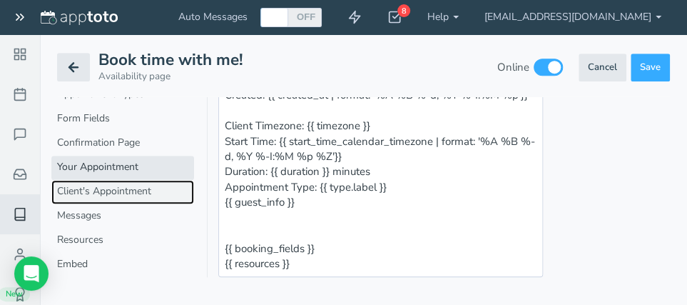
click at [116, 188] on link "Client's Appointment" at bounding box center [122, 192] width 143 height 24
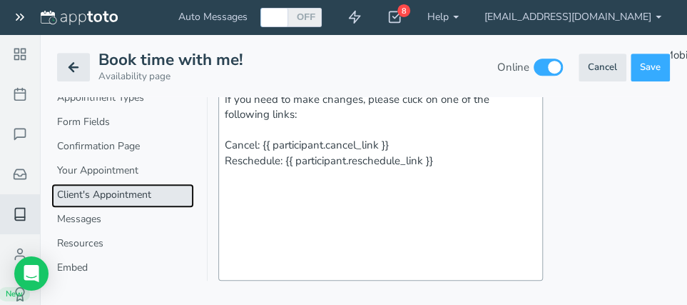
scroll to position [303, 0]
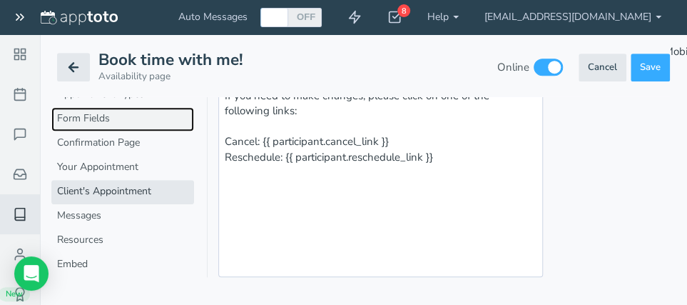
click at [97, 121] on link "Form Fields" at bounding box center [122, 118] width 143 height 24
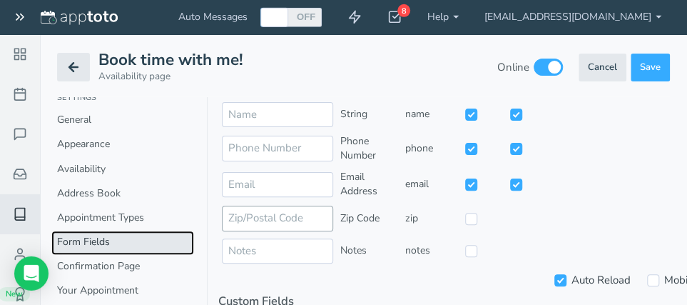
scroll to position [45, 0]
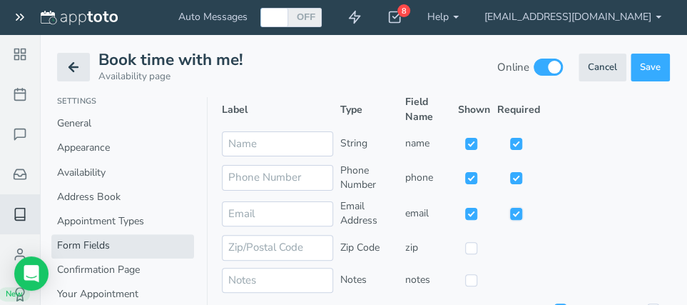
click at [516, 214] on input "checkbox" at bounding box center [516, 214] width 12 height 12
checkbox input "false"
click at [473, 216] on input "checkbox" at bounding box center [471, 214] width 12 height 12
checkbox input "false"
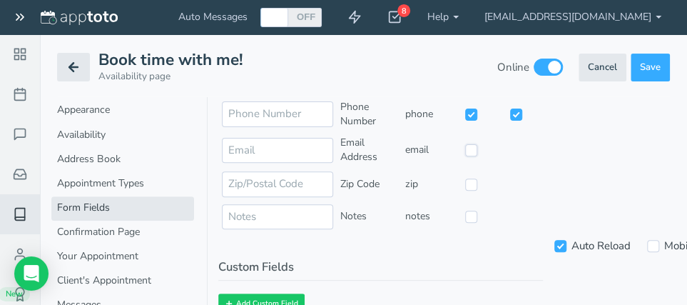
scroll to position [121, 0]
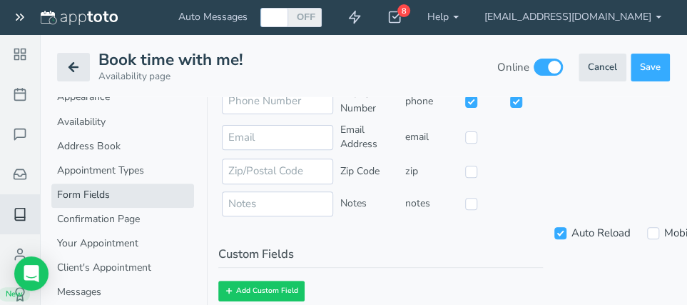
click at [410, 201] on td "notes" at bounding box center [428, 204] width 53 height 32
click at [450, 200] on td "notes" at bounding box center [428, 204] width 53 height 32
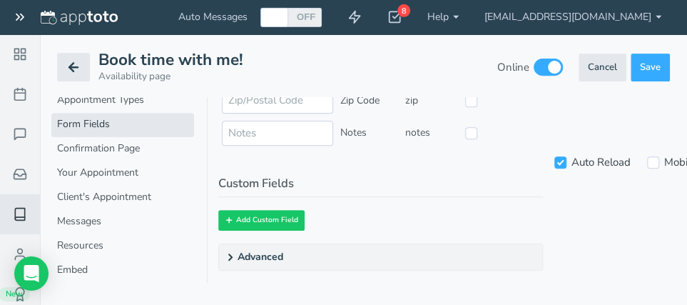
scroll to position [197, 0]
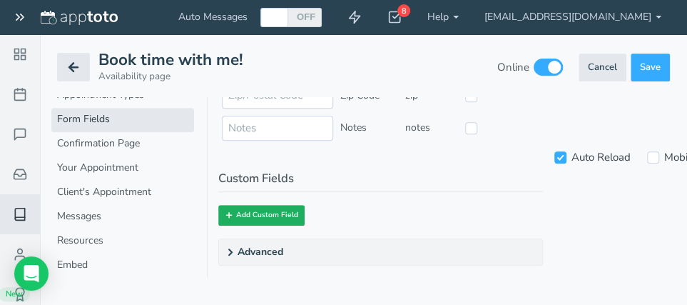
click at [277, 210] on button "Add Custom Field" at bounding box center [261, 215] width 86 height 21
select select "string:event"
select select "string:string"
select select "string:always"
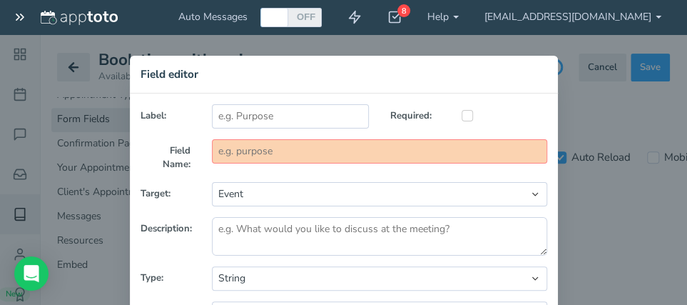
click at [292, 153] on input "text" at bounding box center [379, 151] width 335 height 24
click at [300, 111] on input "text" at bounding box center [290, 116] width 157 height 24
type input "f"
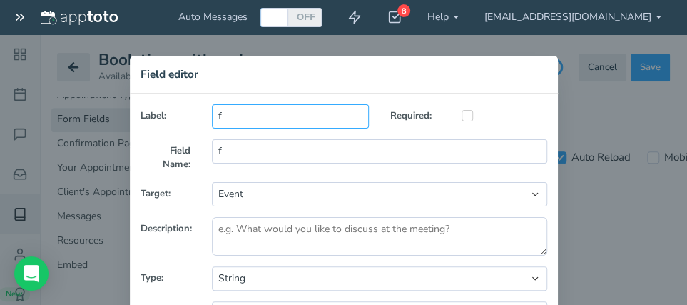
type input "fo"
type input "fol"
type input "foll"
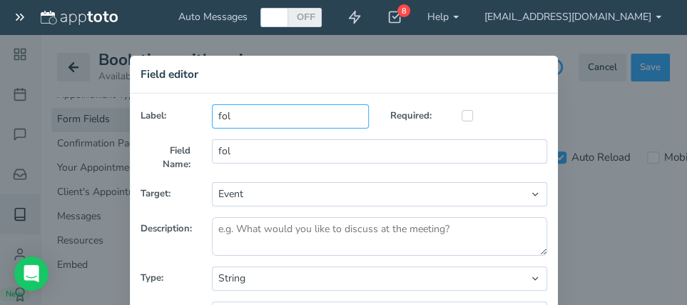
type input "foll"
type input "follo"
type input "follow"
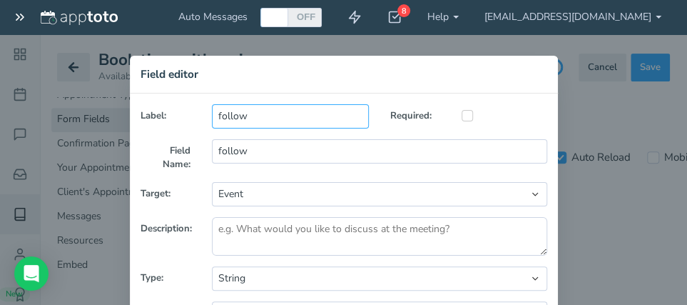
type input "follow u"
type input "follow_u"
type input "follow up"
type input "follow_up"
type input "follow up m"
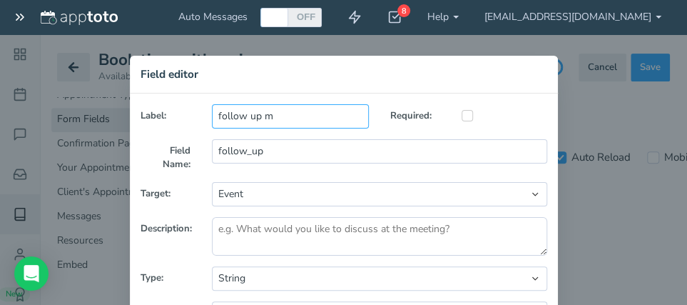
type input "follow_up_m"
type input "follow up mo"
type input "follow_up_mo"
type input "follow up mon"
type input "follow_up_mon"
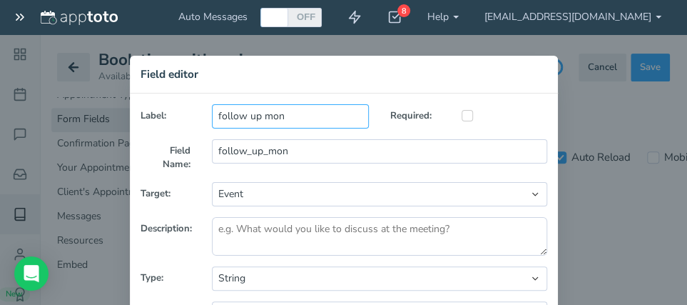
type input "follow up moni"
type input "follow_up_moni"
type input "follow up monit"
type input "follow_up_monit"
type input "follow up monito"
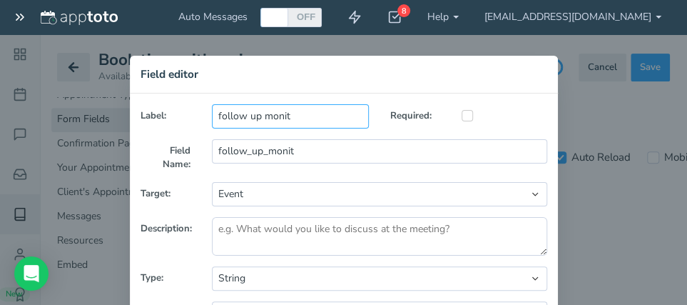
type input "follow_up_monito"
type input "follow up monitor"
type input "follow_up_monitor"
type input "follow up monitori"
type input "follow_up_monitori"
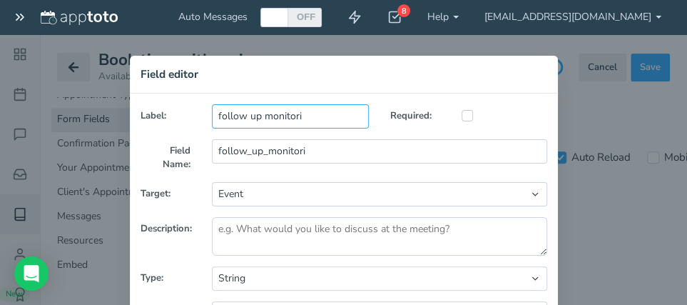
type input "follow up monitorin"
type input "follow_up_monitorin"
type input "follow up monitoring"
type input "follow_up_monitoring"
type input "follow up monitoring"
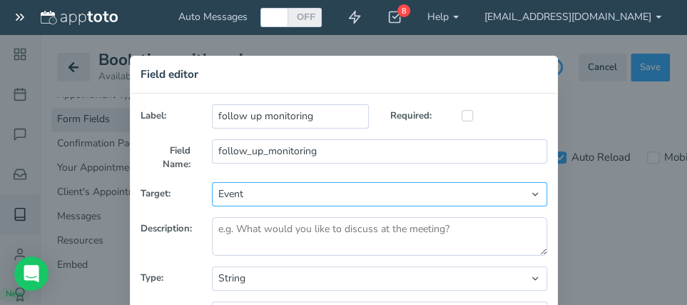
click at [212, 182] on select "Event Contact" at bounding box center [379, 194] width 335 height 24
click at [371, 198] on select "Event Contact" at bounding box center [379, 194] width 335 height 24
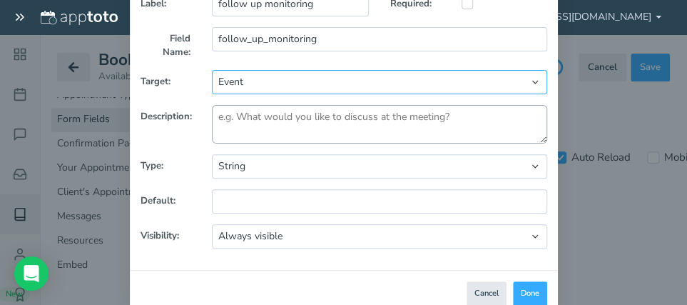
scroll to position [141, 0]
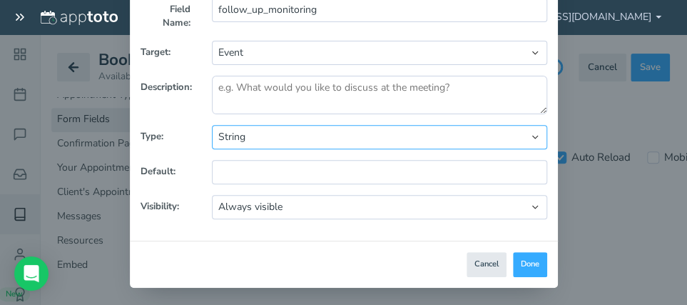
click at [212, 125] on select "String Text Area Number Checkbox Dropdown Date Date & Time Hidden Field" at bounding box center [379, 137] width 335 height 24
click at [279, 143] on select "String Text Area Number Checkbox Dropdown Date Date & Time Hidden Field" at bounding box center [379, 137] width 335 height 24
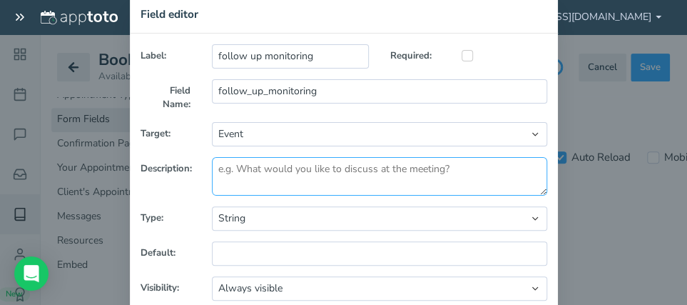
click at [247, 171] on textarea at bounding box center [379, 176] width 335 height 39
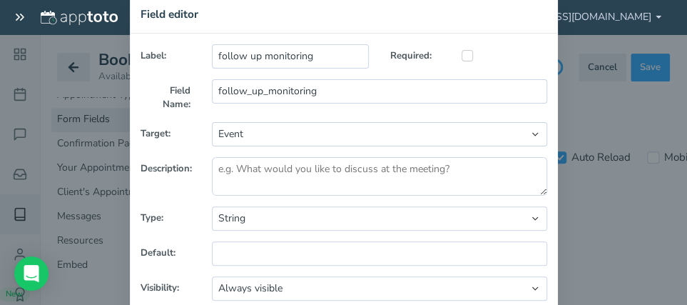
click at [455, 54] on div at bounding box center [504, 54] width 107 height 21
click at [415, 51] on label "Required:" at bounding box center [415, 53] width 71 height 19
click at [344, 88] on input "follow_up_monitoring" at bounding box center [379, 91] width 335 height 24
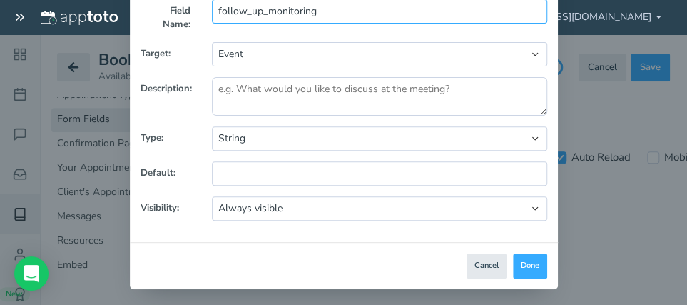
scroll to position [141, 0]
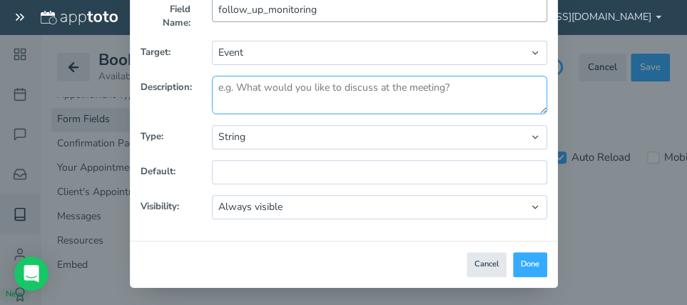
click at [344, 88] on textarea at bounding box center [379, 95] width 335 height 39
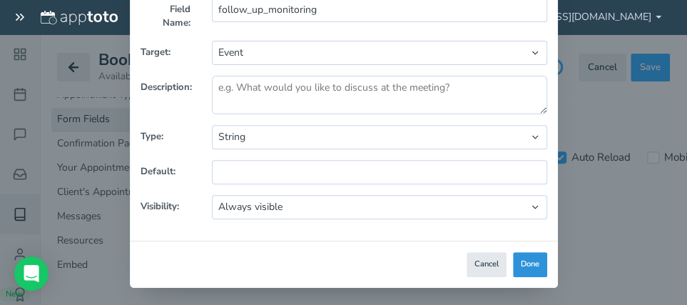
click at [531, 272] on div "Close Logout Cancel Back Saving! Save Done Next Agree & Continue" at bounding box center [344, 263] width 428 height 47
click at [526, 261] on button "Done" at bounding box center [530, 264] width 34 height 25
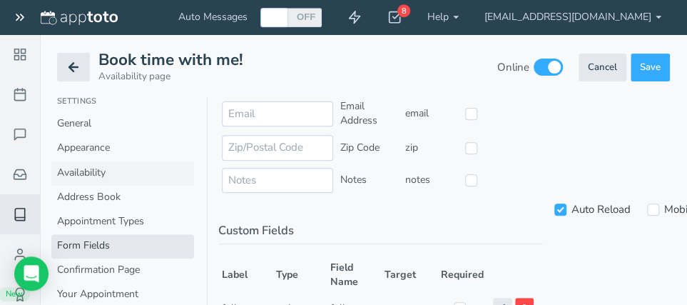
scroll to position [119, 0]
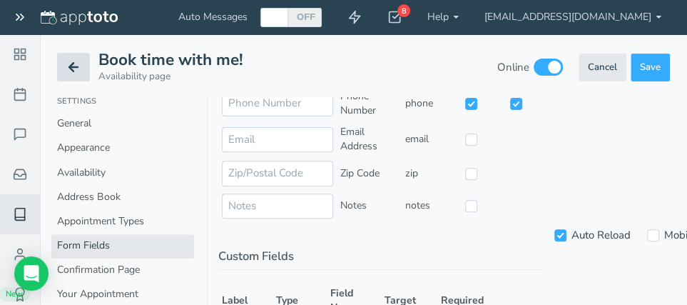
click at [71, 68] on use at bounding box center [73, 68] width 9 height 9
checkbox input "false"
select select "?"
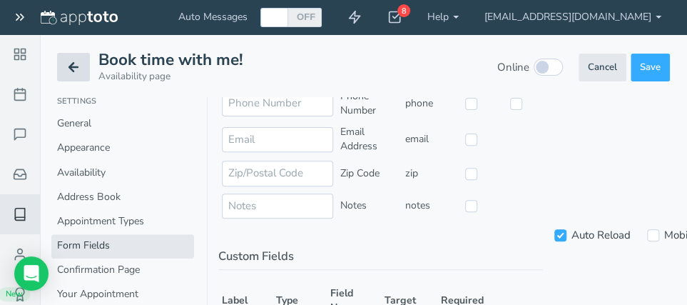
select select "?"
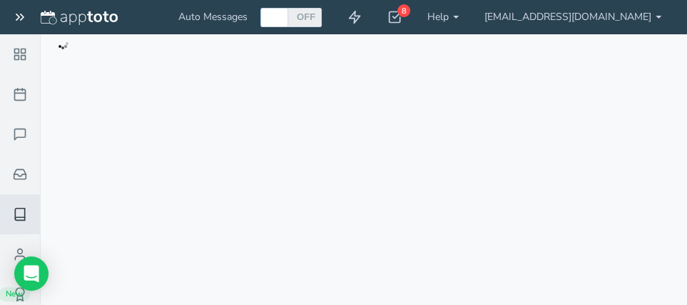
checkbox input "true"
select select "number:-2"
select select "number:0"
select select "number:30"
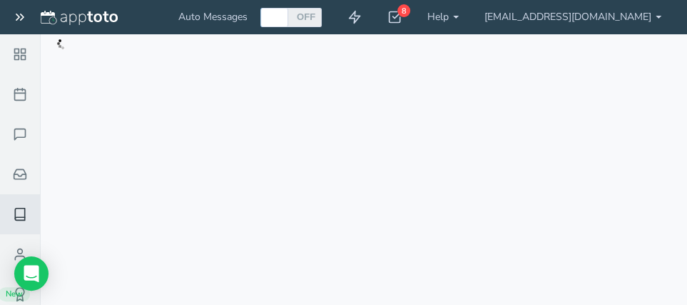
type input "1"
select select "string:hour"
type input "60"
select select "string:day"
checkbox input "true"
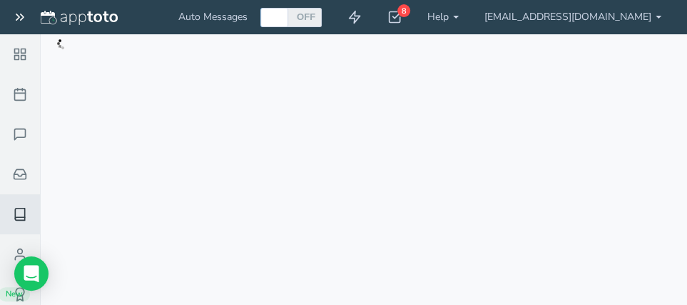
checkbox input "true"
type input "1"
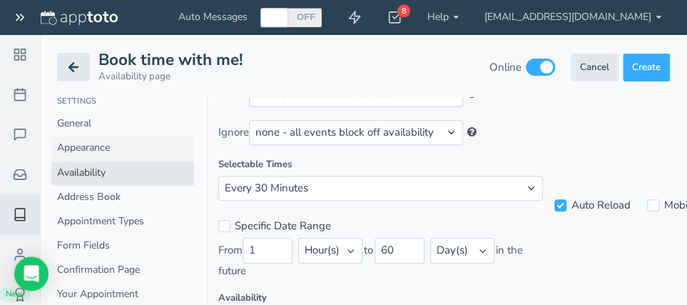
scroll to position [151, 0]
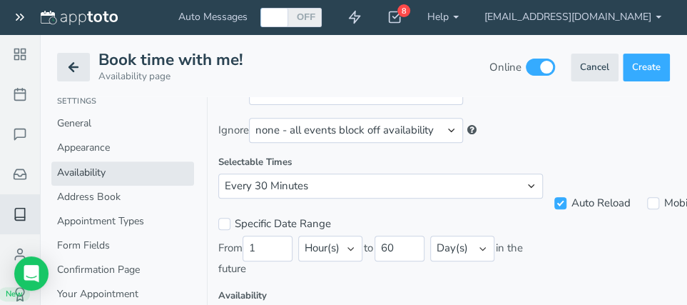
click at [248, 158] on label "Selectable Times" at bounding box center [380, 163] width 325 height 14
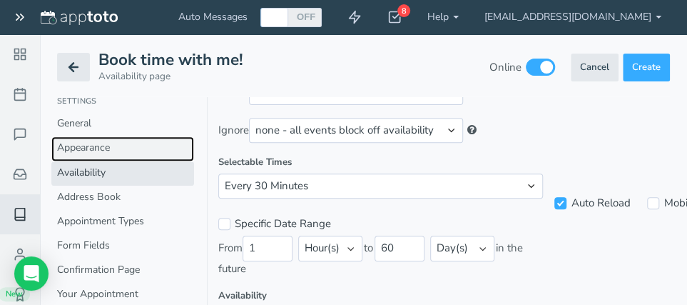
click at [84, 148] on link "Appearance" at bounding box center [122, 149] width 143 height 24
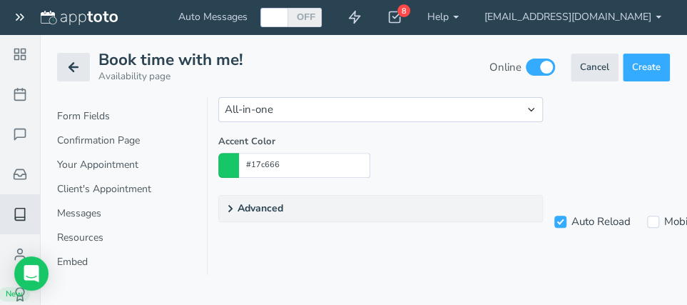
scroll to position [132, 0]
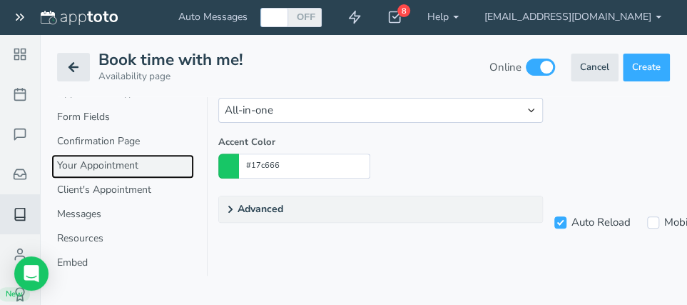
click at [94, 167] on link "Your Appointment" at bounding box center [122, 166] width 143 height 24
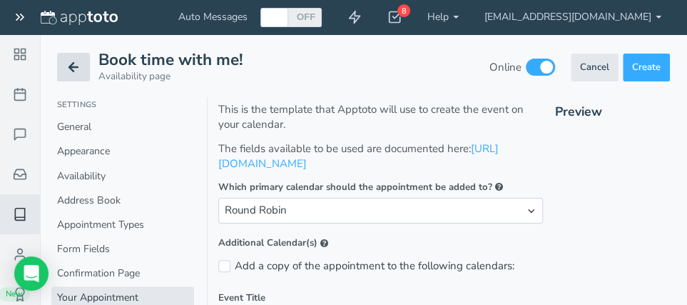
click at [75, 68] on icon at bounding box center [73, 67] width 14 height 14
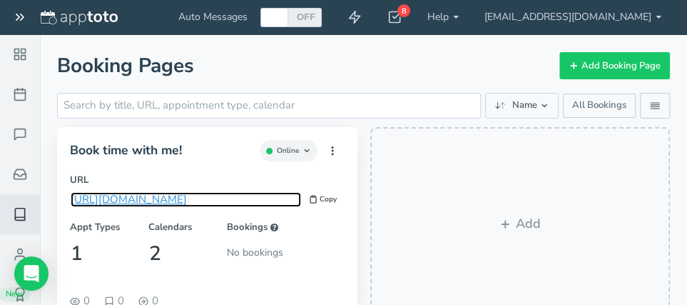
click at [205, 198] on link "[URL][DOMAIN_NAME]" at bounding box center [186, 199] width 230 height 15
